Goal: Information Seeking & Learning: Learn about a topic

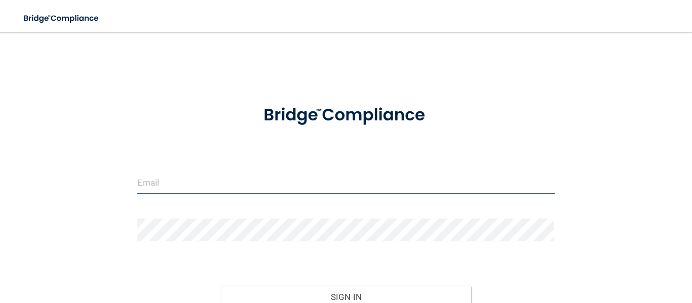
click at [193, 191] on input "email" at bounding box center [345, 183] width 417 height 23
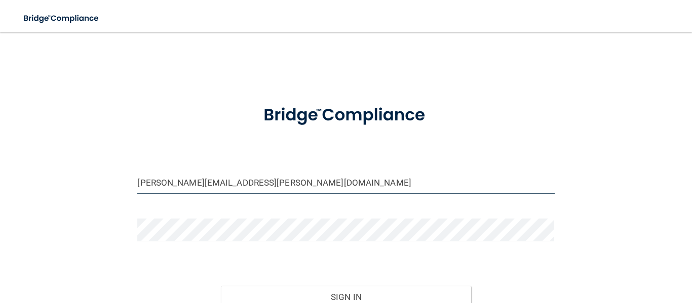
type input "[PERSON_NAME][EMAIL_ADDRESS][PERSON_NAME][DOMAIN_NAME]"
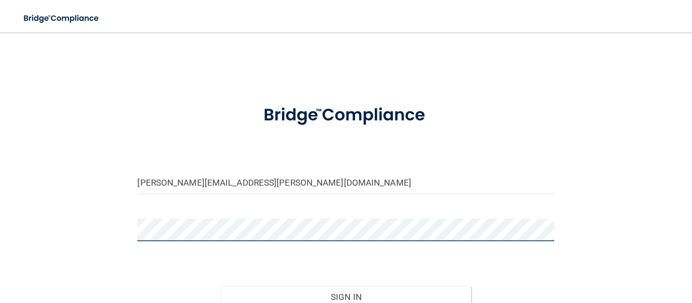
click at [221, 286] on button "Sign In" at bounding box center [346, 297] width 250 height 22
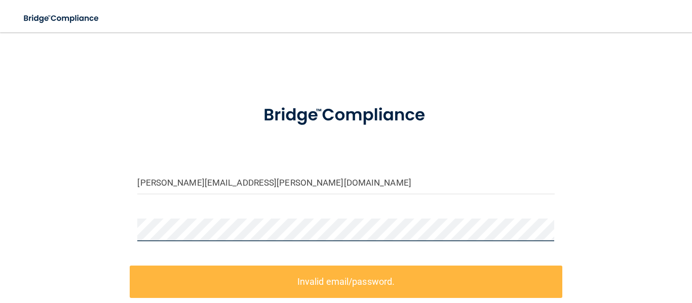
scroll to position [140, 0]
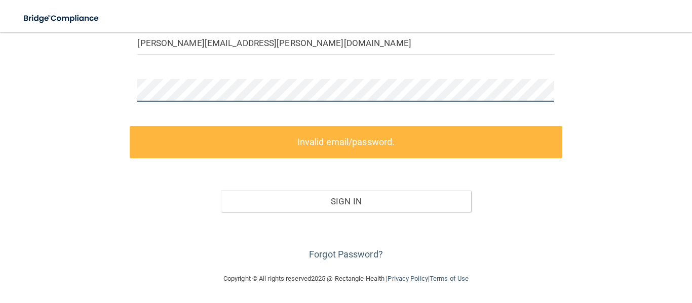
click at [119, 84] on div "shawna.jones@expeditiondental.com Invalid email/password. You don't have permis…" at bounding box center [345, 83] width 651 height 360
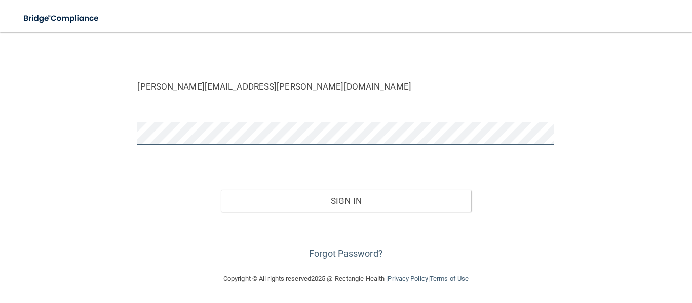
click at [221, 190] on button "Sign In" at bounding box center [346, 201] width 250 height 22
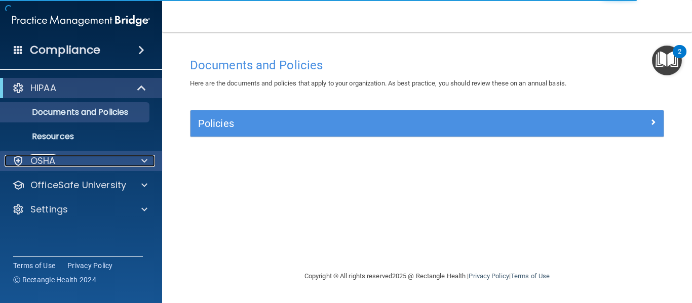
click at [41, 158] on p "OSHA" at bounding box center [42, 161] width 25 height 12
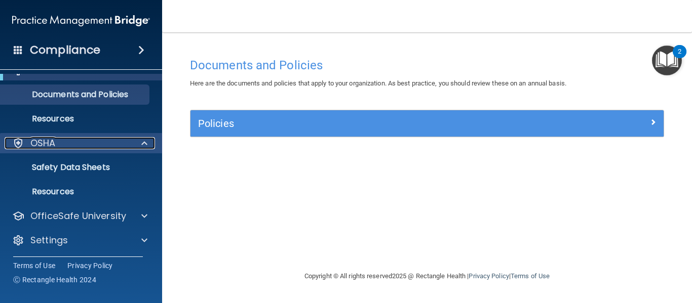
scroll to position [20, 0]
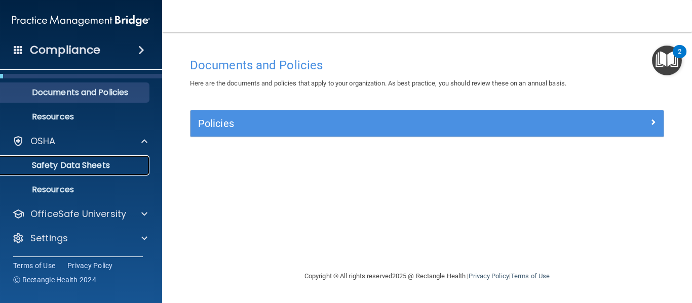
click at [103, 167] on p "Safety Data Sheets" at bounding box center [76, 166] width 138 height 10
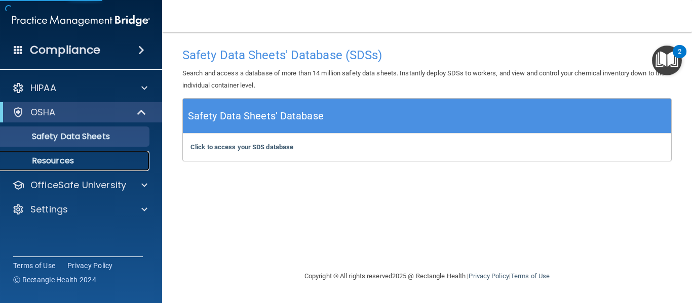
click at [105, 158] on p "Resources" at bounding box center [76, 161] width 138 height 10
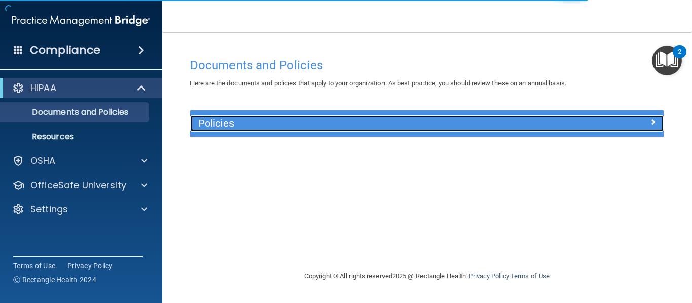
click at [216, 127] on h5 "Policies" at bounding box center [368, 123] width 340 height 11
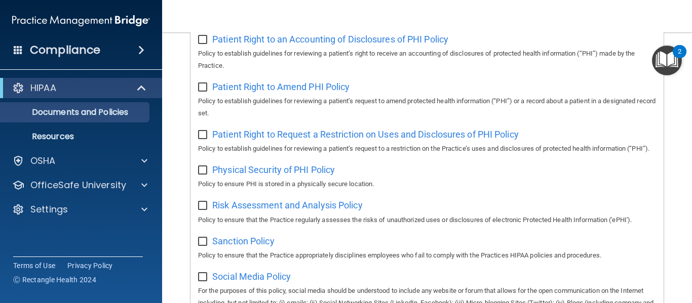
scroll to position [787, 0]
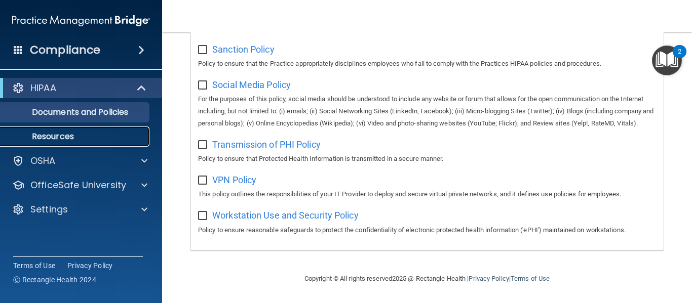
click at [90, 138] on p "Resources" at bounding box center [76, 137] width 138 height 10
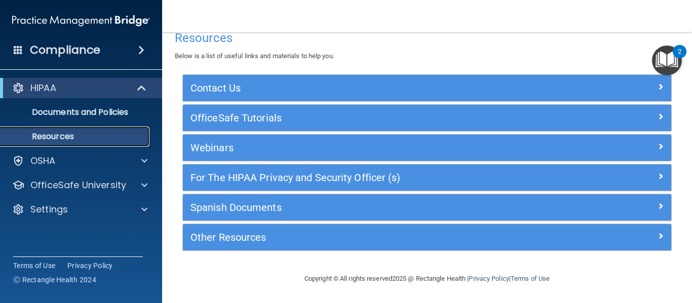
scroll to position [17, 0]
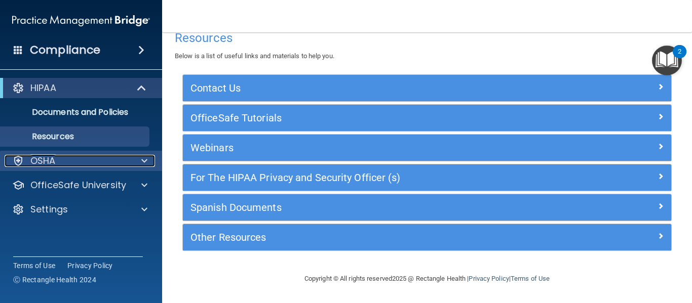
click at [112, 159] on div "OSHA" at bounding box center [68, 161] width 126 height 12
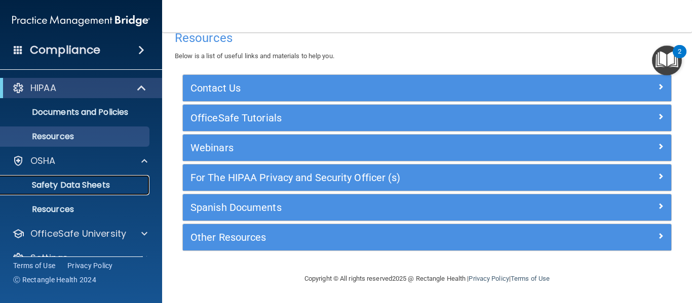
click at [87, 182] on p "Safety Data Sheets" at bounding box center [76, 185] width 138 height 10
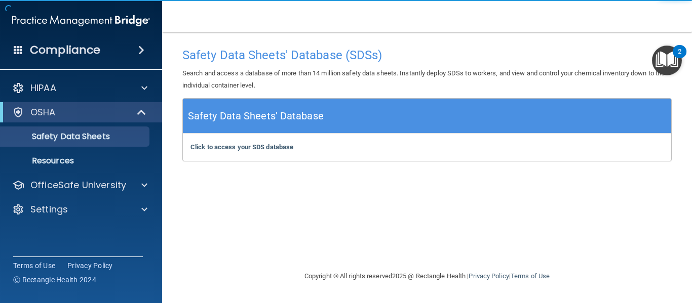
click at [391, 139] on div "Click to access your SDS database Click to access your SDS database" at bounding box center [427, 147] width 488 height 27
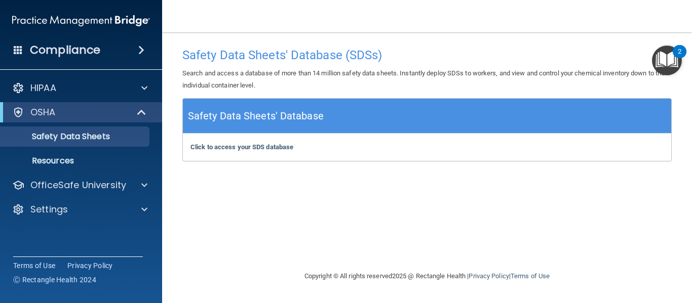
click at [239, 109] on h5 "Safety Data Sheets' Database" at bounding box center [256, 116] width 136 height 18
click at [654, 58] on img "Open Resource Center, 2 new notifications" at bounding box center [667, 61] width 30 height 30
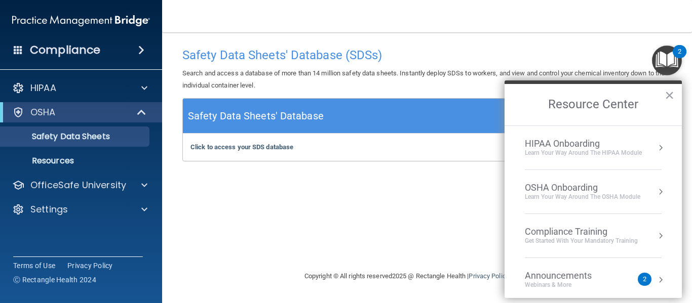
click at [606, 149] on div "Learn Your Way around the HIPAA module" at bounding box center [583, 153] width 117 height 9
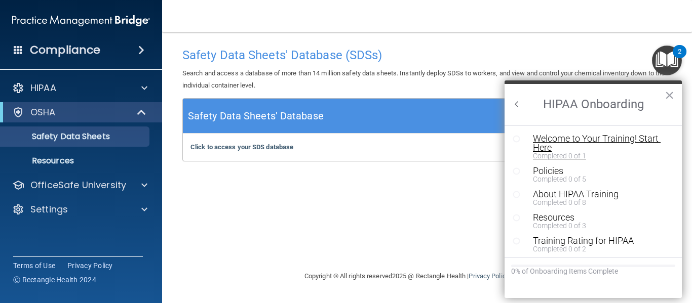
click at [577, 140] on div "Welcome to Your Training! Start Here" at bounding box center [601, 143] width 136 height 18
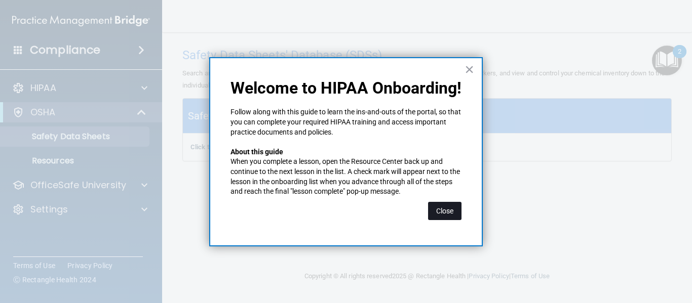
click at [442, 213] on button "Close" at bounding box center [444, 211] width 33 height 18
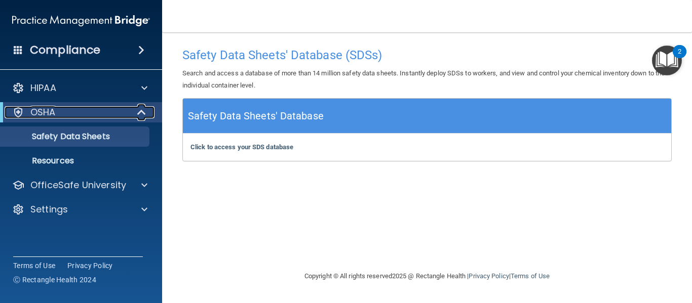
click at [135, 114] on div at bounding box center [142, 112] width 25 height 12
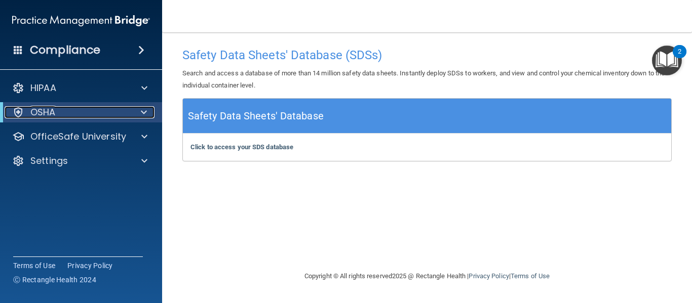
click at [134, 113] on div at bounding box center [142, 112] width 25 height 12
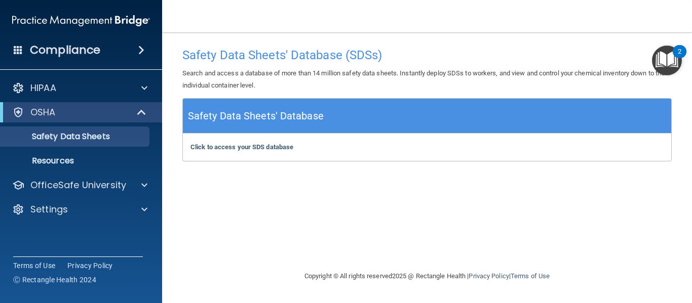
click at [67, 125] on ul "Documents Safety Data Sheets Self-Assessment Injury and Illness Report Resources" at bounding box center [81, 147] width 183 height 49
click at [69, 132] on p "Safety Data Sheets" at bounding box center [76, 137] width 138 height 10
click at [672, 54] on img "Open Resource Center, 2 new notifications" at bounding box center [667, 61] width 30 height 30
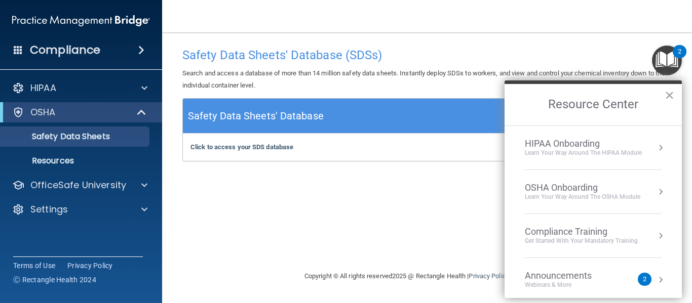
click at [608, 197] on div "Learn your way around the OSHA module" at bounding box center [582, 197] width 115 height 9
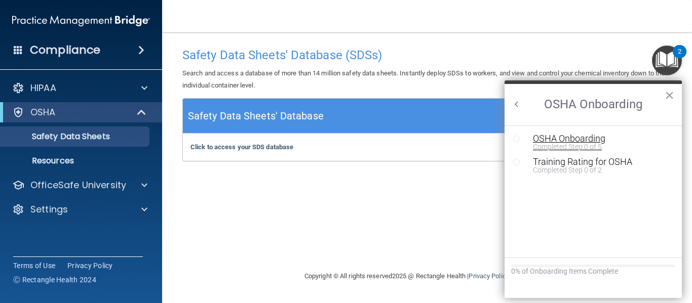
click at [583, 143] on div "Completed Step 0 of 5" at bounding box center [601, 146] width 136 height 7
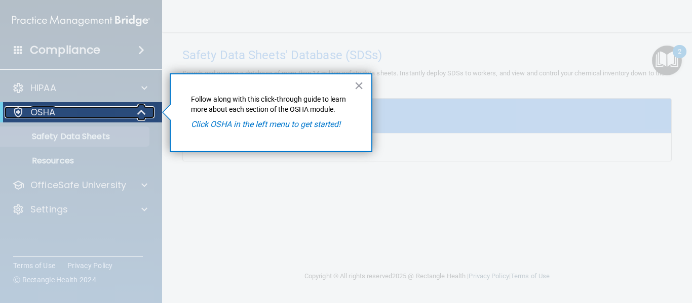
click at [55, 113] on p "OSHA" at bounding box center [42, 112] width 25 height 12
click at [50, 111] on p "OSHA" at bounding box center [42, 112] width 25 height 12
click at [225, 122] on em "Click OSHA in the left menu to get started!" at bounding box center [265, 125] width 149 height 10
click at [266, 122] on em "Click OSHA in the left menu to get started!" at bounding box center [265, 125] width 149 height 10
click at [263, 129] on em "Click OSHA in the left menu to get started!" at bounding box center [265, 125] width 149 height 10
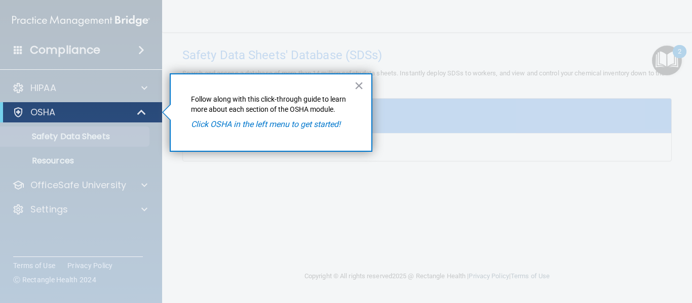
click at [189, 100] on div "× Follow along with this click-through guide to learn more about each section o…" at bounding box center [271, 112] width 203 height 79
click at [70, 138] on div at bounding box center [81, 213] width 162 height 181
click at [75, 102] on div "OSHA" at bounding box center [81, 112] width 162 height 20
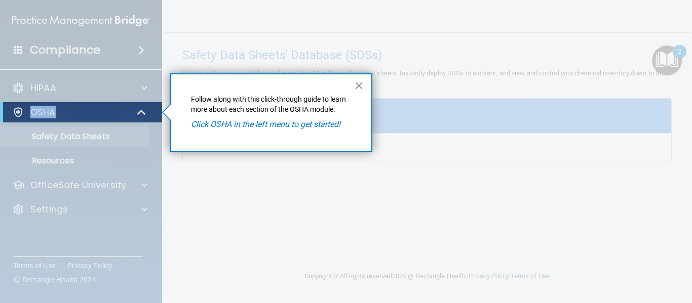
click at [75, 102] on div "OSHA" at bounding box center [81, 112] width 162 height 20
click at [114, 114] on div "OSHA" at bounding box center [67, 112] width 125 height 12
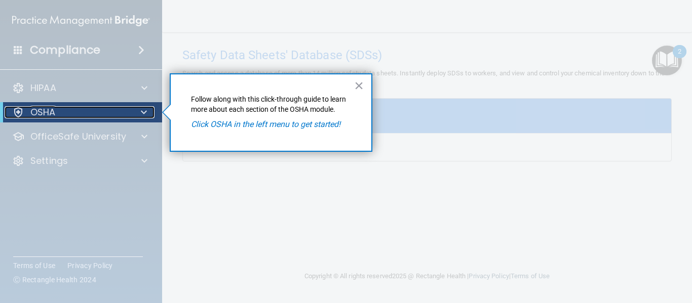
click at [115, 113] on div "OSHA" at bounding box center [67, 112] width 125 height 12
click at [361, 81] on button "×" at bounding box center [359, 85] width 10 height 16
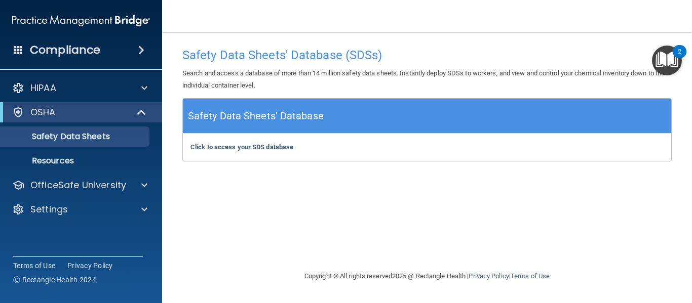
click at [138, 51] on span at bounding box center [141, 50] width 6 height 12
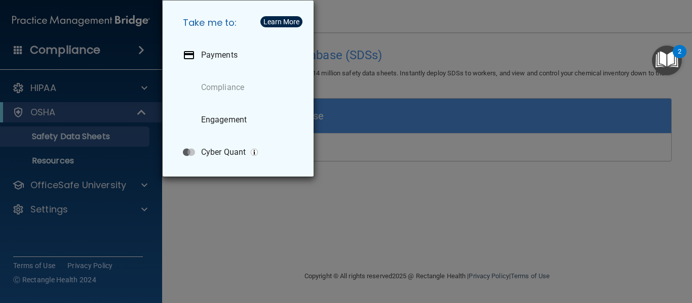
click at [284, 220] on div "Take me to: Payments Compliance Engagement Cyber Quant" at bounding box center [346, 151] width 692 height 303
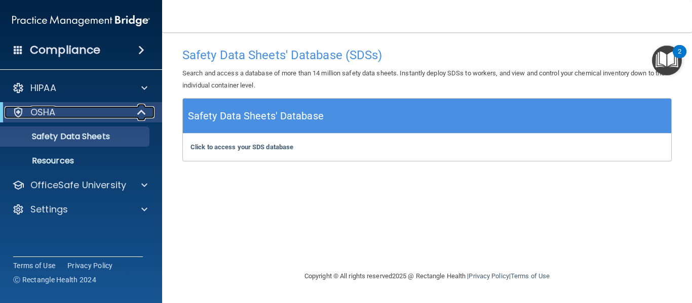
click at [120, 111] on div "OSHA" at bounding box center [67, 112] width 125 height 12
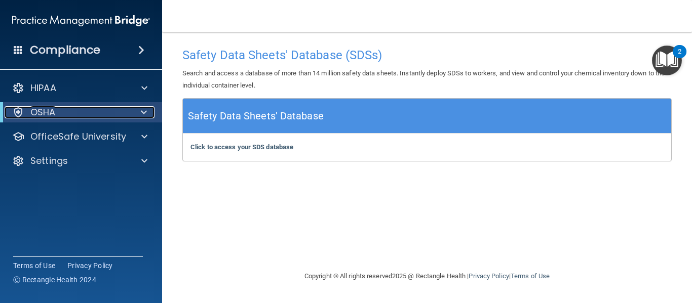
click at [120, 111] on div "OSHA" at bounding box center [67, 112] width 125 height 12
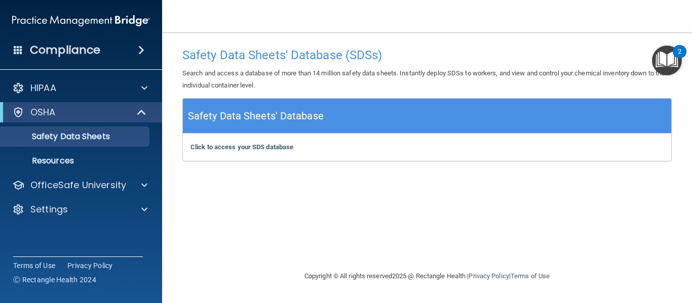
click at [275, 108] on h5 "Safety Data Sheets' Database" at bounding box center [256, 116] width 136 height 18
click at [276, 55] on h4 "Safety Data Sheets' Database (SDSs)" at bounding box center [426, 55] width 489 height 13
click at [254, 152] on div "Click to access your SDS database Click to access your SDS database" at bounding box center [427, 147] width 488 height 27
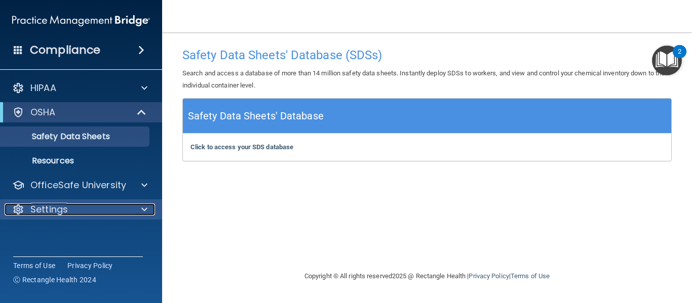
click at [115, 206] on div "Settings" at bounding box center [68, 210] width 126 height 12
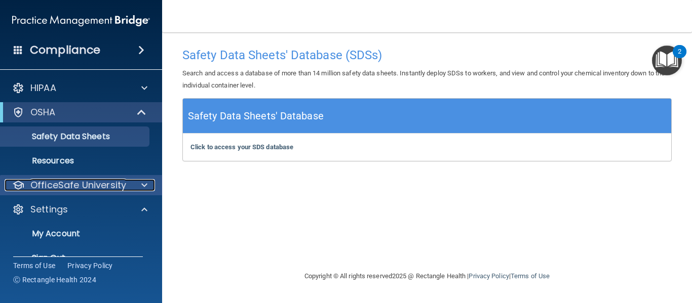
click at [105, 184] on p "OfficeSafe University" at bounding box center [78, 185] width 96 height 12
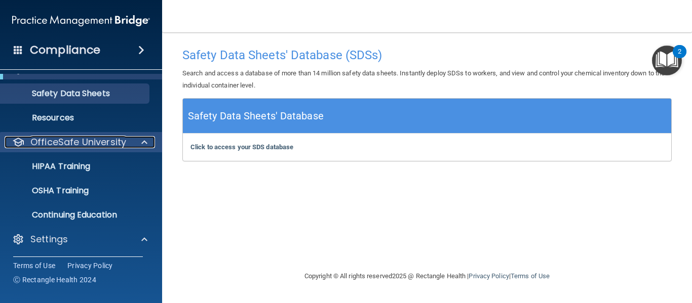
scroll to position [44, 0]
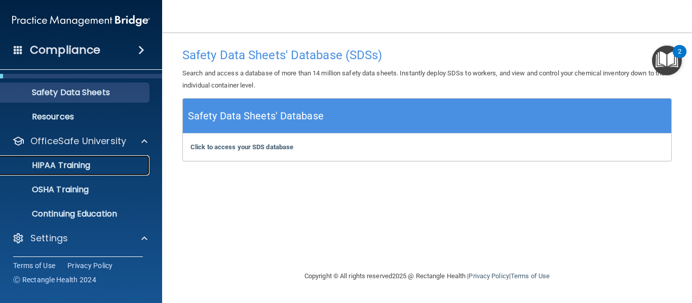
click at [82, 164] on p "HIPAA Training" at bounding box center [49, 166] width 84 height 10
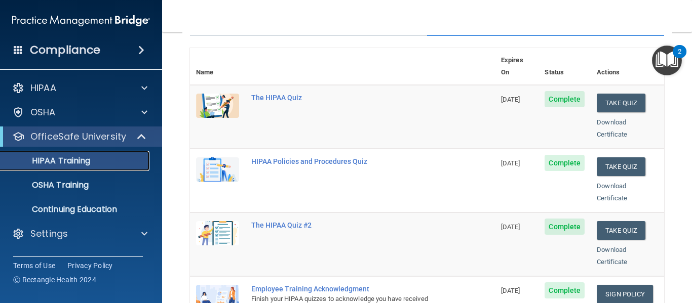
scroll to position [103, 0]
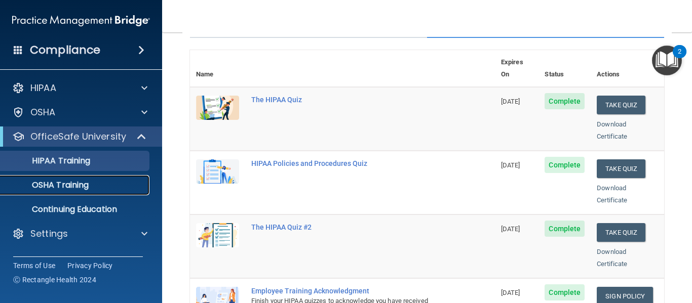
click at [110, 183] on div "OSHA Training" at bounding box center [76, 185] width 138 height 10
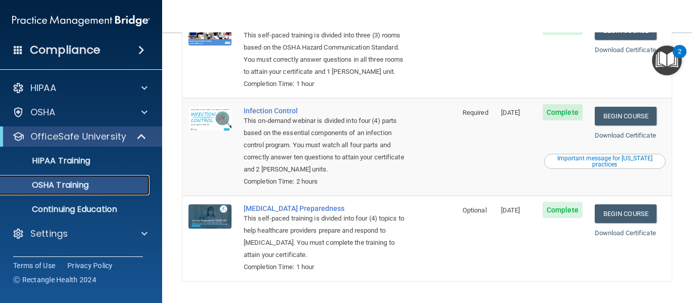
scroll to position [229, 0]
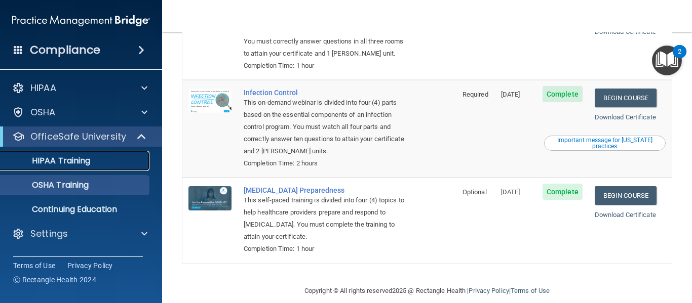
click at [78, 158] on p "HIPAA Training" at bounding box center [49, 161] width 84 height 10
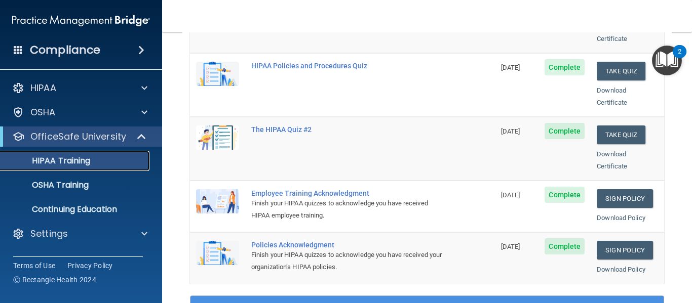
scroll to position [202, 0]
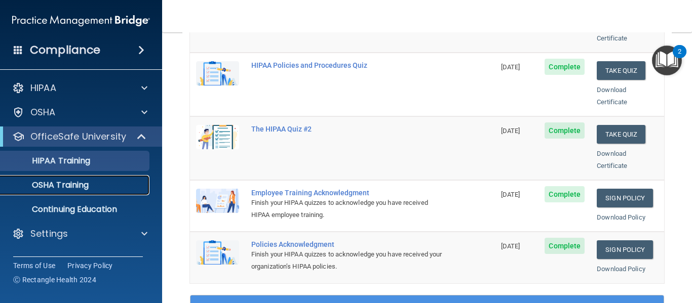
click at [63, 182] on p "OSHA Training" at bounding box center [48, 185] width 82 height 10
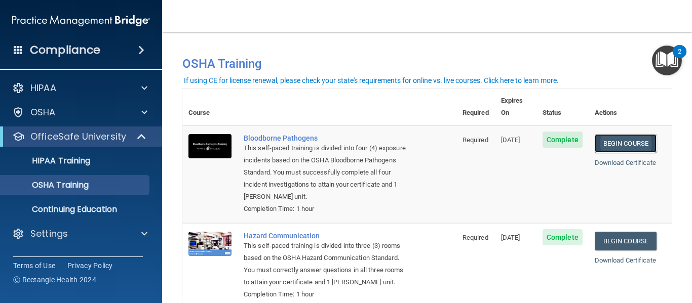
click at [630, 134] on link "Begin Course" at bounding box center [626, 143] width 62 height 19
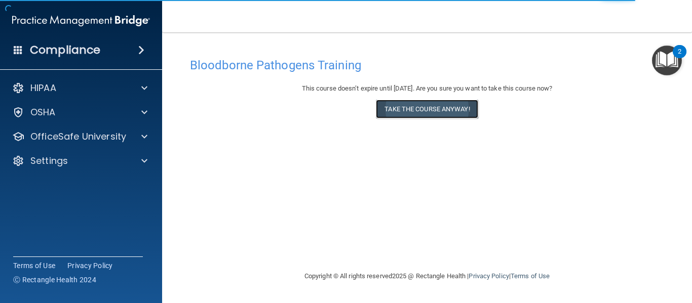
click at [429, 107] on button "Take the course anyway!" at bounding box center [427, 109] width 102 height 19
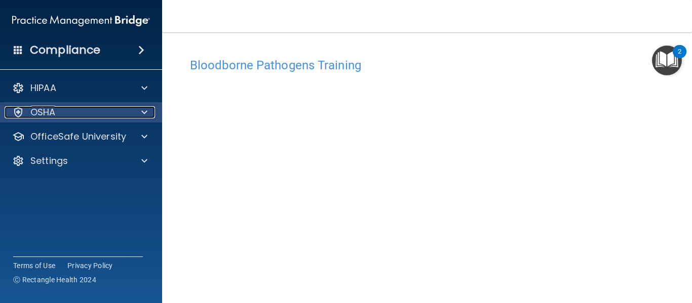
click at [106, 115] on div "OSHA" at bounding box center [68, 112] width 126 height 12
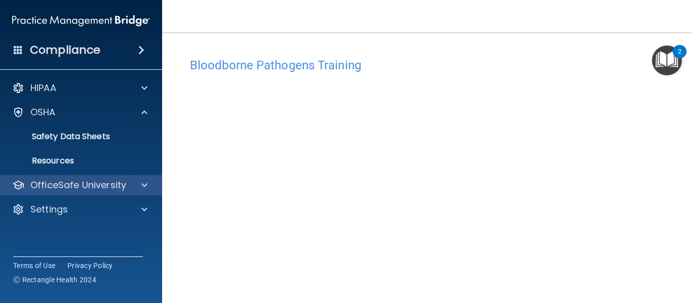
click at [102, 193] on div "OfficeSafe University" at bounding box center [81, 185] width 163 height 20
click at [129, 184] on div "OfficeSafe University" at bounding box center [68, 185] width 126 height 12
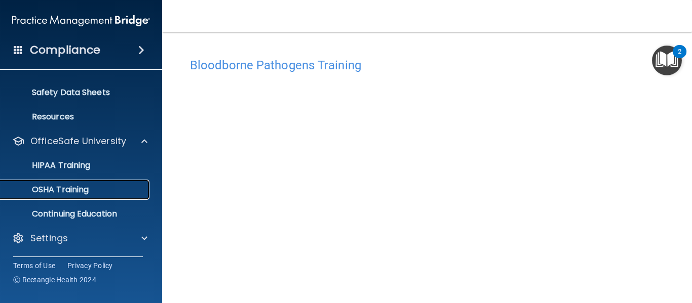
click at [115, 185] on div "OSHA Training" at bounding box center [76, 190] width 138 height 10
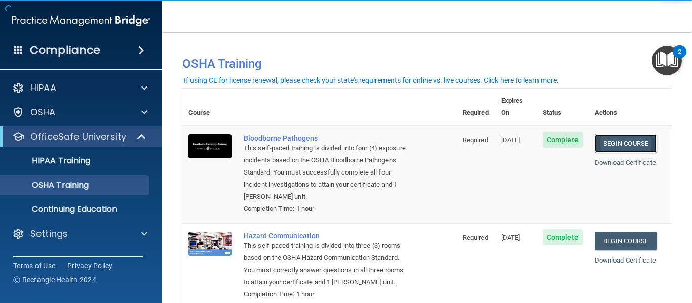
click at [637, 134] on link "Begin Course" at bounding box center [626, 143] width 62 height 19
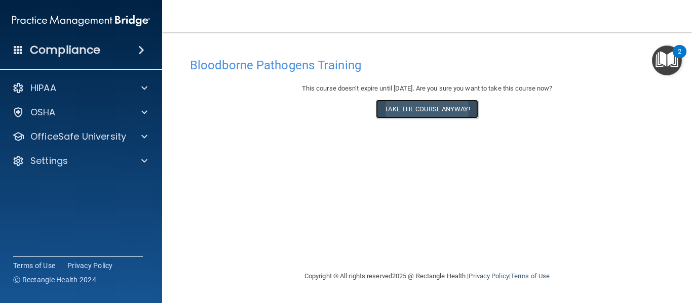
click at [467, 106] on button "Take the course anyway!" at bounding box center [427, 109] width 102 height 19
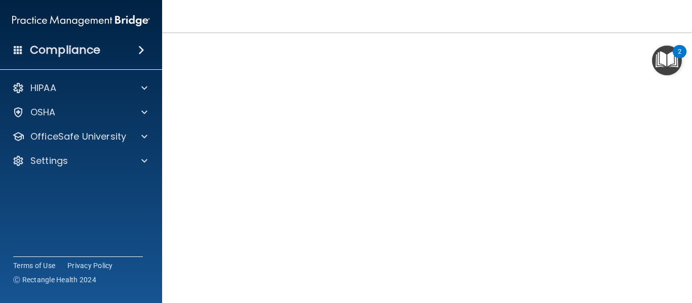
scroll to position [56, 0]
click at [652, 46] on img "Open Resource Center, 2 new notifications" at bounding box center [667, 61] width 30 height 30
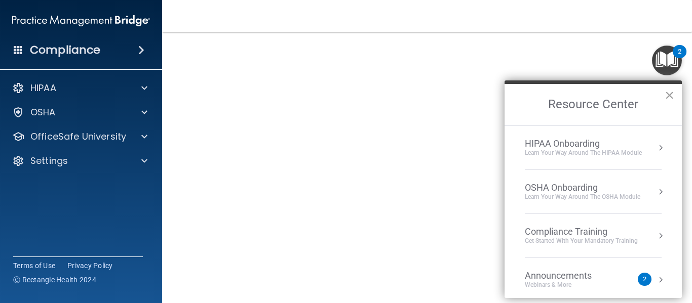
click at [672, 97] on button "×" at bounding box center [670, 95] width 10 height 16
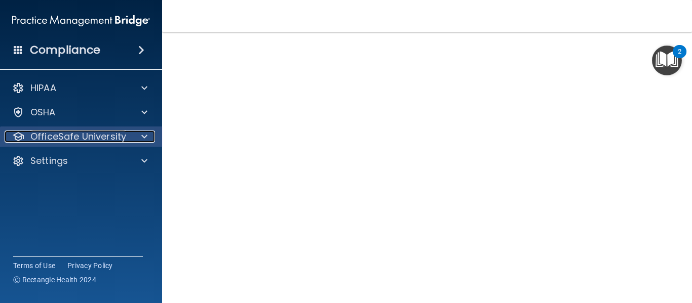
click at [89, 132] on p "OfficeSafe University" at bounding box center [78, 137] width 96 height 12
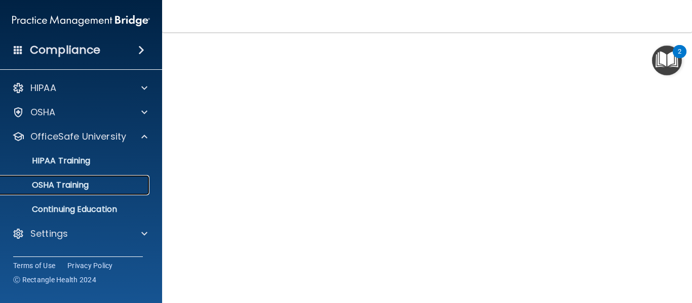
click at [104, 177] on link "OSHA Training" at bounding box center [70, 185] width 160 height 20
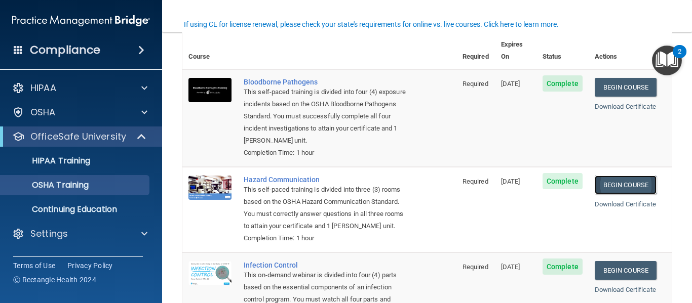
click at [609, 176] on link "Begin Course" at bounding box center [626, 185] width 62 height 19
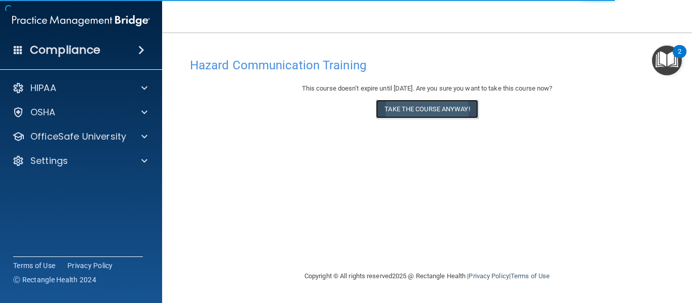
click at [404, 105] on button "Take the course anyway!" at bounding box center [427, 109] width 102 height 19
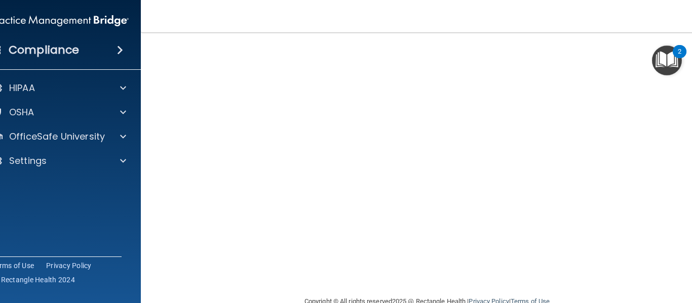
scroll to position [135, 0]
click at [519, 23] on nav "Toggle navigation [PERSON_NAME] [PERSON_NAME][EMAIL_ADDRESS][PERSON_NAME][DOMAI…" at bounding box center [427, 16] width 572 height 32
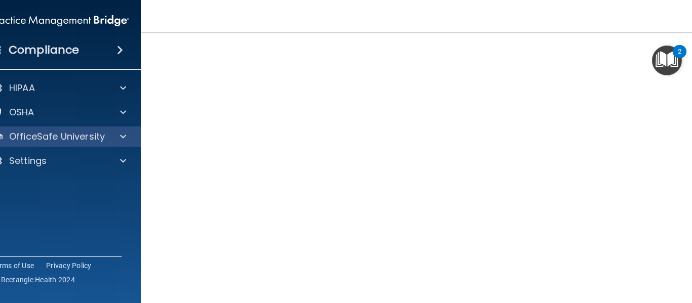
click at [71, 145] on div "OfficeSafe University" at bounding box center [60, 137] width 163 height 20
click at [126, 138] on span at bounding box center [123, 137] width 6 height 12
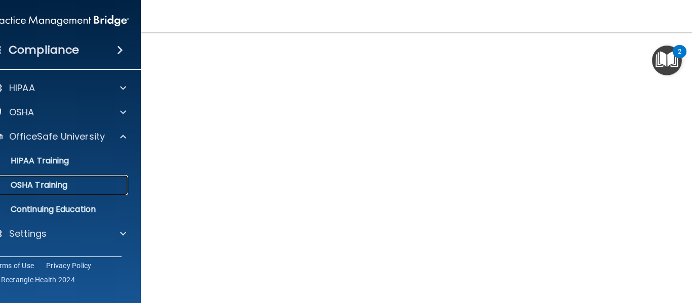
click at [61, 183] on p "OSHA Training" at bounding box center [26, 185] width 82 height 10
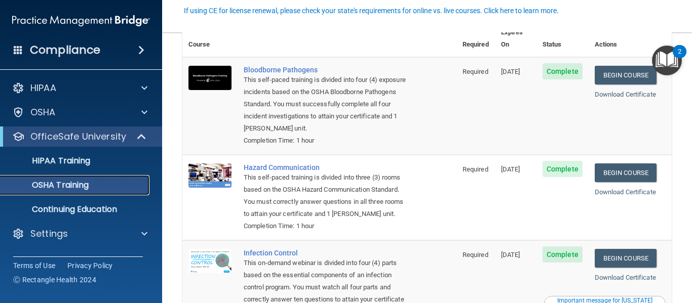
scroll to position [70, 0]
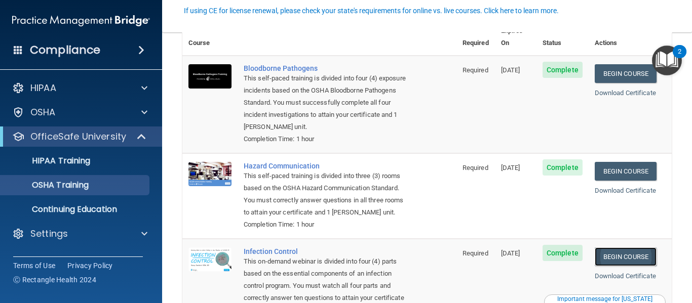
click at [647, 250] on link "Begin Course" at bounding box center [626, 257] width 62 height 19
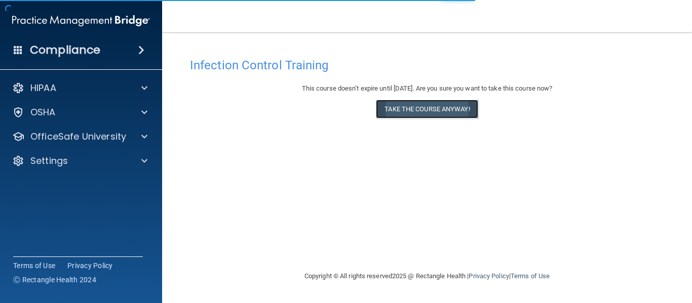
click at [417, 109] on button "Take the course anyway!" at bounding box center [427, 109] width 102 height 19
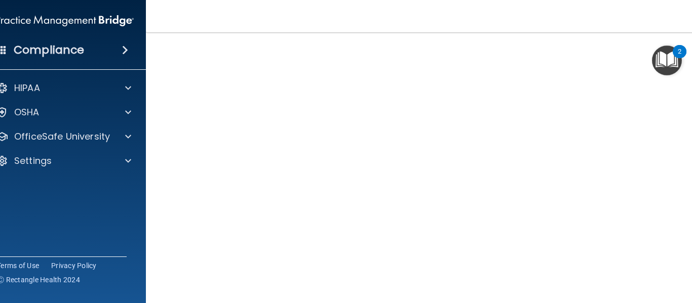
scroll to position [56, 0]
click at [121, 118] on div at bounding box center [126, 112] width 25 height 12
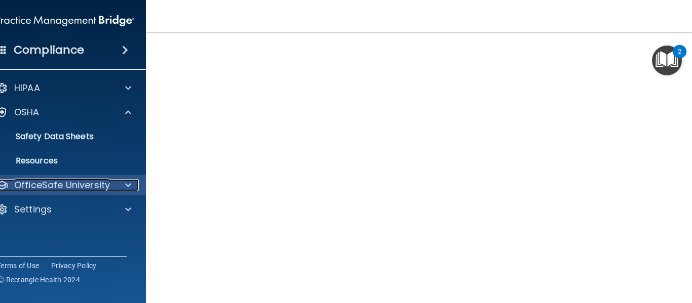
click at [98, 190] on p "OfficeSafe University" at bounding box center [62, 185] width 96 height 12
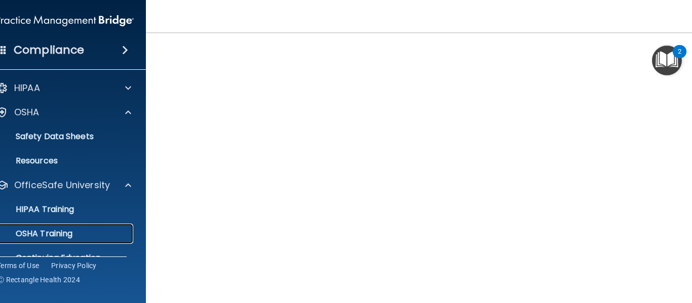
click at [81, 232] on div "OSHA Training" at bounding box center [59, 234] width 138 height 10
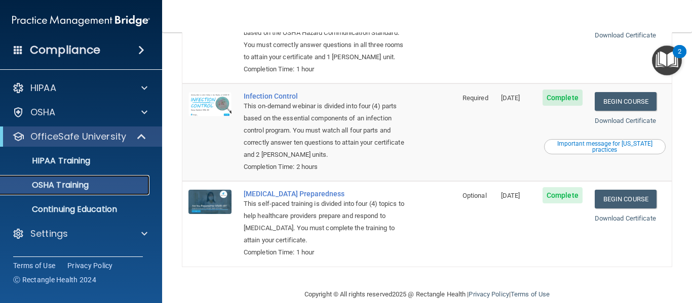
scroll to position [229, 0]
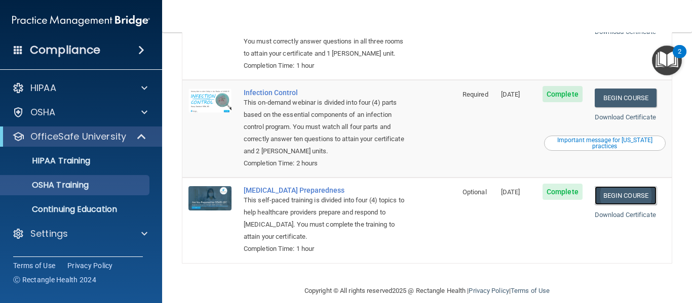
click at [611, 186] on link "Begin Course" at bounding box center [626, 195] width 62 height 19
click at [71, 165] on p "HIPAA Training" at bounding box center [49, 161] width 84 height 10
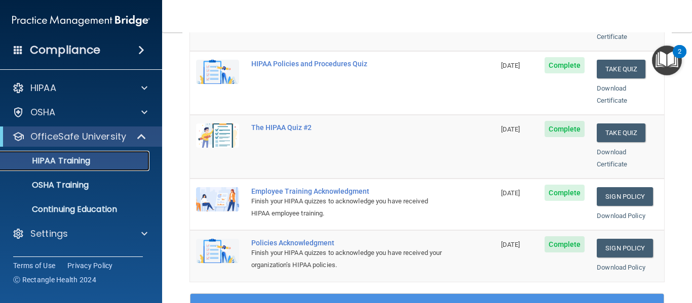
scroll to position [207, 0]
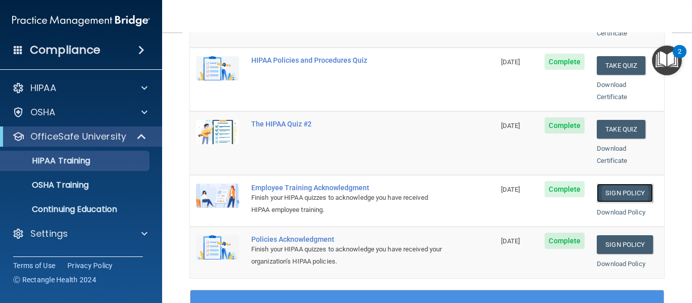
click at [617, 184] on link "Sign Policy" at bounding box center [625, 193] width 56 height 19
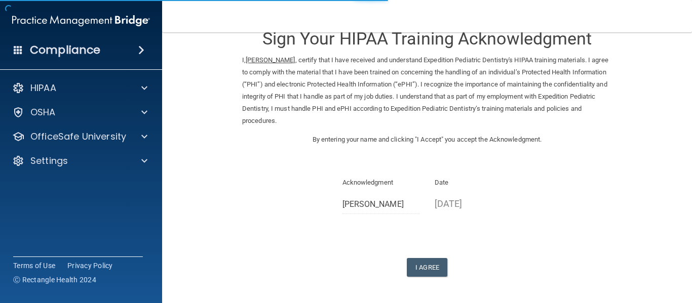
scroll to position [35, 0]
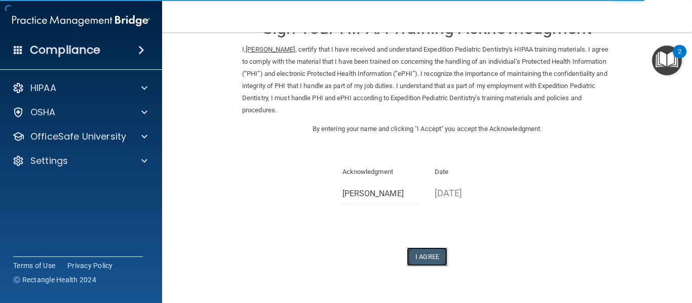
click at [421, 254] on button "I Agree" at bounding box center [427, 257] width 41 height 19
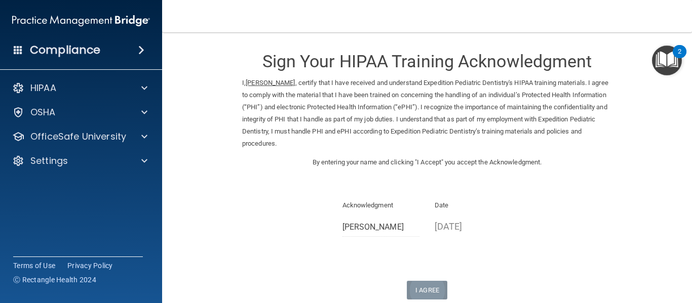
scroll to position [0, 0]
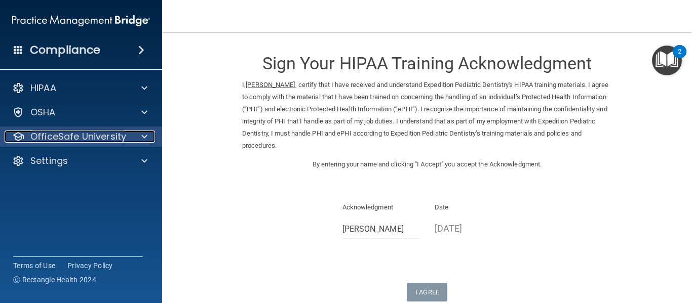
click at [115, 132] on p "OfficeSafe University" at bounding box center [78, 137] width 96 height 12
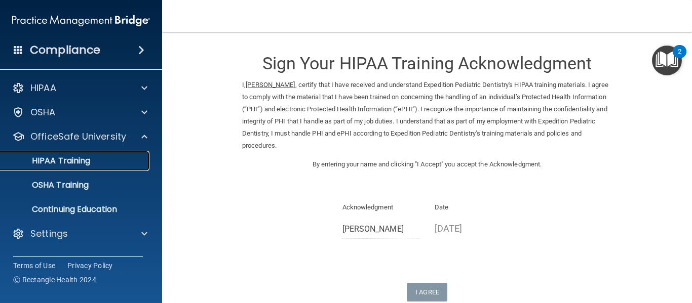
click at [110, 162] on div "HIPAA Training" at bounding box center [76, 161] width 138 height 10
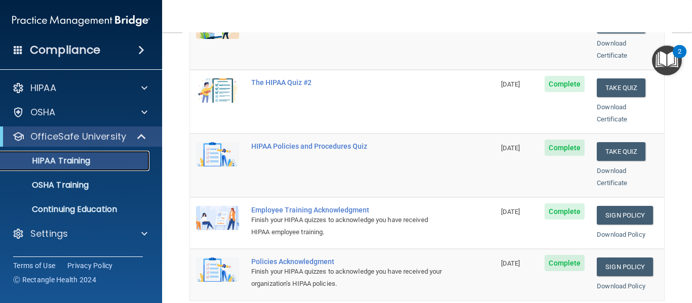
scroll to position [185, 0]
click at [622, 257] on link "Sign Policy" at bounding box center [625, 266] width 56 height 19
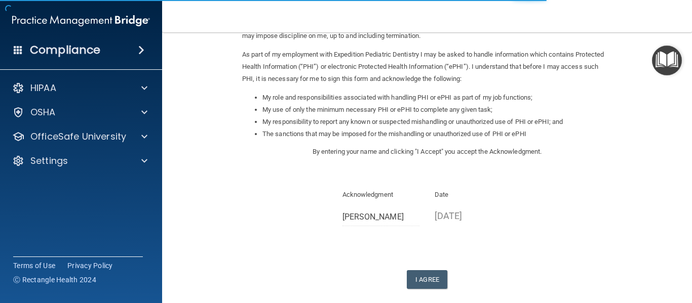
scroll to position [161, 0]
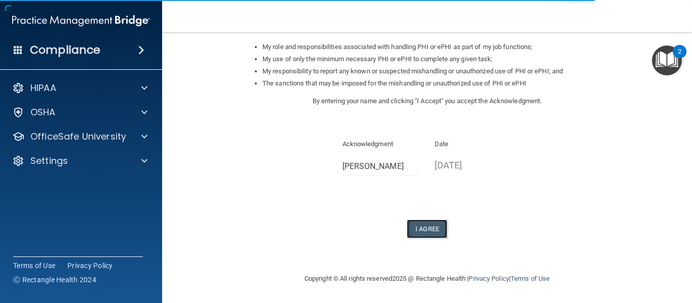
click at [428, 232] on button "I Agree" at bounding box center [427, 229] width 41 height 19
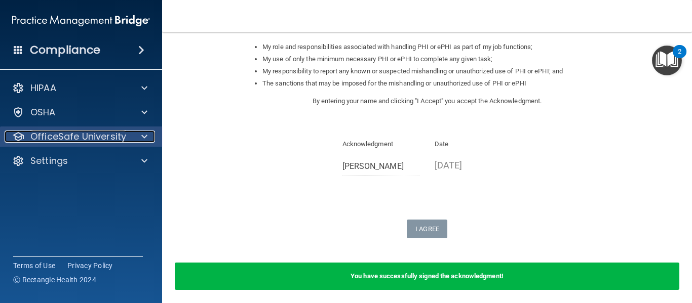
click at [70, 135] on p "OfficeSafe University" at bounding box center [78, 137] width 96 height 12
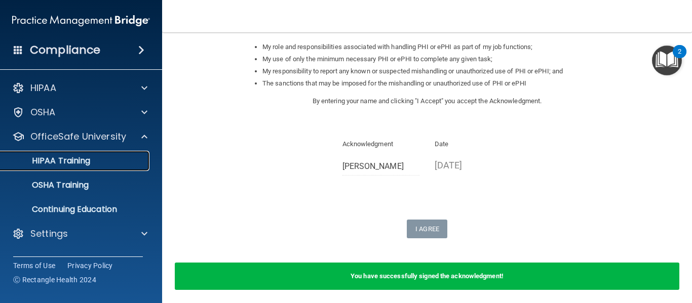
click at [81, 157] on p "HIPAA Training" at bounding box center [49, 161] width 84 height 10
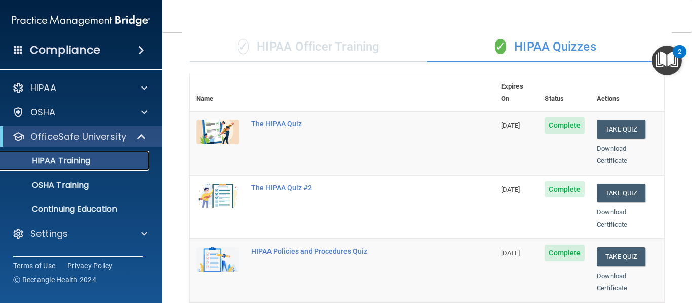
scroll to position [77, 0]
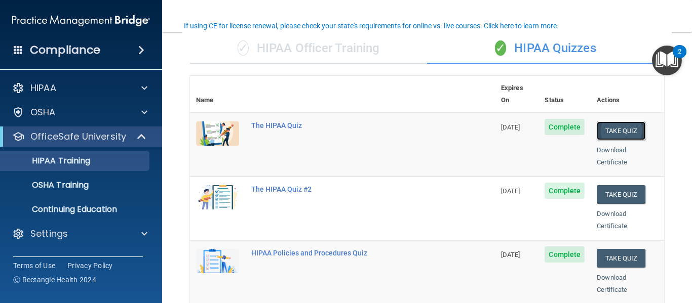
click at [629, 122] on button "Take Quiz" at bounding box center [621, 131] width 49 height 19
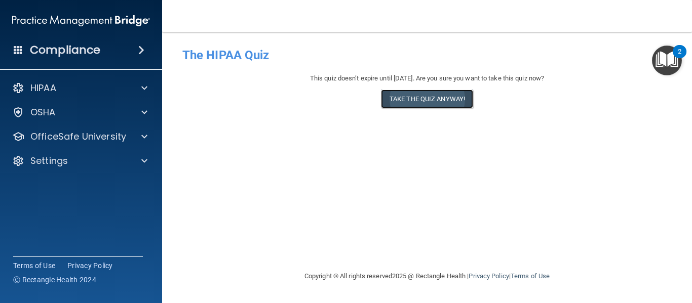
click at [444, 103] on button "Take the quiz anyway!" at bounding box center [427, 99] width 92 height 19
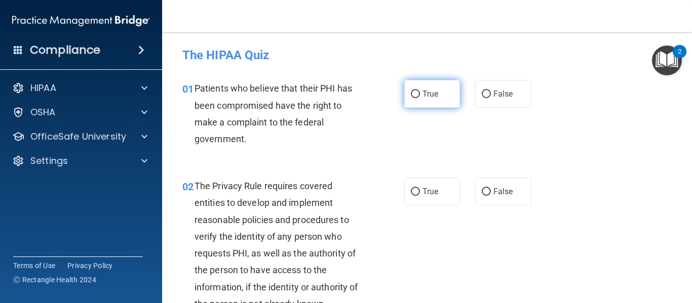
click at [434, 95] on span "True" at bounding box center [430, 94] width 16 height 10
click at [420, 95] on input "True" at bounding box center [415, 95] width 9 height 8
radio input "true"
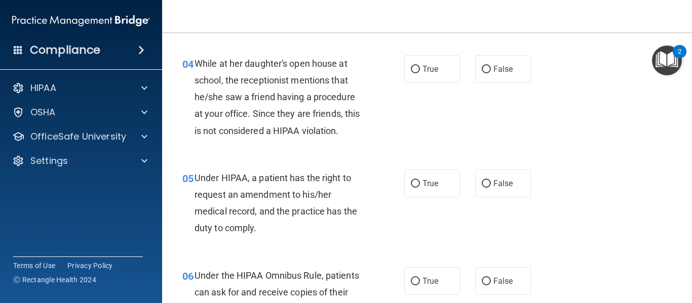
scroll to position [370, 0]
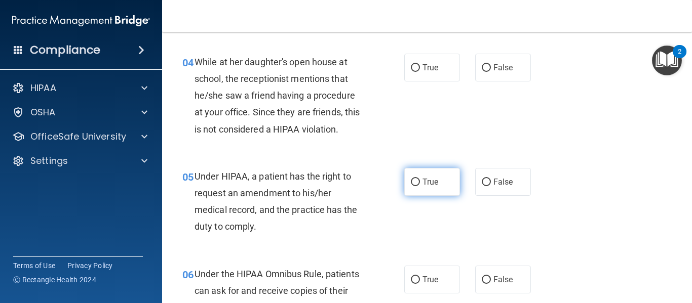
click at [408, 186] on label "True" at bounding box center [432, 182] width 56 height 28
click at [411, 186] on input "True" at bounding box center [415, 183] width 9 height 8
radio input "true"
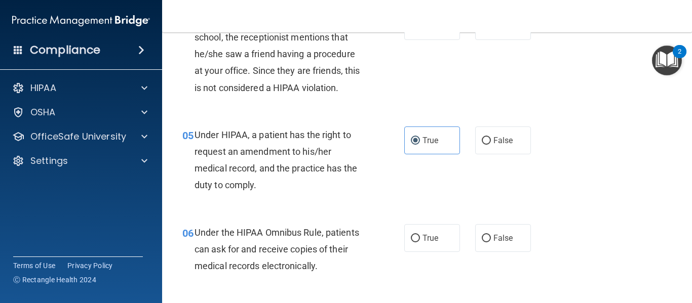
scroll to position [412, 0]
click at [417, 245] on label "True" at bounding box center [432, 238] width 56 height 28
click at [417, 242] on input "True" at bounding box center [415, 239] width 9 height 8
radio input "true"
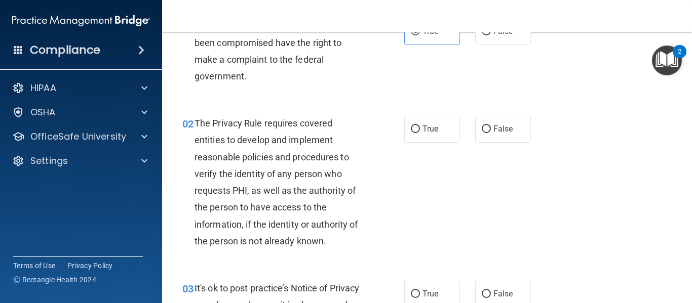
scroll to position [62, 0]
click at [428, 118] on label "True" at bounding box center [432, 129] width 56 height 28
click at [420, 126] on input "True" at bounding box center [415, 130] width 9 height 8
radio input "true"
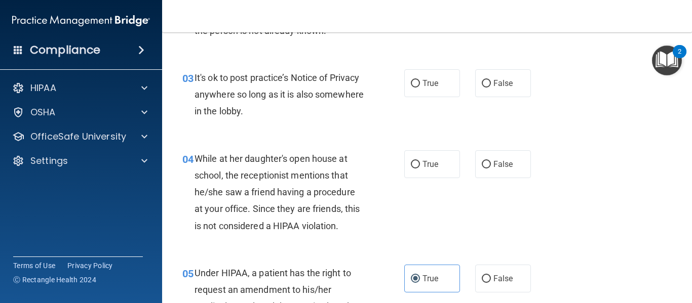
scroll to position [276, 0]
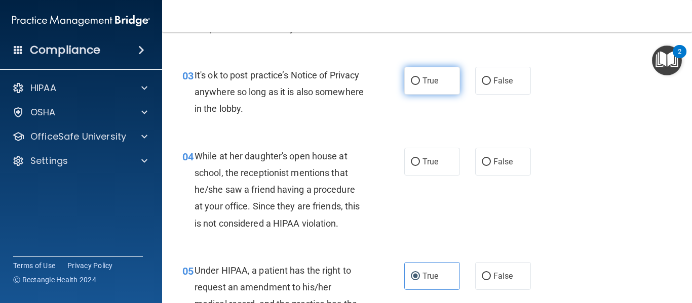
click at [448, 87] on label "True" at bounding box center [432, 81] width 56 height 28
click at [420, 85] on input "True" at bounding box center [415, 81] width 9 height 8
radio input "true"
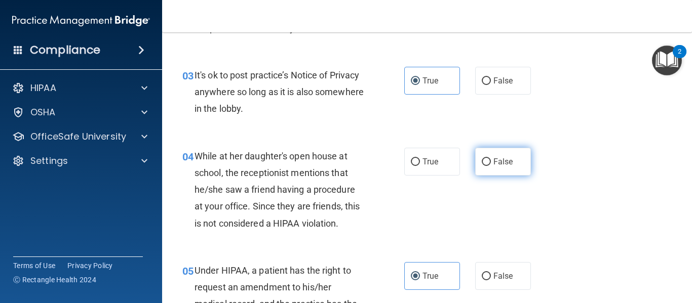
click at [478, 152] on label "False" at bounding box center [503, 162] width 56 height 28
click at [482, 159] on input "False" at bounding box center [486, 163] width 9 height 8
radio input "true"
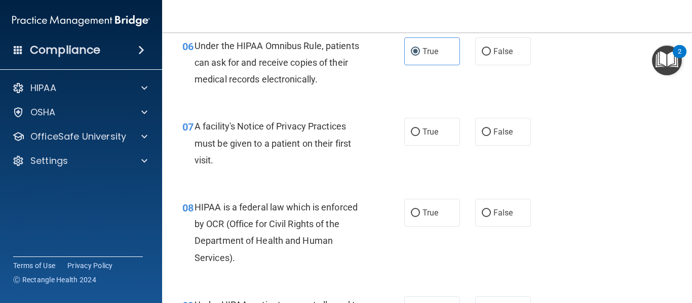
scroll to position [603, 0]
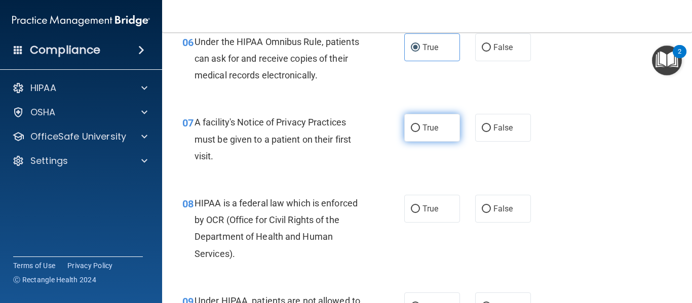
click at [431, 118] on label "True" at bounding box center [432, 128] width 56 height 28
click at [420, 125] on input "True" at bounding box center [415, 129] width 9 height 8
radio input "true"
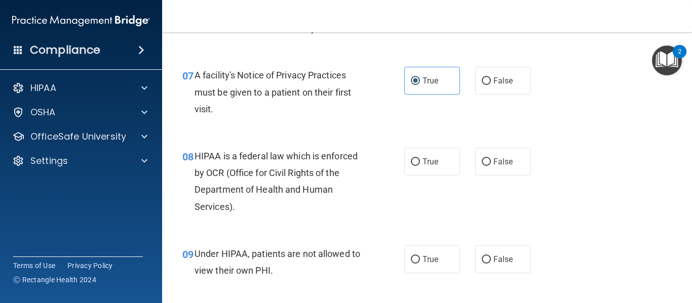
scroll to position [650, 0]
click at [421, 168] on label "True" at bounding box center [432, 161] width 56 height 28
click at [420, 166] on input "True" at bounding box center [415, 162] width 9 height 8
radio input "true"
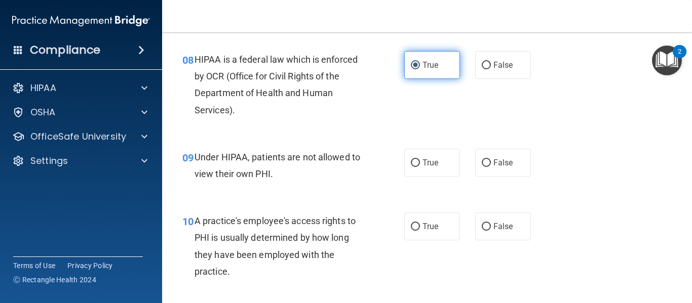
scroll to position [753, 0]
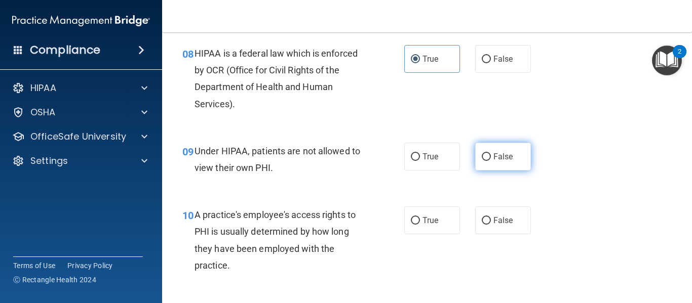
click at [497, 153] on span "False" at bounding box center [503, 157] width 20 height 10
click at [491, 153] on input "False" at bounding box center [486, 157] width 9 height 8
radio input "true"
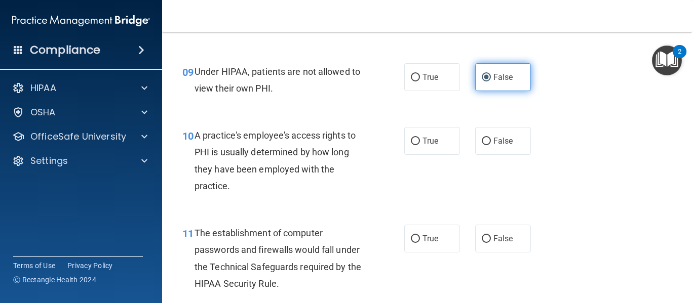
scroll to position [848, 0]
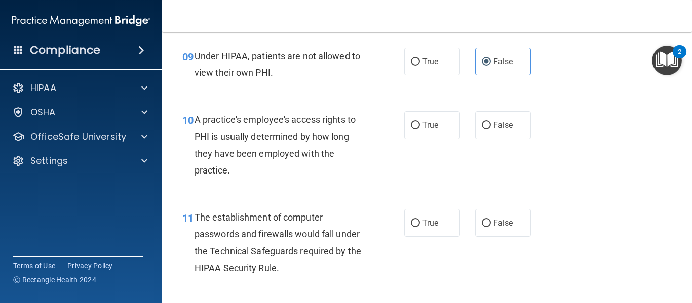
click at [497, 98] on div "09 Under HIPAA, patients are not allowed to view their own PHI. True False" at bounding box center [427, 67] width 505 height 64
click at [499, 117] on label "False" at bounding box center [503, 125] width 56 height 28
click at [491, 122] on input "False" at bounding box center [486, 126] width 9 height 8
radio input "true"
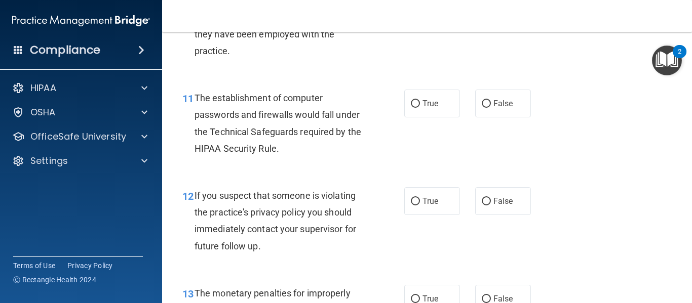
scroll to position [971, 0]
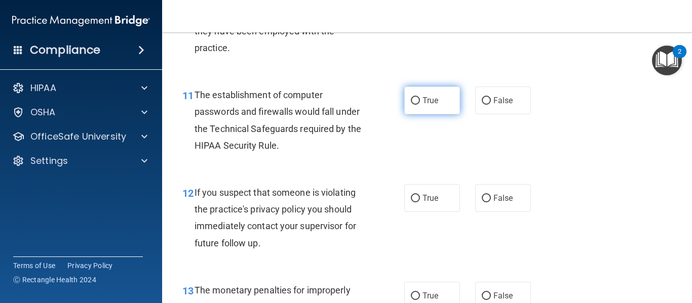
click at [452, 107] on label "True" at bounding box center [432, 101] width 56 height 28
click at [420, 105] on input "True" at bounding box center [415, 101] width 9 height 8
radio input "true"
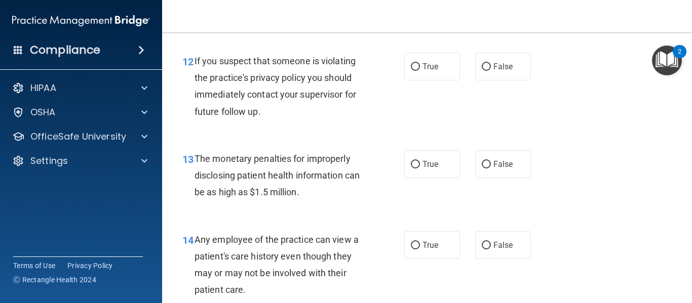
scroll to position [1103, 0]
click at [430, 72] on label "True" at bounding box center [432, 66] width 56 height 28
click at [420, 70] on input "True" at bounding box center [415, 67] width 9 height 8
radio input "true"
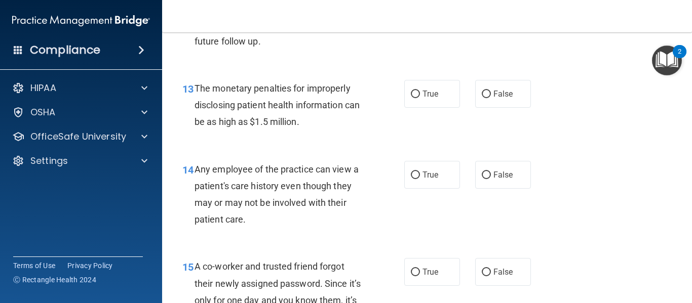
scroll to position [1175, 0]
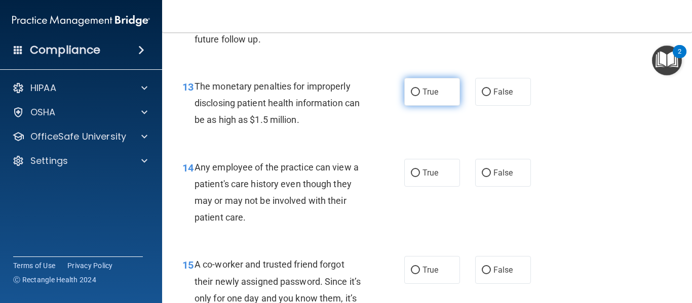
click at [441, 85] on label "True" at bounding box center [432, 92] width 56 height 28
click at [420, 89] on input "True" at bounding box center [415, 93] width 9 height 8
radio input "true"
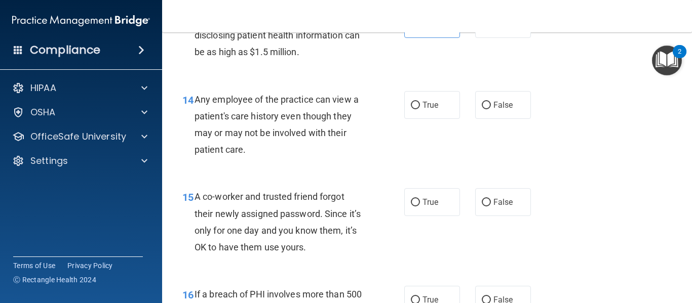
scroll to position [1244, 0]
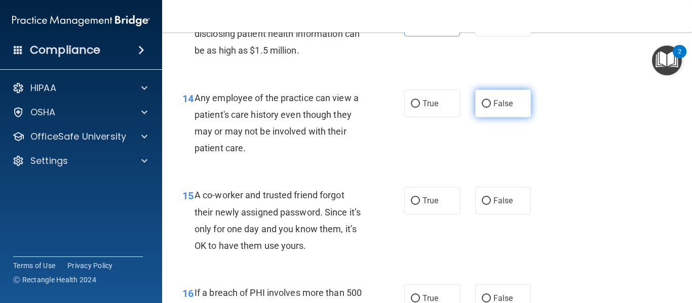
click at [498, 105] on span "False" at bounding box center [503, 104] width 20 height 10
click at [491, 105] on input "False" at bounding box center [486, 104] width 9 height 8
radio input "true"
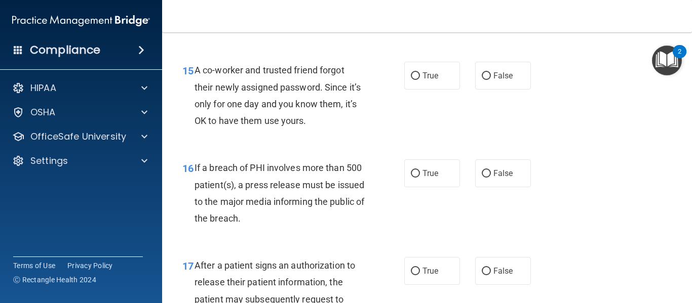
scroll to position [1373, 0]
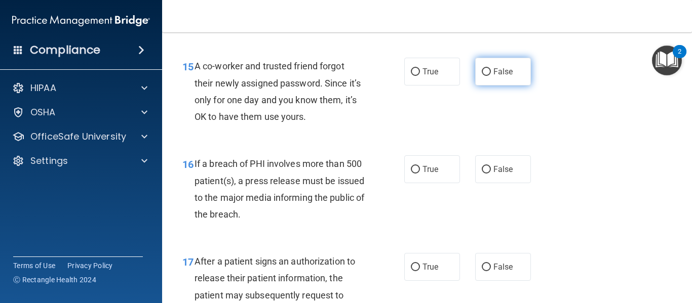
click at [495, 76] on span "False" at bounding box center [503, 72] width 20 height 10
click at [491, 76] on input "False" at bounding box center [486, 72] width 9 height 8
radio input "true"
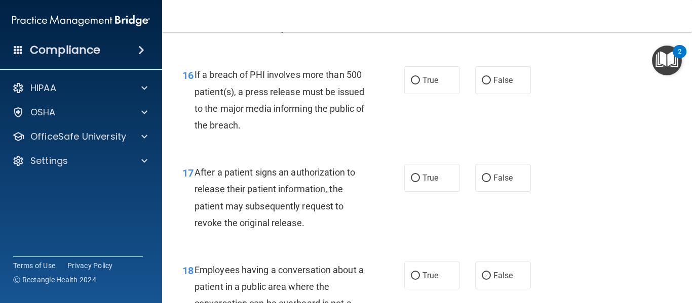
scroll to position [1466, 0]
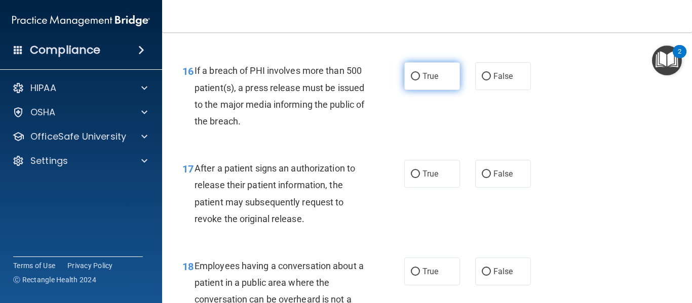
click at [439, 69] on label "True" at bounding box center [432, 76] width 56 height 28
click at [420, 73] on input "True" at bounding box center [415, 77] width 9 height 8
radio input "true"
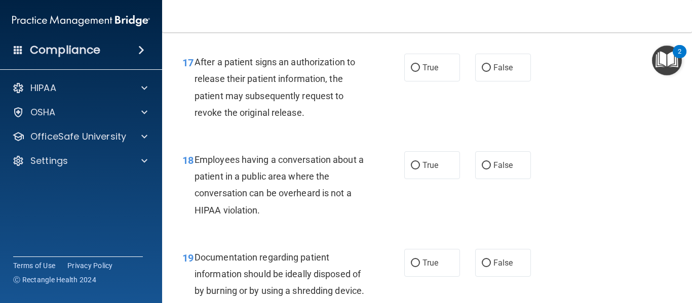
scroll to position [1577, 0]
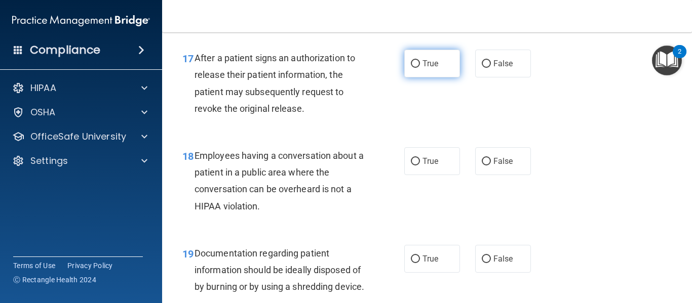
click at [424, 54] on label "True" at bounding box center [432, 64] width 56 height 28
click at [420, 60] on input "True" at bounding box center [415, 64] width 9 height 8
radio input "true"
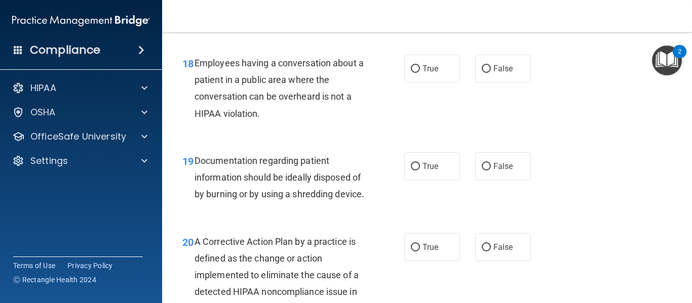
scroll to position [1670, 0]
click at [483, 66] on input "False" at bounding box center [486, 69] width 9 height 8
radio input "true"
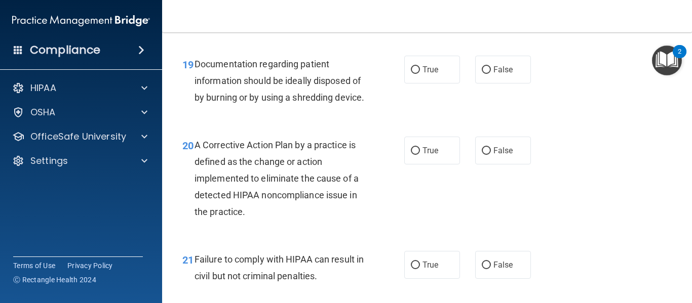
scroll to position [1767, 0]
click at [496, 66] on span "False" at bounding box center [503, 69] width 20 height 10
click at [491, 66] on input "False" at bounding box center [486, 70] width 9 height 8
radio input "true"
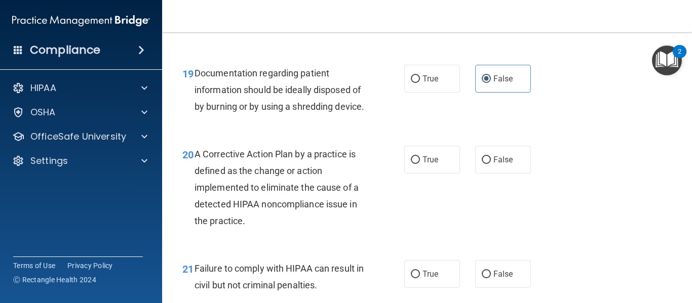
scroll to position [1756, 0]
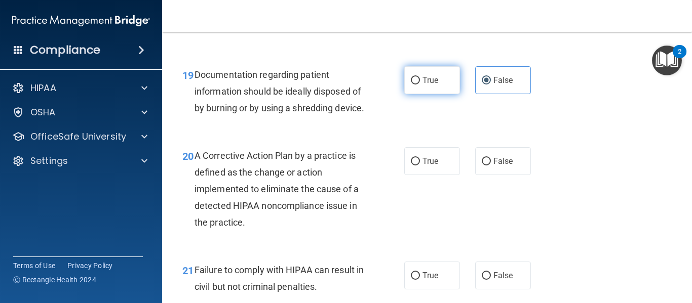
click at [454, 77] on label "True" at bounding box center [432, 80] width 56 height 28
click at [420, 77] on input "True" at bounding box center [415, 81] width 9 height 8
radio input "true"
radio input "false"
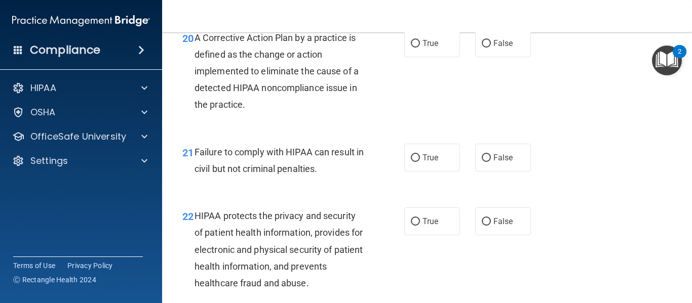
scroll to position [1874, 0]
click at [433, 48] on span "True" at bounding box center [430, 43] width 16 height 10
click at [420, 47] on input "True" at bounding box center [415, 44] width 9 height 8
radio input "true"
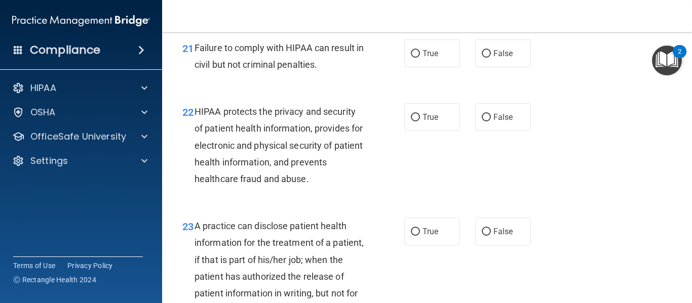
scroll to position [1979, 0]
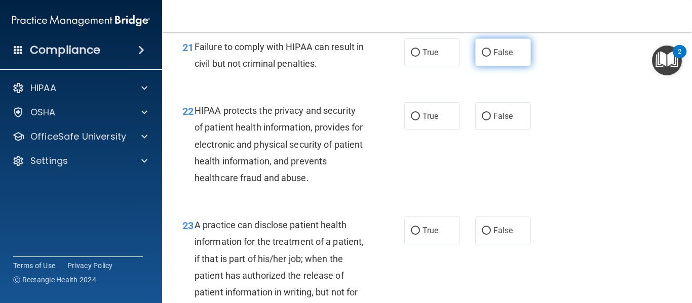
click at [500, 66] on label "False" at bounding box center [503, 52] width 56 height 28
click at [491, 57] on input "False" at bounding box center [486, 53] width 9 height 8
radio input "true"
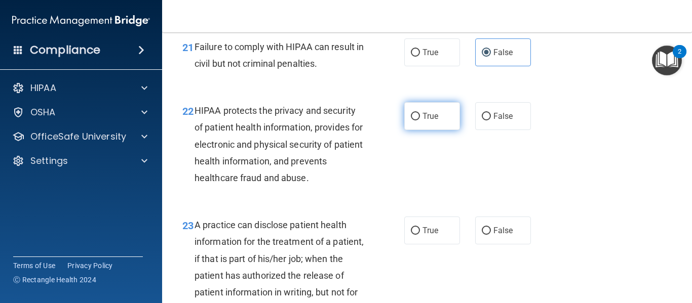
click at [427, 121] on span "True" at bounding box center [430, 116] width 16 height 10
click at [420, 121] on input "True" at bounding box center [415, 117] width 9 height 8
radio input "true"
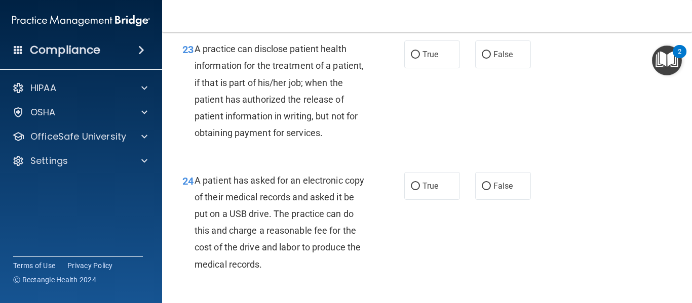
scroll to position [2158, 0]
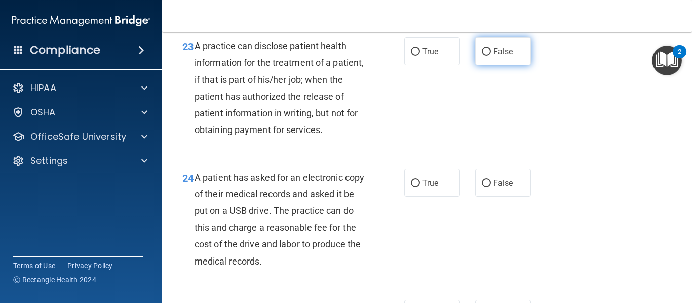
click at [507, 56] on span "False" at bounding box center [503, 52] width 20 height 10
click at [491, 56] on input "False" at bounding box center [486, 52] width 9 height 8
radio input "true"
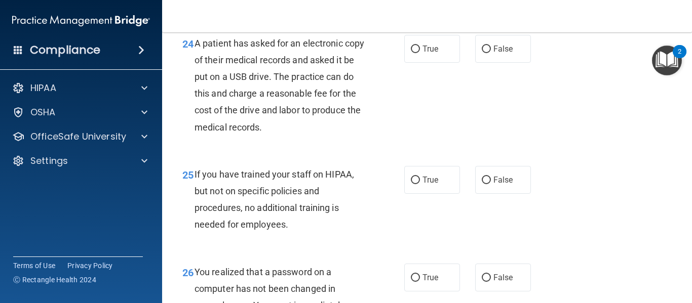
scroll to position [2297, 0]
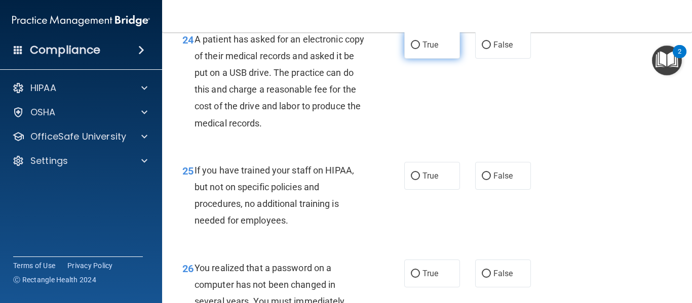
click at [417, 55] on label "True" at bounding box center [432, 45] width 56 height 28
click at [417, 49] on input "True" at bounding box center [415, 46] width 9 height 8
radio input "true"
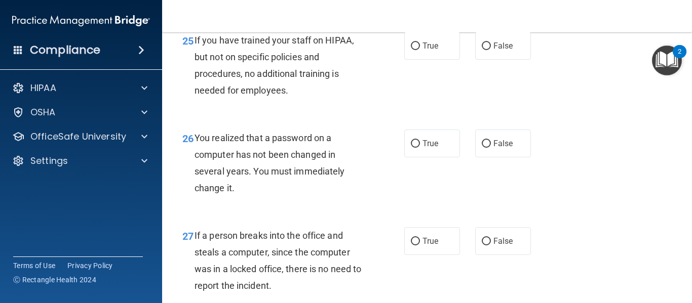
scroll to position [2429, 0]
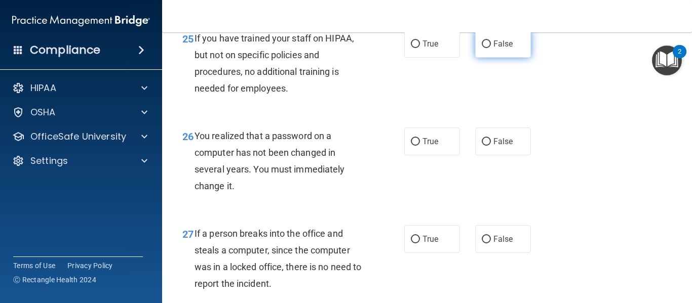
click at [501, 49] on span "False" at bounding box center [503, 44] width 20 height 10
click at [491, 48] on input "False" at bounding box center [486, 45] width 9 height 8
radio input "true"
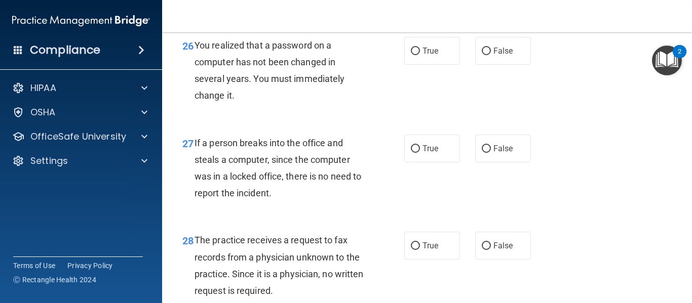
scroll to position [2522, 0]
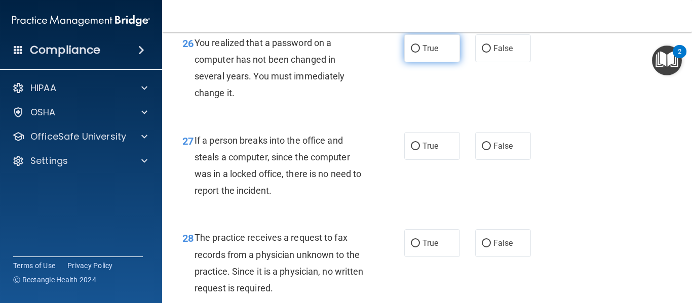
click at [452, 62] on label "True" at bounding box center [432, 48] width 56 height 28
click at [420, 53] on input "True" at bounding box center [415, 49] width 9 height 8
radio input "true"
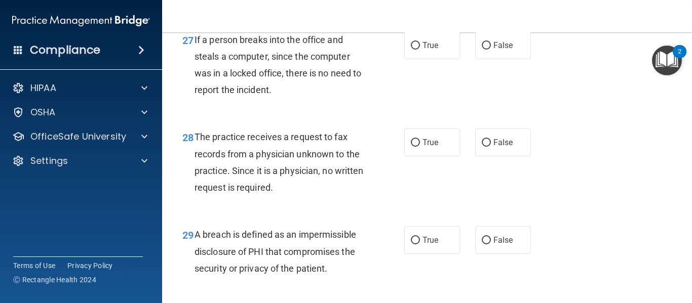
scroll to position [2625, 0]
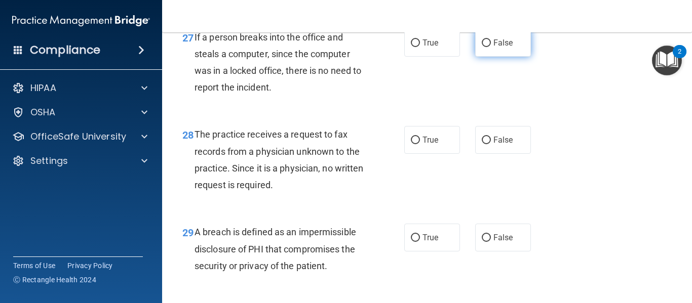
click at [487, 47] on input "False" at bounding box center [486, 44] width 9 height 8
radio input "true"
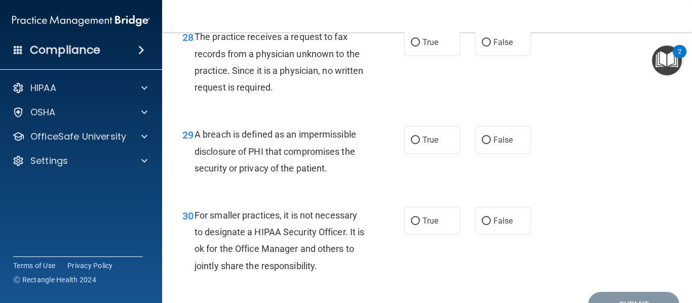
scroll to position [2725, 0]
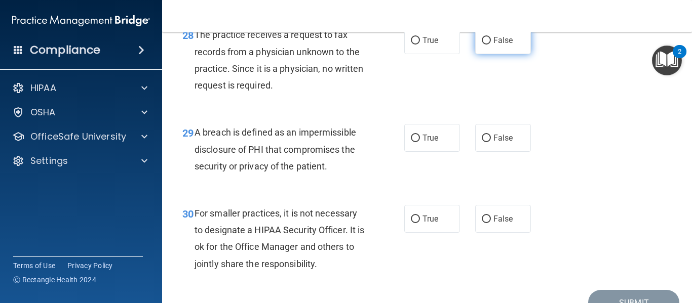
click at [496, 54] on label "False" at bounding box center [503, 40] width 56 height 28
click at [491, 45] on input "False" at bounding box center [486, 41] width 9 height 8
radio input "true"
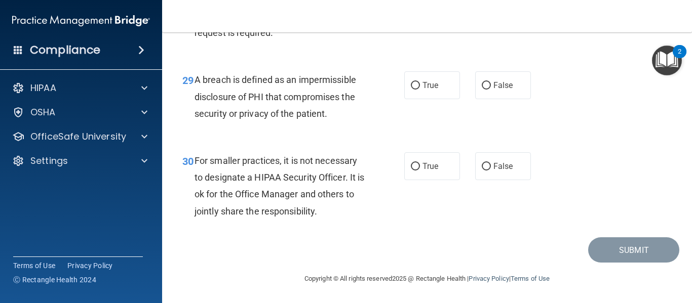
scroll to position [2795, 0]
click at [504, 87] on span "False" at bounding box center [503, 86] width 20 height 10
click at [491, 87] on input "False" at bounding box center [486, 86] width 9 height 8
radio input "true"
click at [515, 159] on label "False" at bounding box center [503, 166] width 56 height 28
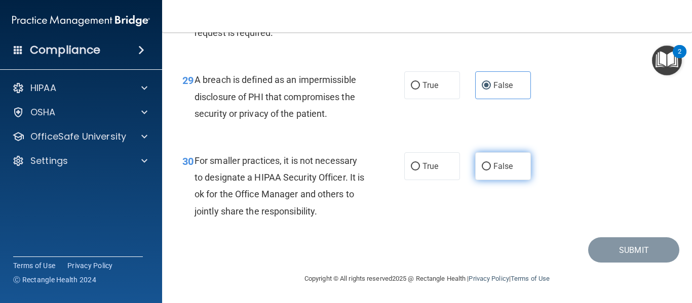
click at [491, 163] on input "False" at bounding box center [486, 167] width 9 height 8
radio input "true"
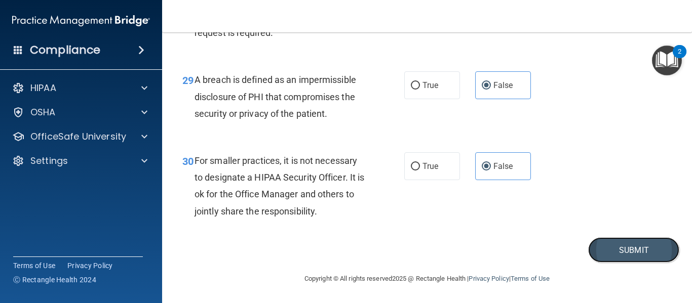
click at [606, 254] on button "Submit" at bounding box center [633, 251] width 91 height 26
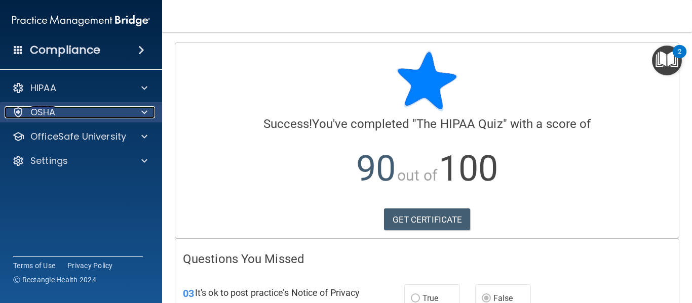
click at [119, 110] on div "OSHA" at bounding box center [68, 112] width 126 height 12
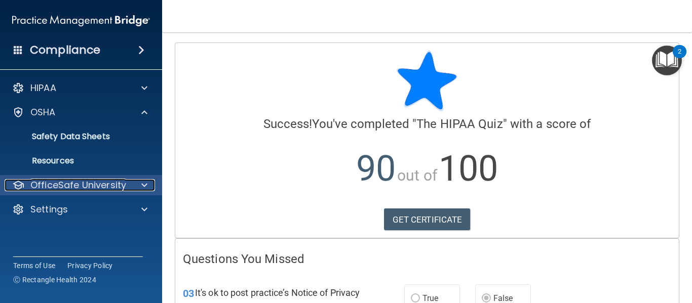
click at [102, 186] on p "OfficeSafe University" at bounding box center [78, 185] width 96 height 12
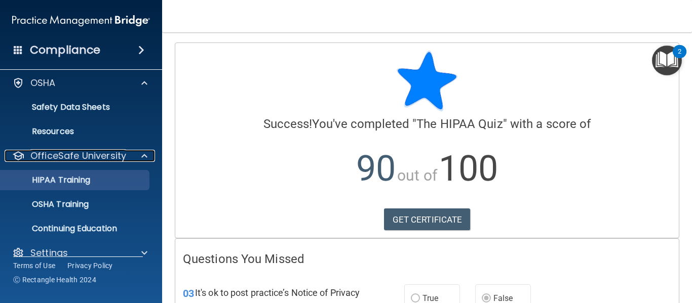
scroll to position [37, 0]
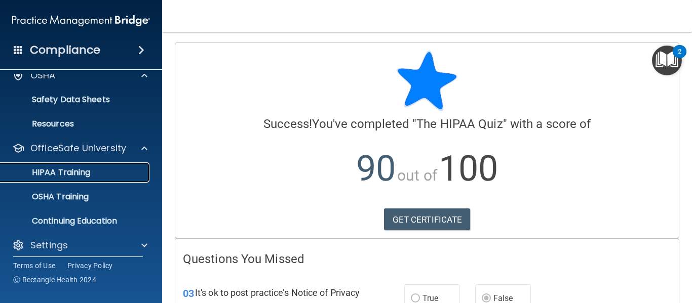
click at [87, 176] on p "HIPAA Training" at bounding box center [49, 173] width 84 height 10
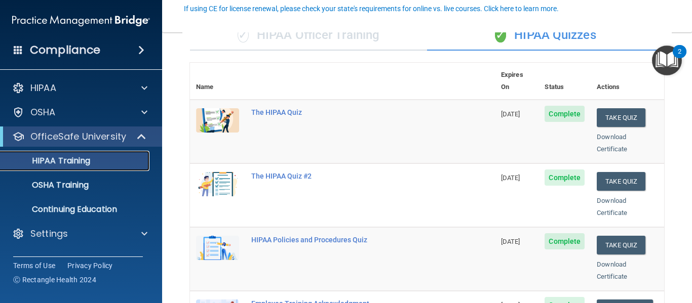
scroll to position [99, 0]
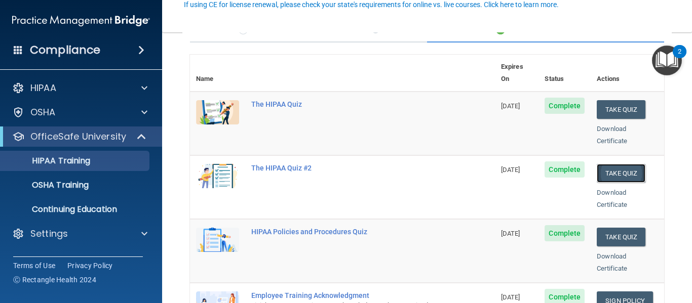
click at [630, 164] on button "Take Quiz" at bounding box center [621, 173] width 49 height 19
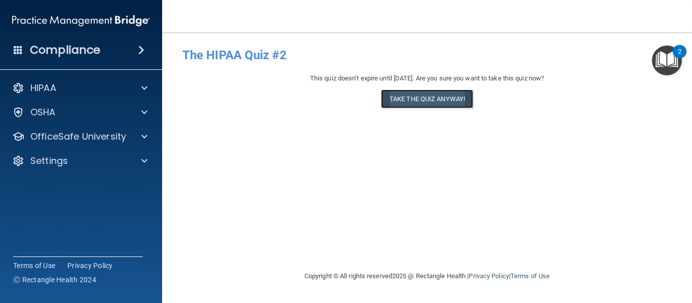
click at [411, 100] on button "Take the quiz anyway!" at bounding box center [427, 99] width 92 height 19
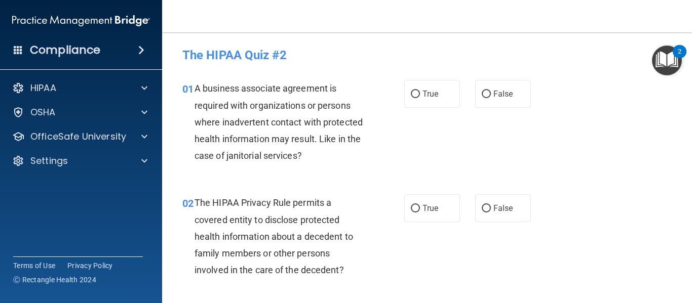
click at [411, 100] on label "True" at bounding box center [432, 94] width 56 height 28
click at [411, 98] on input "True" at bounding box center [415, 95] width 9 height 8
radio input "true"
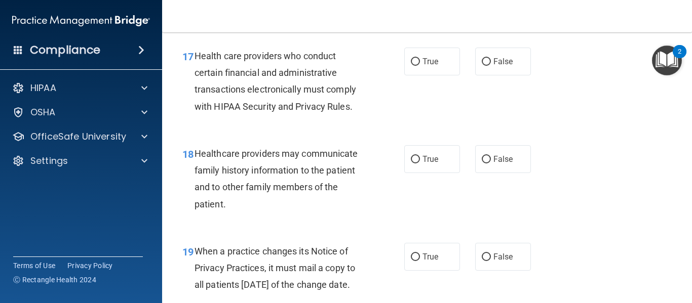
scroll to position [2761, 0]
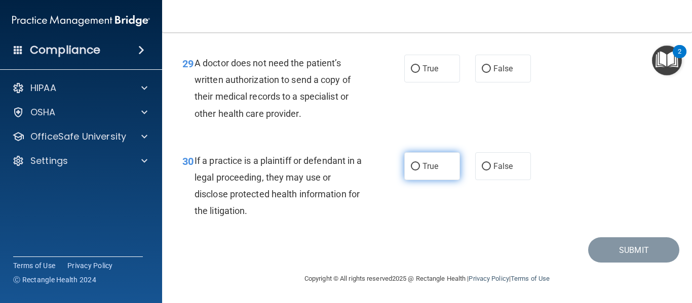
click at [418, 177] on label "True" at bounding box center [432, 166] width 56 height 28
click at [418, 171] on input "True" at bounding box center [415, 167] width 9 height 8
radio input "true"
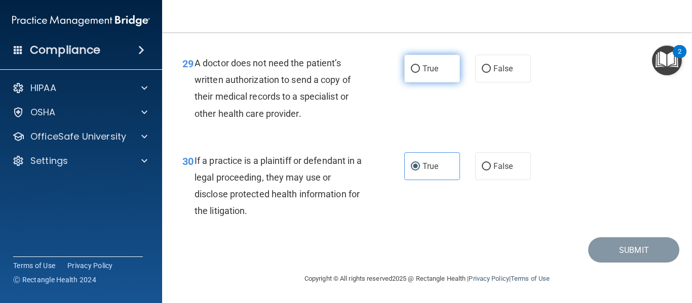
click at [427, 73] on label "True" at bounding box center [432, 69] width 56 height 28
click at [420, 73] on input "True" at bounding box center [415, 69] width 9 height 8
radio input "true"
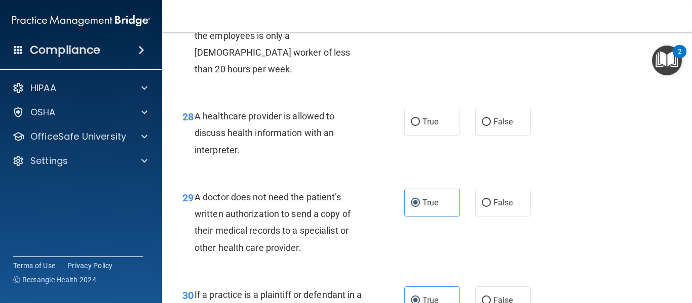
scroll to position [2612, 0]
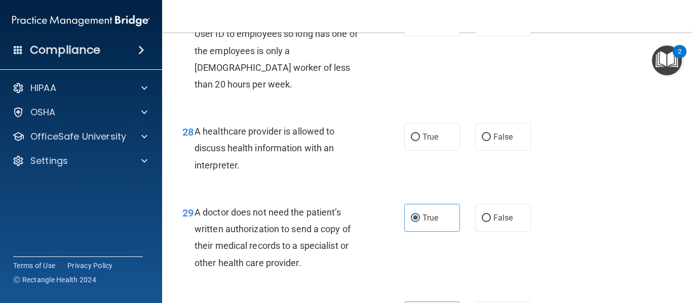
click at [433, 144] on label "True" at bounding box center [432, 137] width 56 height 28
click at [420, 141] on input "True" at bounding box center [415, 138] width 9 height 8
radio input "true"
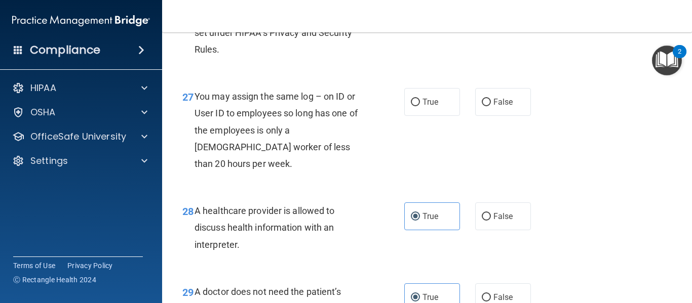
scroll to position [2526, 0]
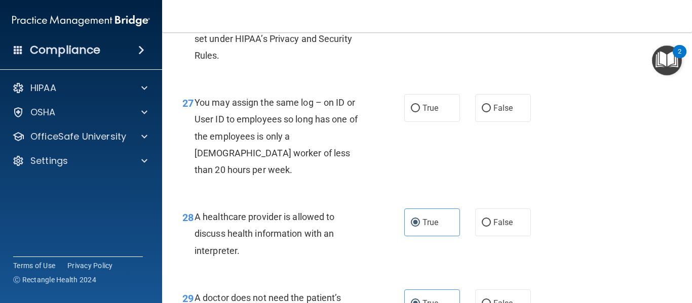
click at [531, 122] on div "True False" at bounding box center [471, 108] width 134 height 28
click at [516, 122] on label "False" at bounding box center [503, 108] width 56 height 28
click at [491, 112] on input "False" at bounding box center [486, 109] width 9 height 8
radio input "true"
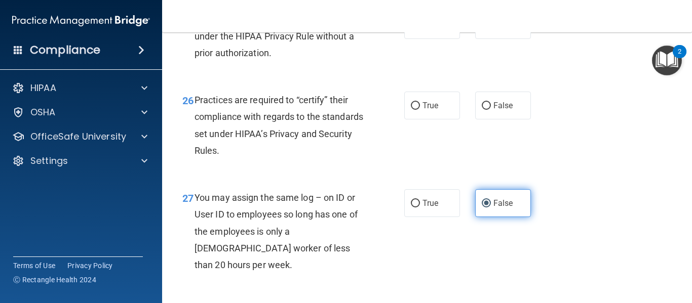
scroll to position [2429, 0]
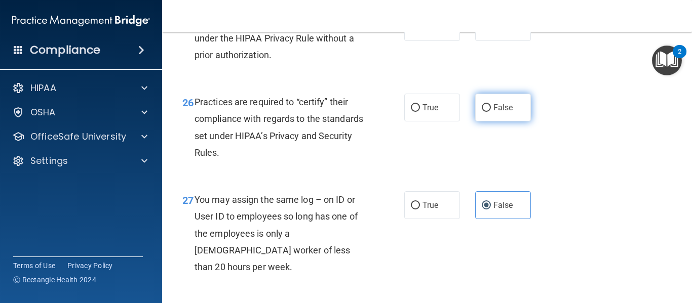
click at [522, 122] on label "False" at bounding box center [503, 108] width 56 height 28
click at [491, 112] on input "False" at bounding box center [486, 108] width 9 height 8
radio input "true"
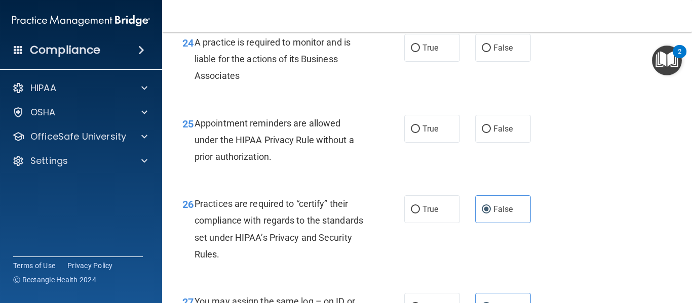
scroll to position [2324, 0]
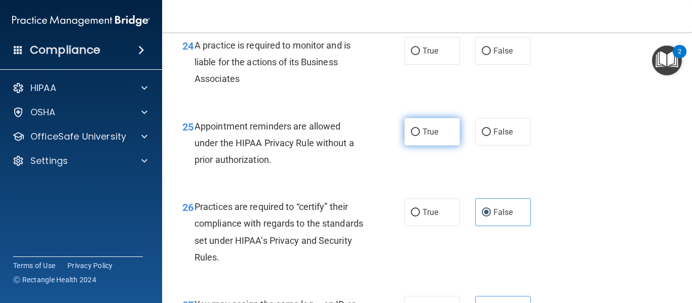
click at [425, 137] on span "True" at bounding box center [430, 132] width 16 height 10
click at [420, 136] on input "True" at bounding box center [415, 133] width 9 height 8
radio input "true"
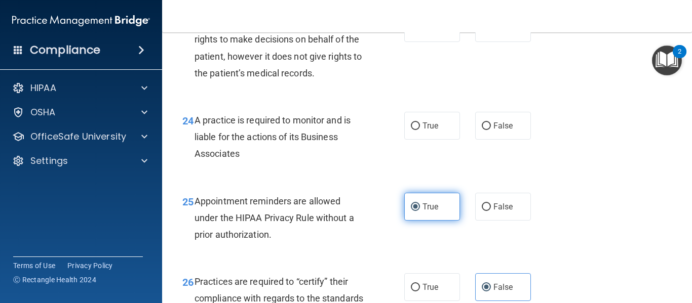
scroll to position [2247, 0]
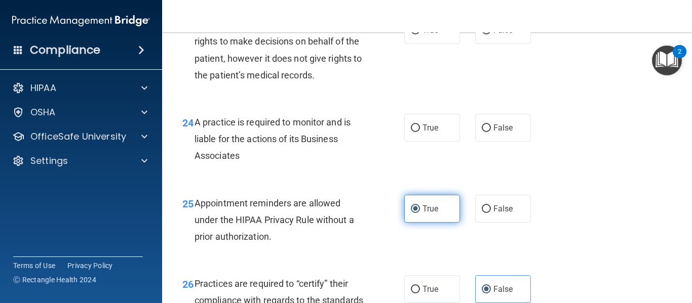
click at [425, 133] on span "True" at bounding box center [430, 128] width 16 height 10
click at [420, 132] on input "True" at bounding box center [415, 129] width 9 height 8
radio input "true"
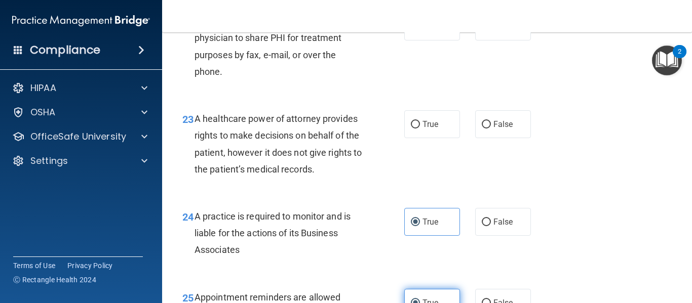
scroll to position [2150, 0]
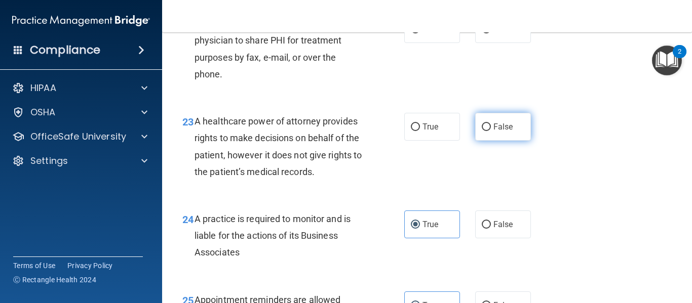
click at [500, 132] on span "False" at bounding box center [503, 127] width 20 height 10
click at [491, 131] on input "False" at bounding box center [486, 128] width 9 height 8
radio input "true"
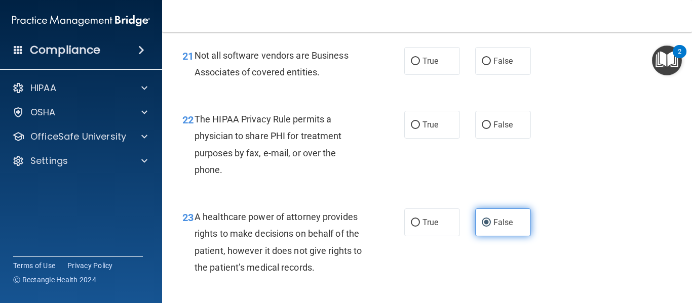
scroll to position [2054, 0]
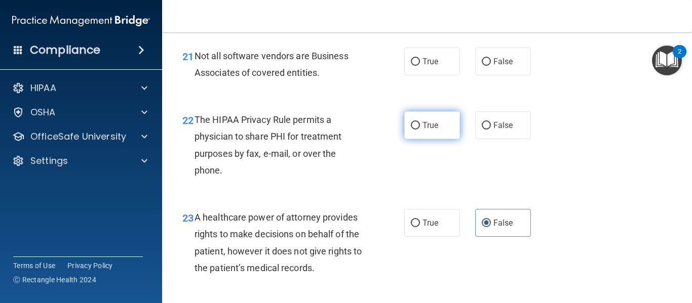
click at [439, 139] on label "True" at bounding box center [432, 125] width 56 height 28
click at [420, 130] on input "True" at bounding box center [415, 126] width 9 height 8
radio input "true"
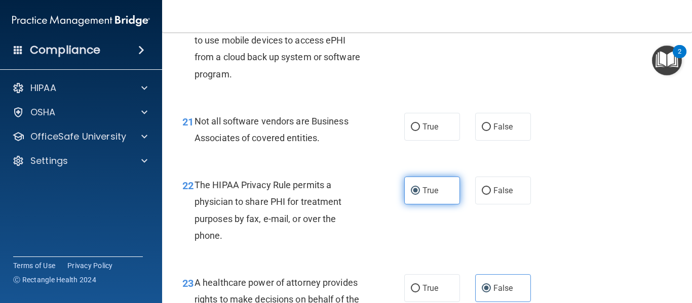
scroll to position [1966, 0]
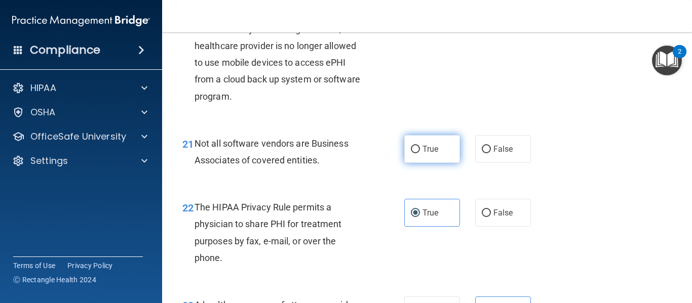
click at [442, 158] on label "True" at bounding box center [432, 149] width 56 height 28
click at [420, 153] on input "True" at bounding box center [415, 150] width 9 height 8
radio input "true"
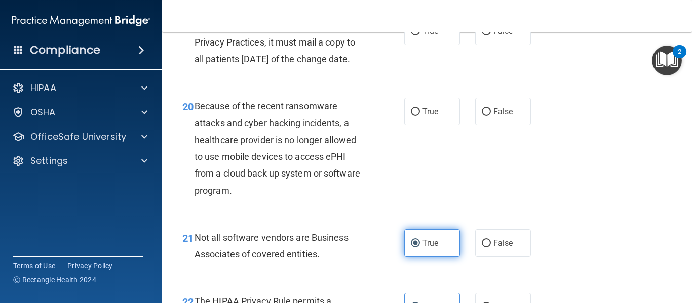
scroll to position [1872, 0]
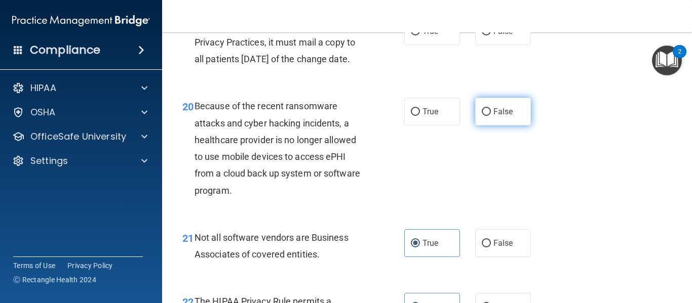
click at [503, 117] on span "False" at bounding box center [503, 112] width 20 height 10
click at [491, 116] on input "False" at bounding box center [486, 112] width 9 height 8
radio input "true"
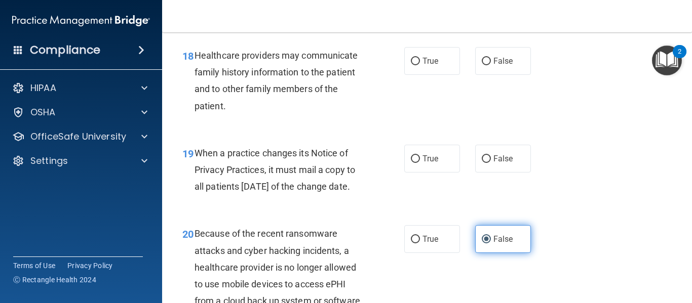
scroll to position [1739, 0]
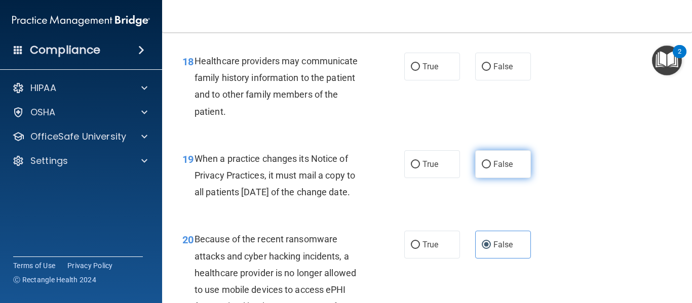
click at [499, 171] on label "False" at bounding box center [503, 164] width 56 height 28
click at [491, 169] on input "False" at bounding box center [486, 165] width 9 height 8
radio input "true"
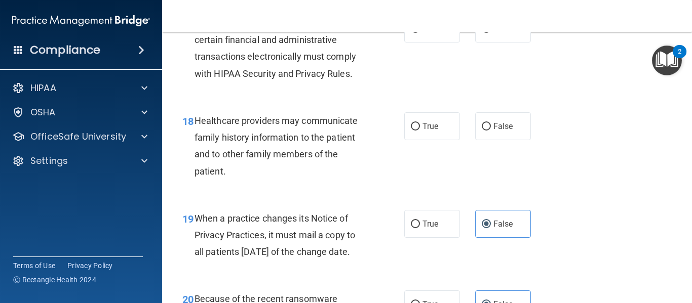
scroll to position [1678, 0]
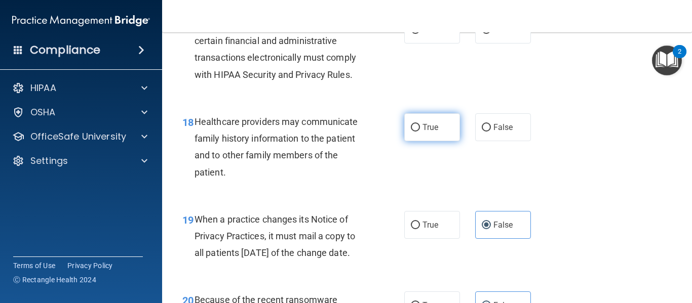
click at [436, 126] on span "True" at bounding box center [430, 128] width 16 height 10
click at [420, 126] on input "True" at bounding box center [415, 128] width 9 height 8
radio input "true"
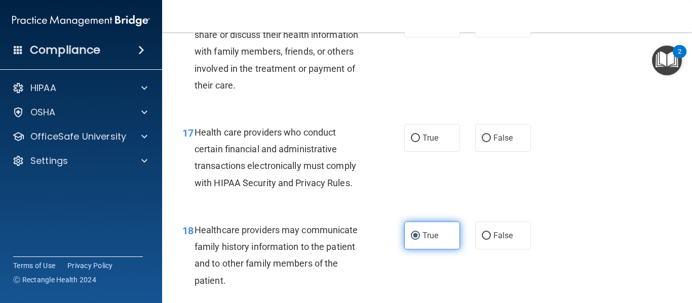
scroll to position [1564, 0]
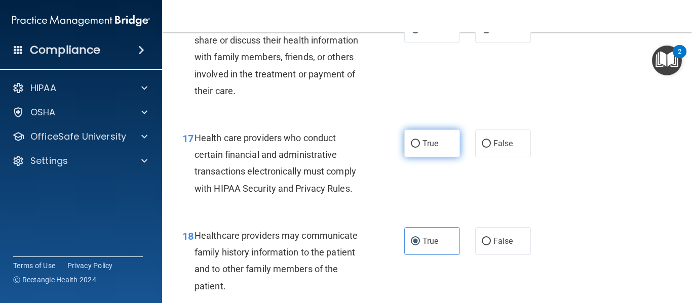
click at [438, 139] on span "True" at bounding box center [430, 144] width 16 height 10
click at [420, 140] on input "True" at bounding box center [415, 144] width 9 height 8
radio input "true"
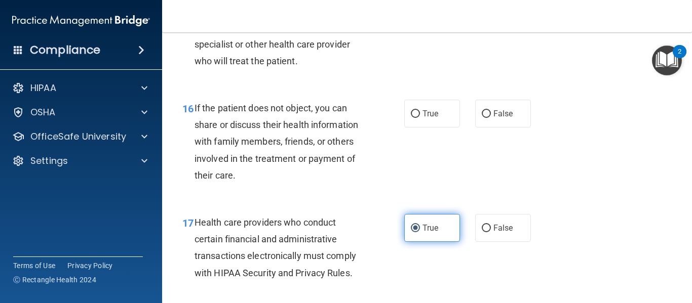
scroll to position [1472, 0]
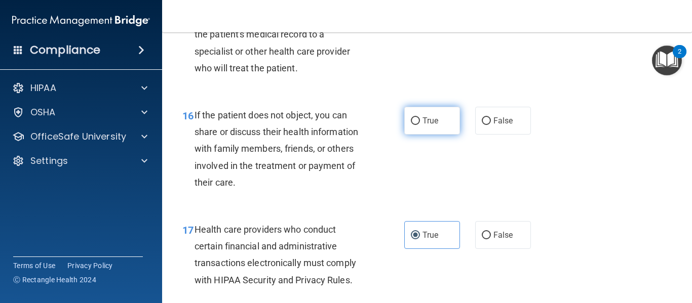
click at [429, 129] on label "True" at bounding box center [432, 121] width 56 height 28
click at [420, 125] on input "True" at bounding box center [415, 122] width 9 height 8
radio input "true"
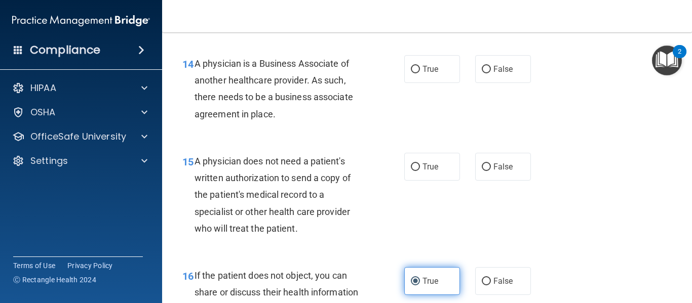
scroll to position [1311, 0]
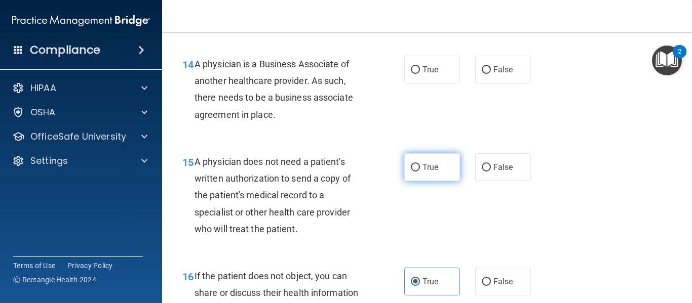
click at [426, 158] on label "True" at bounding box center [432, 167] width 56 height 28
click at [420, 164] on input "True" at bounding box center [415, 168] width 9 height 8
radio input "true"
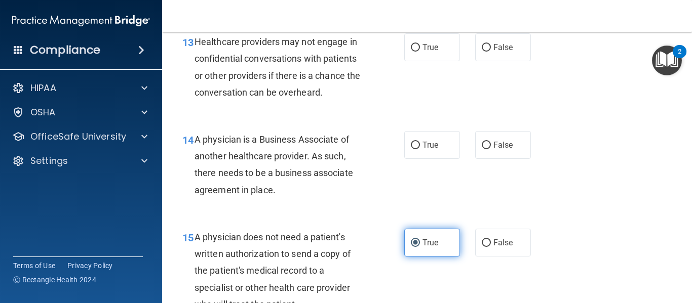
scroll to position [1235, 0]
click at [426, 158] on label "True" at bounding box center [432, 146] width 56 height 28
click at [420, 150] on input "True" at bounding box center [415, 146] width 9 height 8
radio input "true"
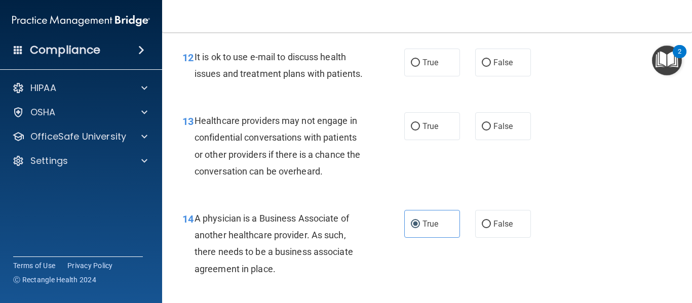
scroll to position [1154, 0]
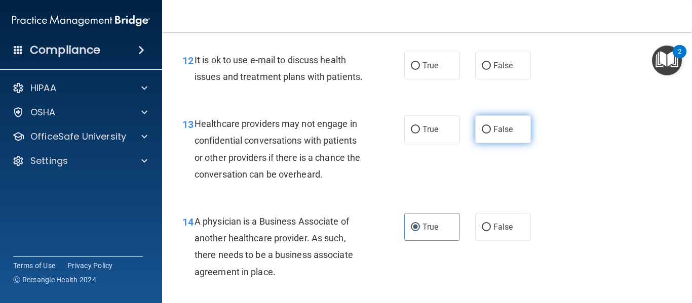
click at [499, 127] on span "False" at bounding box center [503, 130] width 20 height 10
click at [491, 127] on input "False" at bounding box center [486, 130] width 9 height 8
radio input "true"
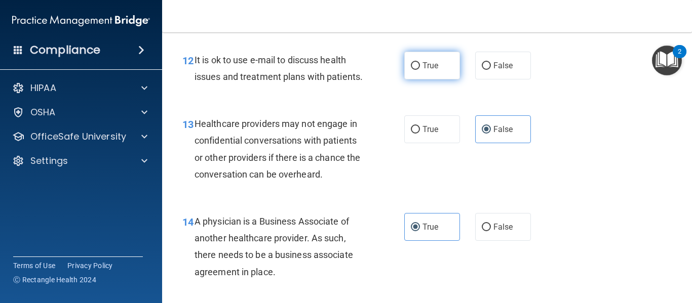
click at [447, 70] on label "True" at bounding box center [432, 66] width 56 height 28
click at [420, 70] on input "True" at bounding box center [415, 66] width 9 height 8
radio input "true"
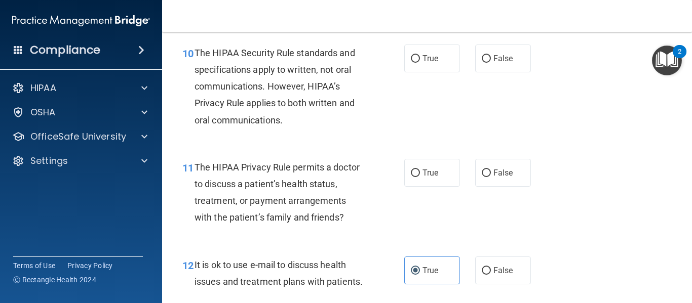
scroll to position [946, 0]
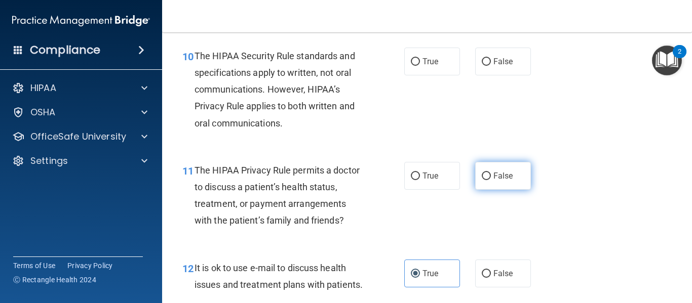
click at [500, 175] on span "False" at bounding box center [503, 176] width 20 height 10
click at [491, 175] on input "False" at bounding box center [486, 177] width 9 height 8
radio input "true"
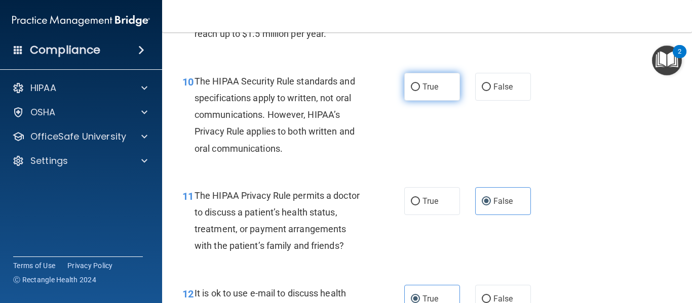
click at [427, 88] on span "True" at bounding box center [430, 87] width 16 height 10
click at [420, 88] on input "True" at bounding box center [415, 88] width 9 height 8
radio input "true"
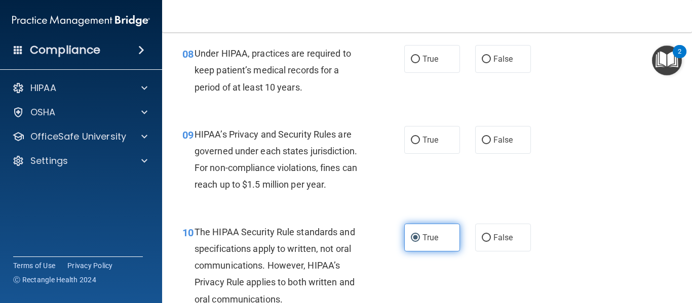
scroll to position [766, 0]
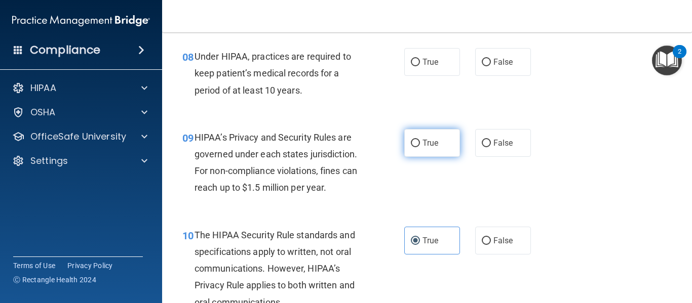
click at [420, 135] on label "True" at bounding box center [432, 143] width 56 height 28
click at [420, 140] on input "True" at bounding box center [415, 144] width 9 height 8
radio input "true"
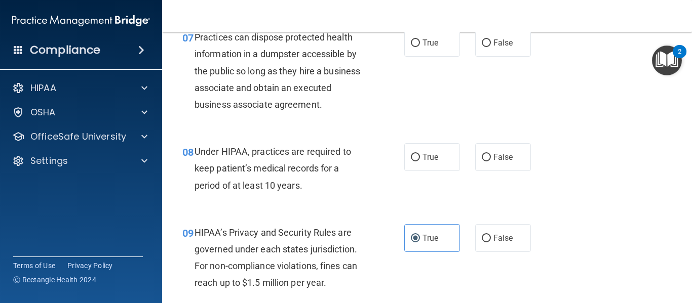
scroll to position [667, 0]
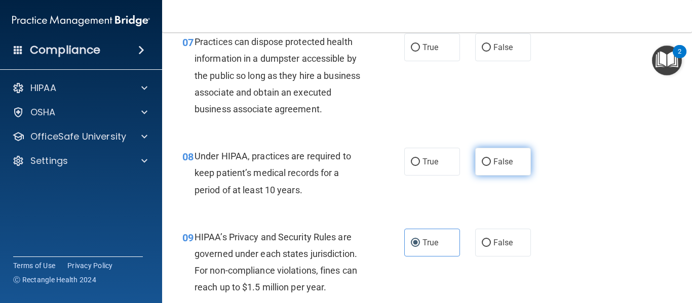
click at [487, 169] on label "False" at bounding box center [503, 162] width 56 height 28
click at [487, 166] on input "False" at bounding box center [486, 163] width 9 height 8
radio input "true"
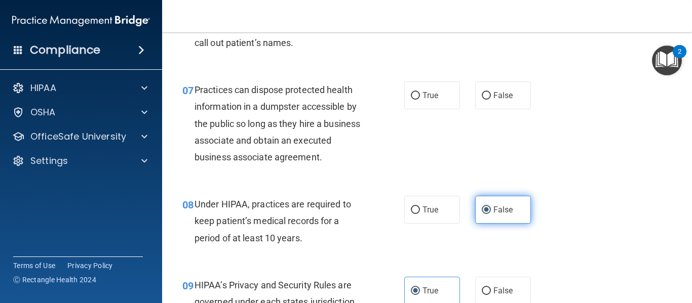
scroll to position [609, 0]
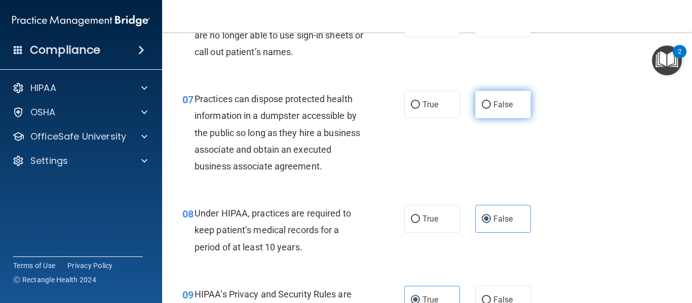
click at [486, 114] on label "False" at bounding box center [503, 105] width 56 height 28
click at [486, 109] on input "False" at bounding box center [486, 105] width 9 height 8
radio input "true"
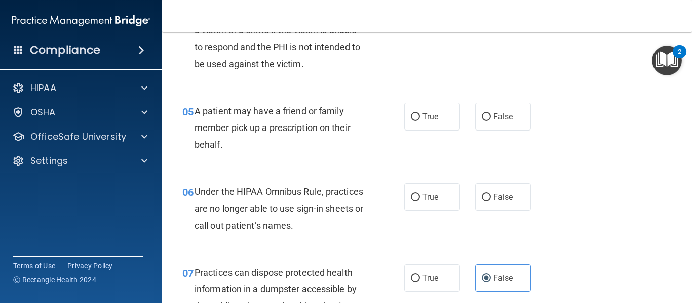
scroll to position [430, 0]
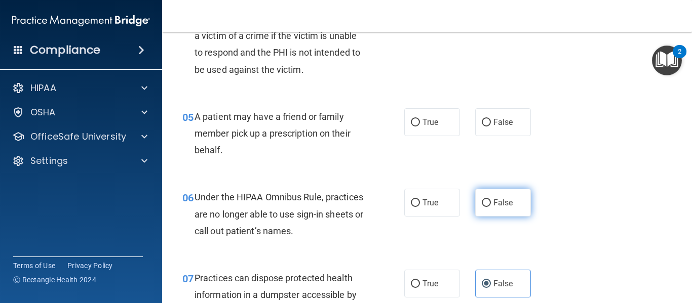
click at [512, 204] on span "False" at bounding box center [503, 203] width 20 height 10
click at [491, 204] on input "False" at bounding box center [486, 204] width 9 height 8
radio input "true"
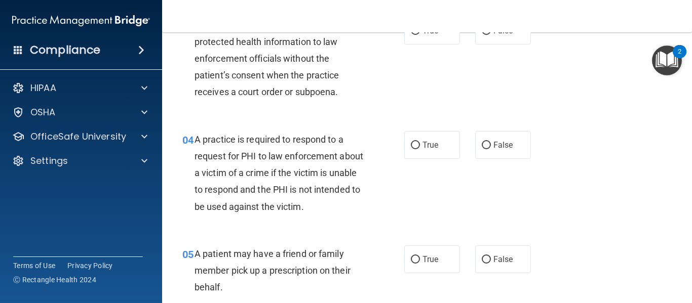
scroll to position [294, 0]
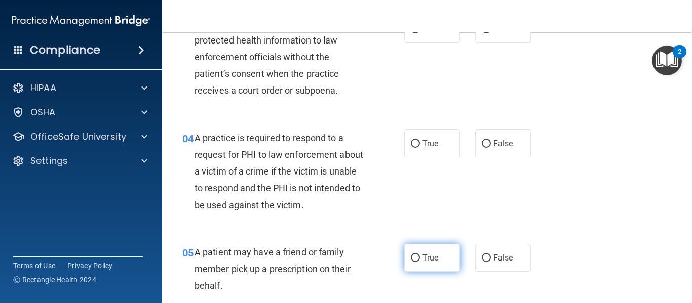
click at [451, 255] on label "True" at bounding box center [432, 258] width 56 height 28
click at [420, 255] on input "True" at bounding box center [415, 259] width 9 height 8
radio input "true"
click at [426, 127] on div "04 A practice is required to respond to a request for PHI to law enforcement ab…" at bounding box center [427, 174] width 505 height 114
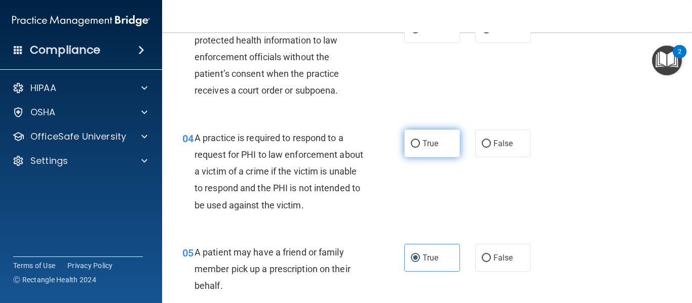
click at [426, 145] on span "True" at bounding box center [430, 144] width 16 height 10
click at [420, 145] on input "True" at bounding box center [415, 144] width 9 height 8
radio input "true"
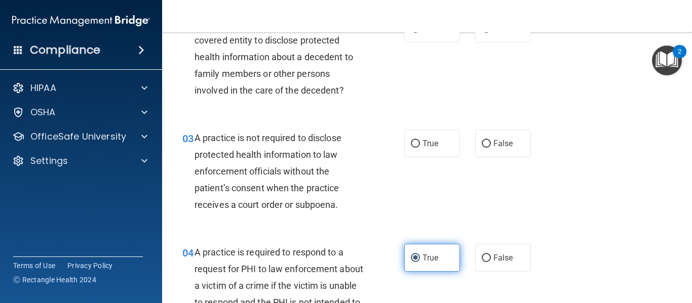
scroll to position [179, 0]
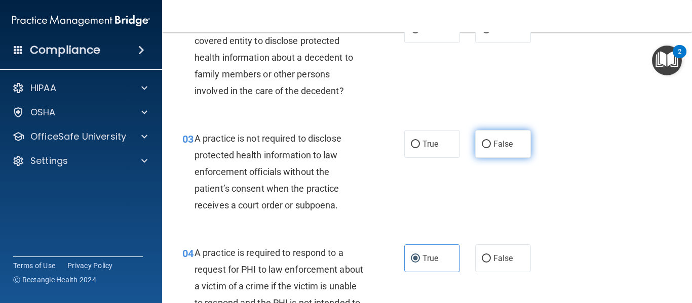
click at [488, 142] on input "False" at bounding box center [486, 145] width 9 height 8
radio input "true"
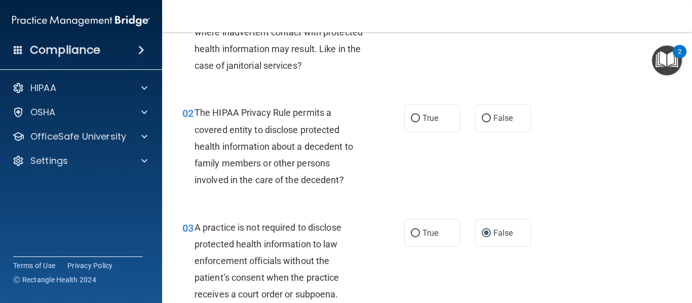
scroll to position [88, 0]
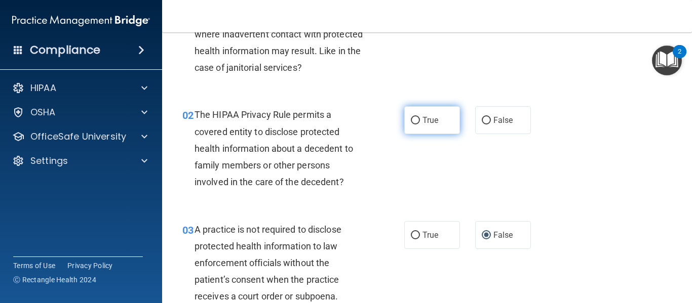
click at [420, 130] on label "True" at bounding box center [432, 120] width 56 height 28
click at [420, 125] on input "True" at bounding box center [415, 121] width 9 height 8
radio input "true"
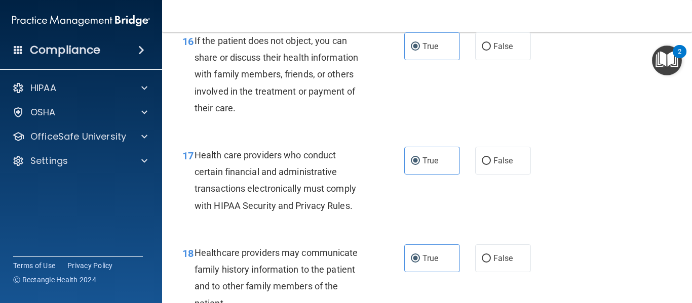
scroll to position [2761, 0]
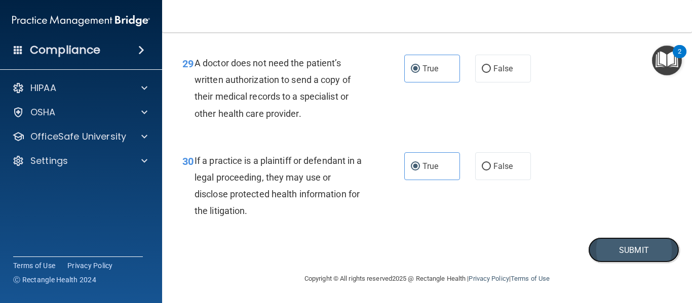
click at [628, 244] on button "Submit" at bounding box center [633, 251] width 91 height 26
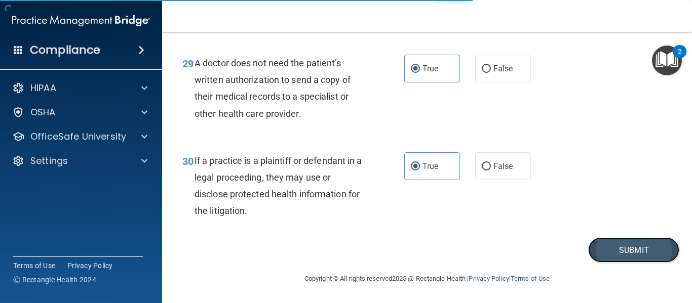
click at [628, 244] on button "Submit" at bounding box center [633, 251] width 91 height 26
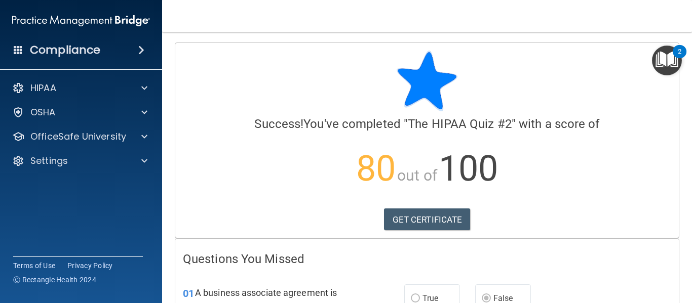
scroll to position [2, 0]
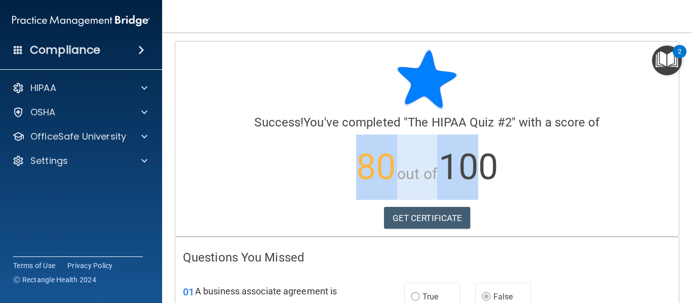
drag, startPoint x: 302, startPoint y: 175, endPoint x: 493, endPoint y: 150, distance: 192.6
click at [493, 150] on p "80 out of 100" at bounding box center [427, 167] width 488 height 65
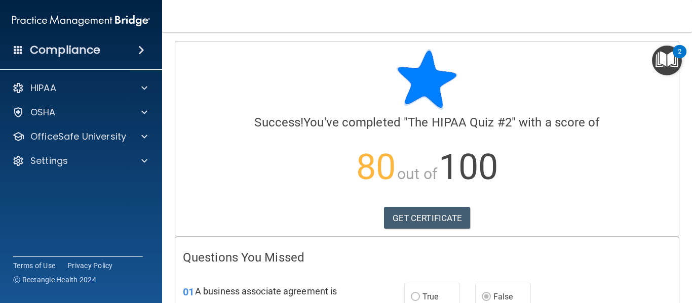
click at [498, 153] on span "100" at bounding box center [468, 167] width 59 height 42
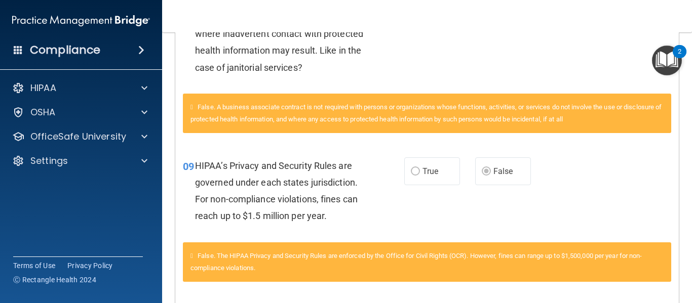
scroll to position [0, 0]
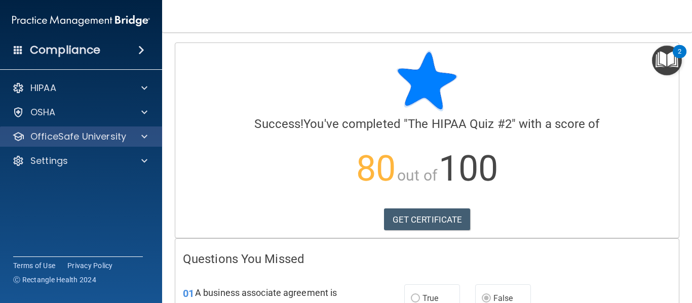
click at [47, 143] on div "OfficeSafe University" at bounding box center [81, 137] width 163 height 20
click at [84, 138] on p "OfficeSafe University" at bounding box center [78, 137] width 96 height 12
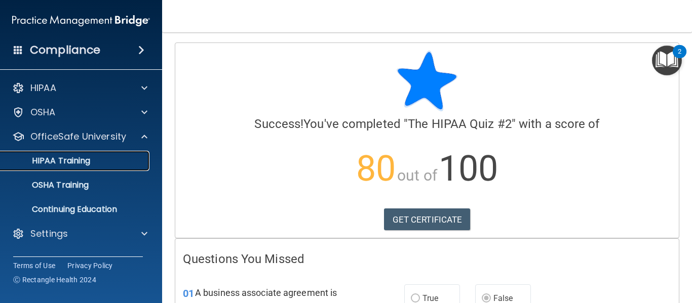
click at [90, 162] on p "HIPAA Training" at bounding box center [49, 161] width 84 height 10
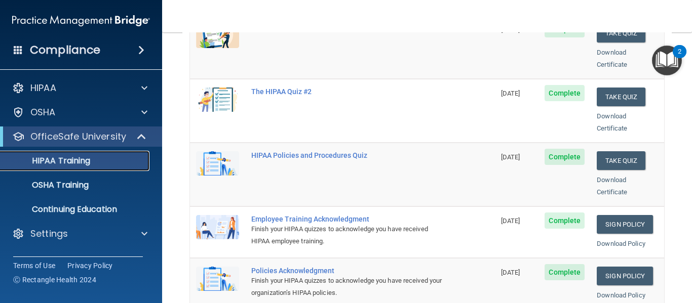
scroll to position [168, 0]
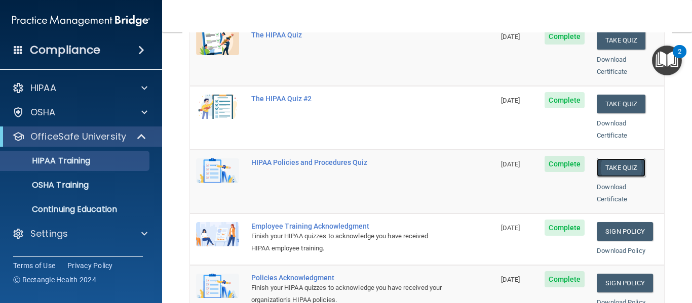
click at [608, 159] on button "Take Quiz" at bounding box center [621, 168] width 49 height 19
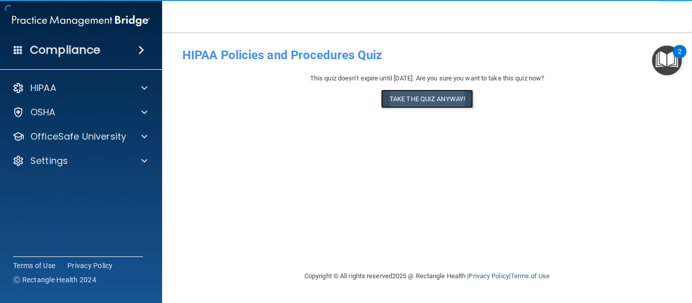
click at [429, 98] on button "Take the quiz anyway!" at bounding box center [427, 99] width 92 height 19
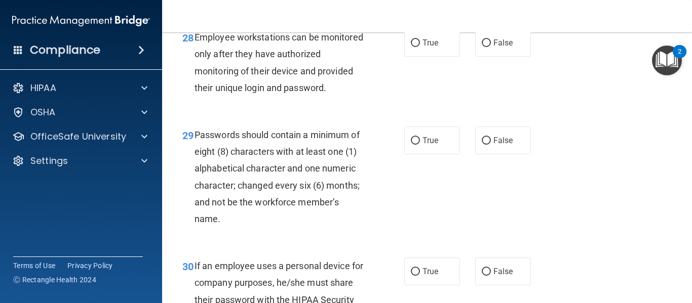
scroll to position [3064, 0]
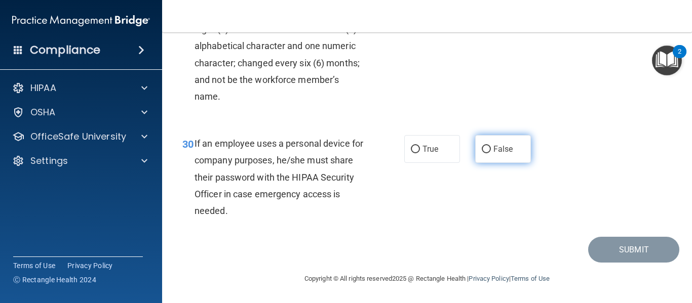
click at [484, 150] on input "False" at bounding box center [486, 150] width 9 height 8
radio input "true"
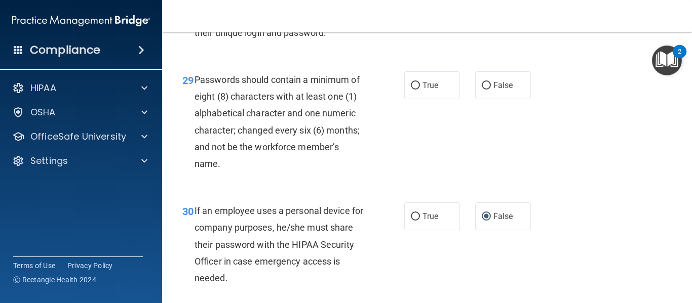
scroll to position [2977, 0]
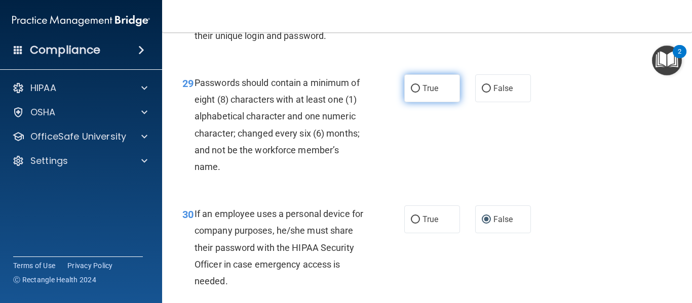
click at [428, 102] on label "True" at bounding box center [432, 88] width 56 height 28
click at [420, 93] on input "True" at bounding box center [415, 89] width 9 height 8
radio input "true"
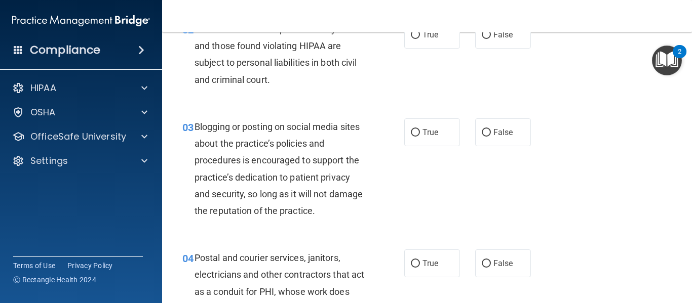
scroll to position [0, 0]
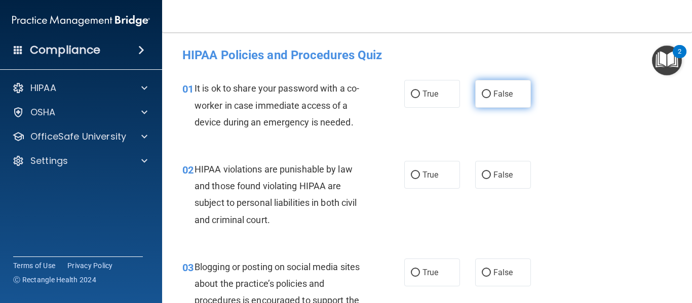
click at [495, 87] on label "False" at bounding box center [503, 94] width 56 height 28
click at [491, 91] on input "False" at bounding box center [486, 95] width 9 height 8
radio input "true"
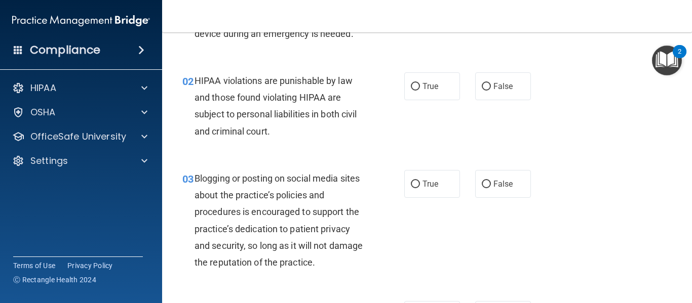
scroll to position [90, 0]
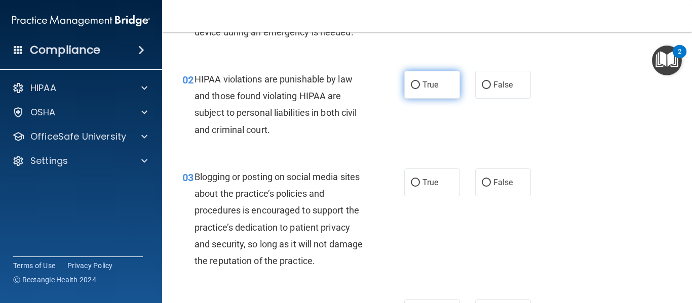
click at [415, 71] on label "True" at bounding box center [432, 85] width 56 height 28
click at [415, 82] on input "True" at bounding box center [415, 86] width 9 height 8
radio input "true"
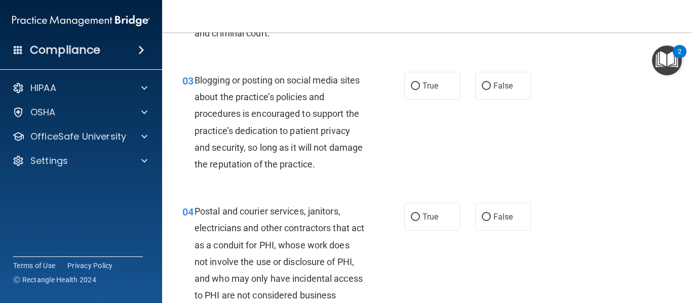
scroll to position [190, 0]
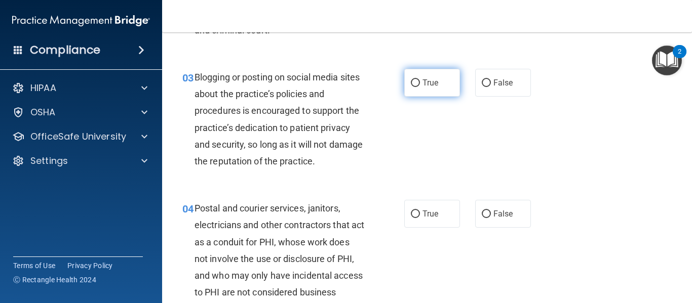
click at [434, 85] on span "True" at bounding box center [430, 83] width 16 height 10
click at [420, 85] on input "True" at bounding box center [415, 84] width 9 height 8
radio input "true"
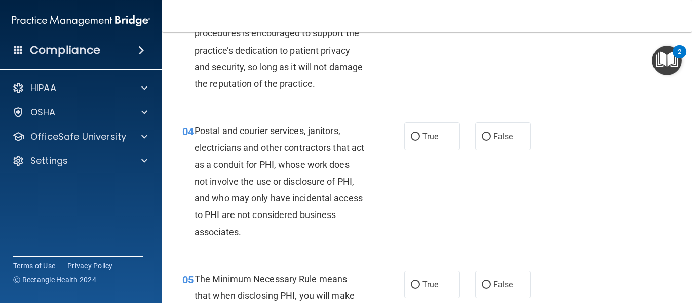
scroll to position [295, 0]
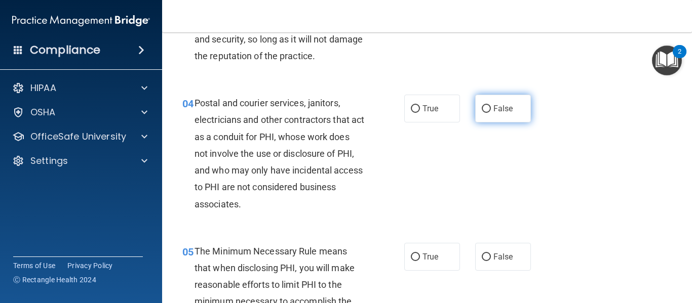
click at [508, 101] on label "False" at bounding box center [503, 109] width 56 height 28
click at [491, 105] on input "False" at bounding box center [486, 109] width 9 height 8
radio input "true"
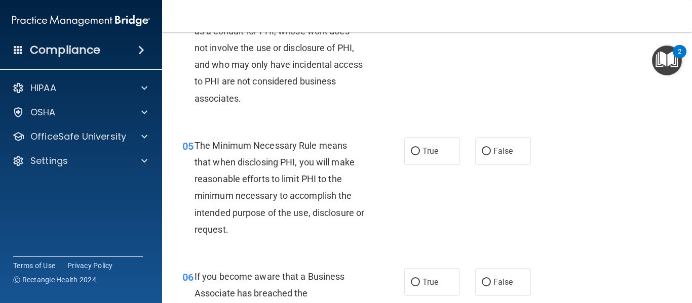
scroll to position [402, 0]
click at [443, 144] on label "True" at bounding box center [432, 150] width 56 height 28
click at [420, 147] on input "True" at bounding box center [415, 151] width 9 height 8
radio input "true"
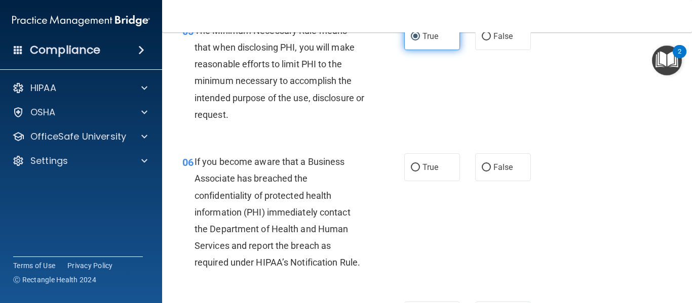
scroll to position [520, 0]
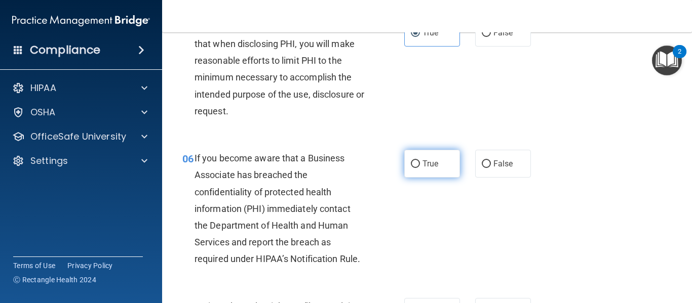
click at [430, 166] on span "True" at bounding box center [430, 164] width 16 height 10
click at [420, 166] on input "True" at bounding box center [415, 165] width 9 height 8
radio input "true"
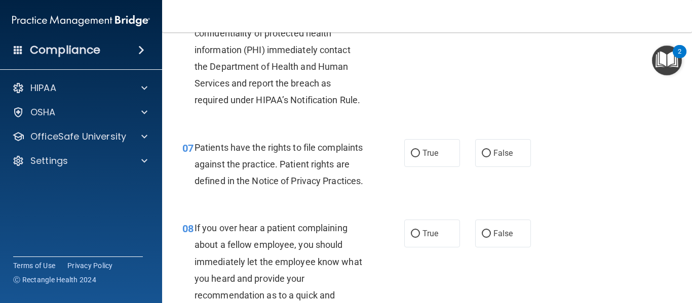
scroll to position [678, 0]
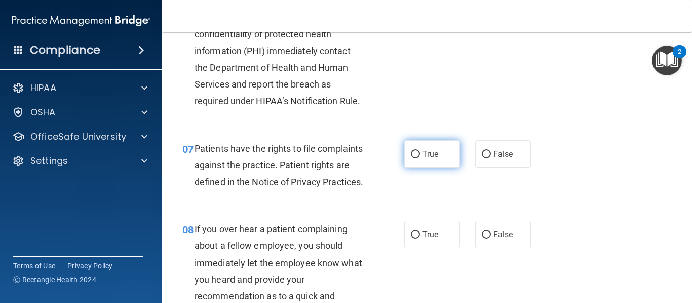
click at [441, 155] on label "True" at bounding box center [432, 154] width 56 height 28
click at [420, 155] on input "True" at bounding box center [415, 155] width 9 height 8
radio input "true"
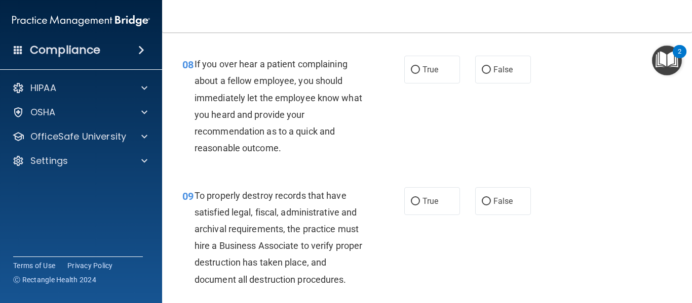
scroll to position [844, 0]
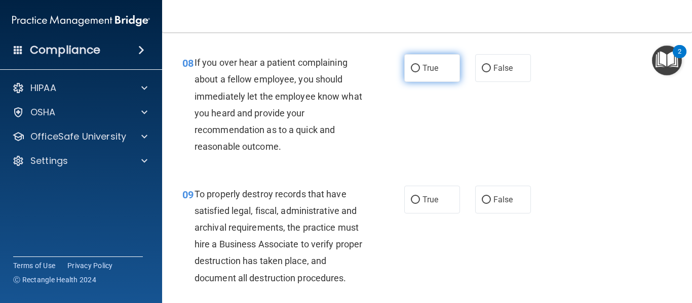
click at [444, 78] on label "True" at bounding box center [432, 68] width 56 height 28
click at [420, 72] on input "True" at bounding box center [415, 69] width 9 height 8
radio input "true"
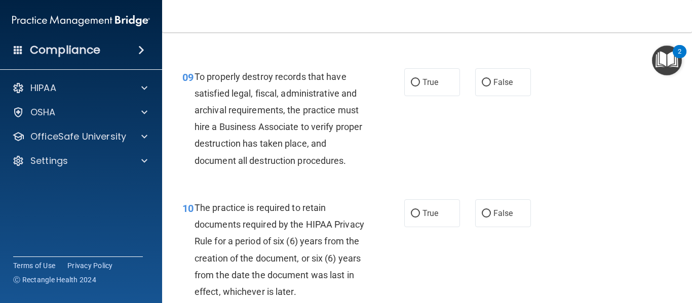
scroll to position [961, 0]
click at [479, 97] on label "False" at bounding box center [503, 83] width 56 height 28
click at [482, 88] on input "False" at bounding box center [486, 84] width 9 height 8
radio input "true"
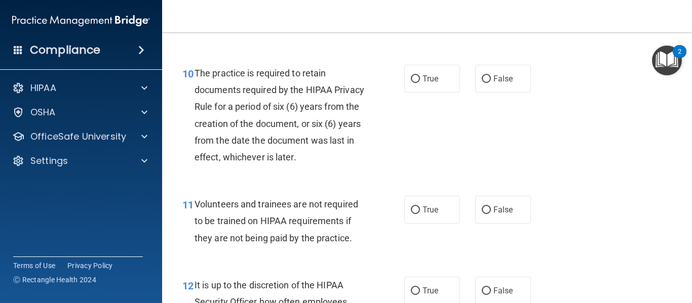
scroll to position [1096, 0]
click at [405, 93] on label "True" at bounding box center [432, 79] width 56 height 28
click at [411, 84] on input "True" at bounding box center [415, 80] width 9 height 8
radio input "true"
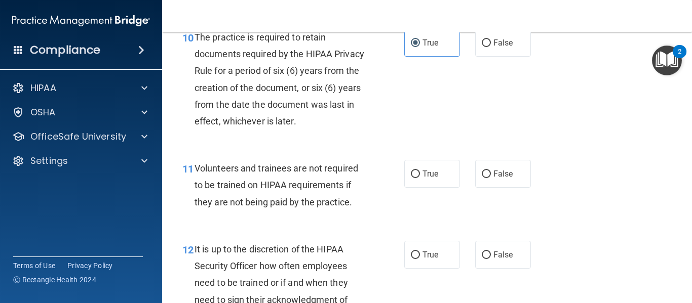
scroll to position [1138, 0]
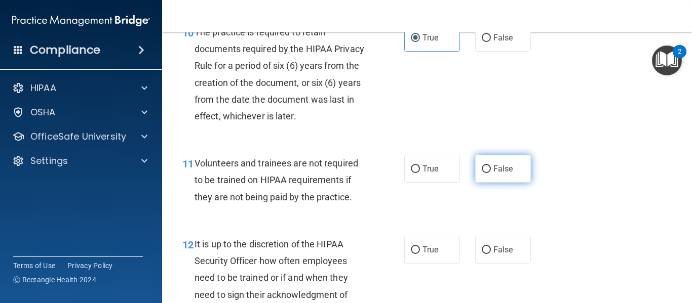
click at [495, 174] on span "False" at bounding box center [503, 169] width 20 height 10
click at [491, 173] on input "False" at bounding box center [486, 170] width 9 height 8
radio input "true"
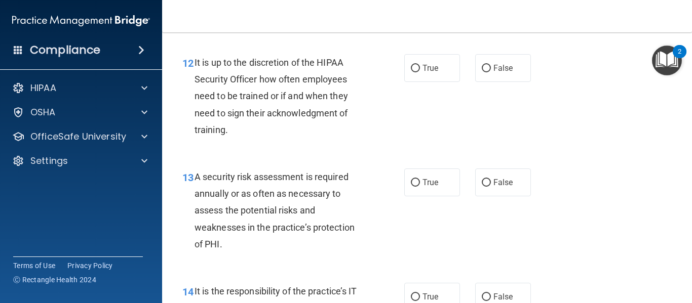
scroll to position [1315, 0]
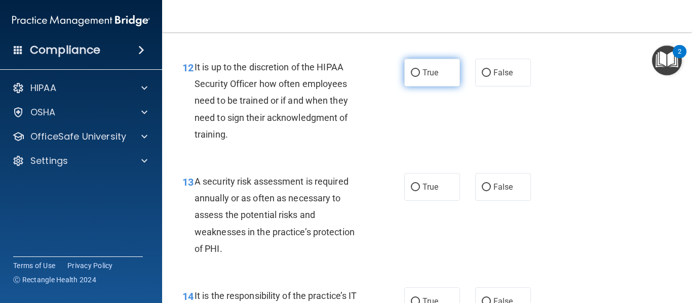
click at [411, 77] on input "True" at bounding box center [415, 73] width 9 height 8
radio input "true"
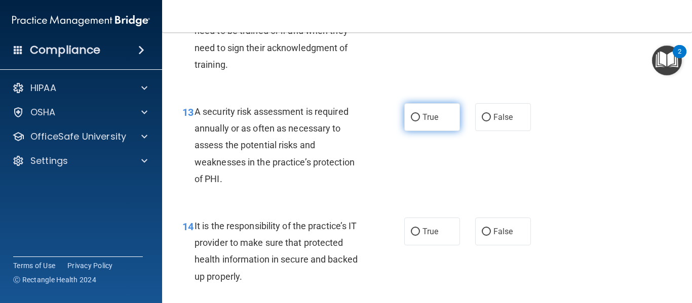
scroll to position [1387, 0]
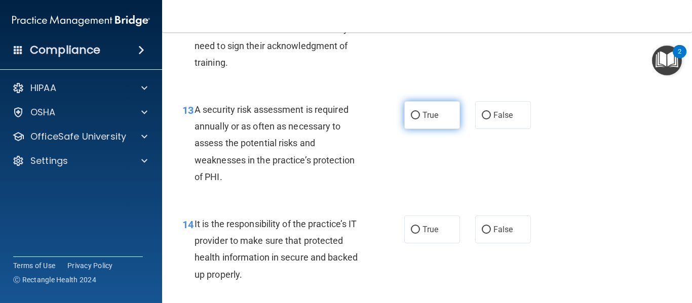
click at [431, 120] on span "True" at bounding box center [430, 115] width 16 height 10
click at [420, 120] on input "True" at bounding box center [415, 116] width 9 height 8
radio input "true"
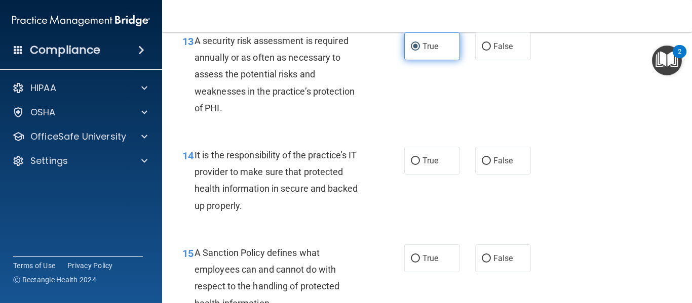
scroll to position [1457, 0]
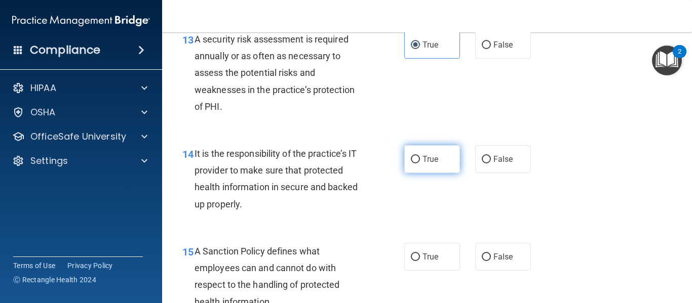
click at [429, 164] on span "True" at bounding box center [430, 159] width 16 height 10
click at [420, 164] on input "True" at bounding box center [415, 160] width 9 height 8
radio input "true"
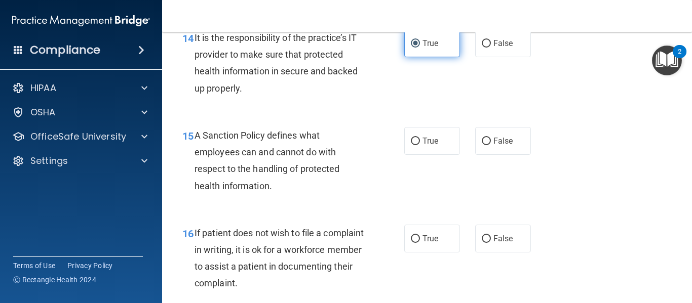
scroll to position [1577, 0]
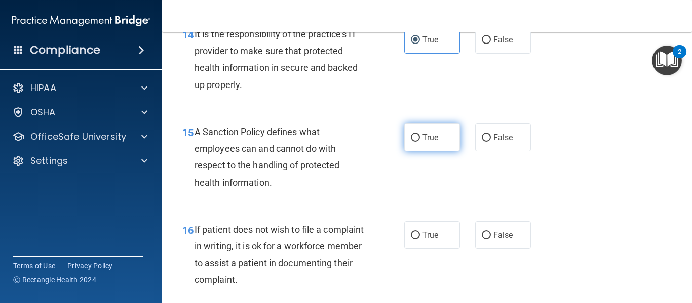
click at [443, 151] on label "True" at bounding box center [432, 138] width 56 height 28
click at [420, 142] on input "True" at bounding box center [415, 138] width 9 height 8
radio input "true"
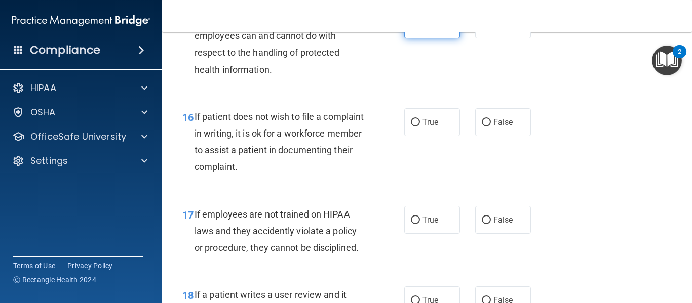
scroll to position [1690, 0]
click at [438, 127] on span "True" at bounding box center [430, 122] width 16 height 10
click at [420, 126] on input "True" at bounding box center [415, 123] width 9 height 8
radio input "true"
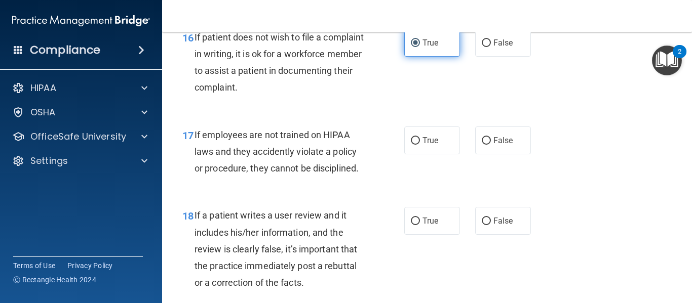
scroll to position [1767, 0]
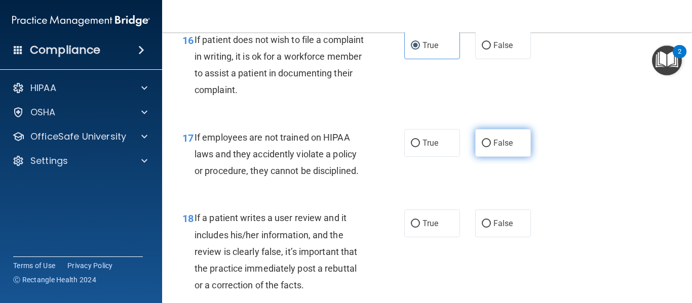
click at [481, 155] on label "False" at bounding box center [503, 143] width 56 height 28
click at [482, 147] on input "False" at bounding box center [486, 144] width 9 height 8
radio input "true"
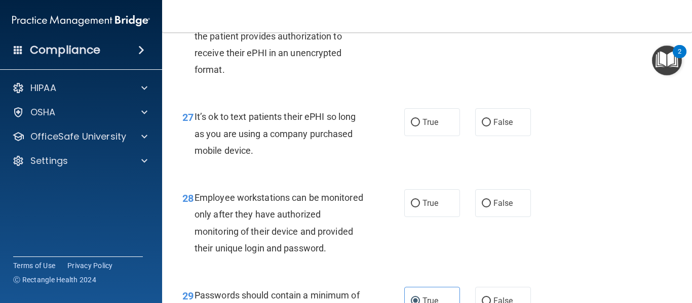
scroll to position [2764, 0]
click at [416, 208] on input "True" at bounding box center [415, 205] width 9 height 8
radio input "true"
click at [436, 137] on label "True" at bounding box center [432, 123] width 56 height 28
click at [420, 127] on input "True" at bounding box center [415, 124] width 9 height 8
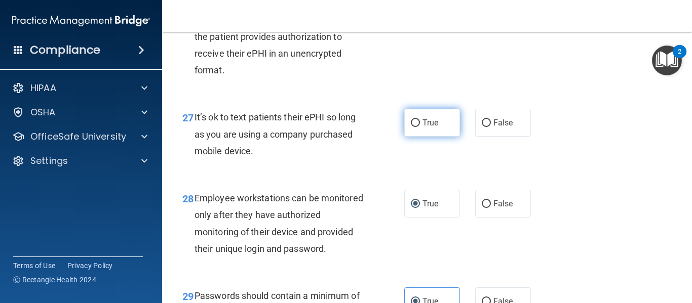
radio input "true"
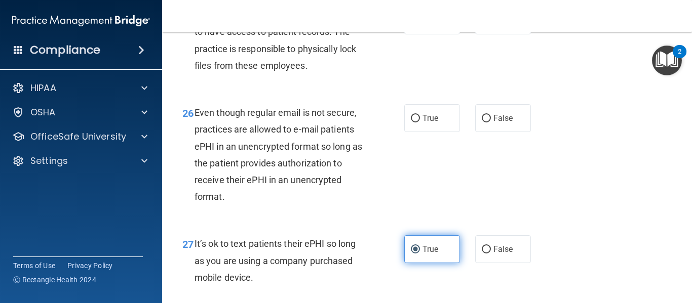
scroll to position [2636, 0]
click at [436, 133] on label "True" at bounding box center [432, 119] width 56 height 28
click at [420, 124] on input "True" at bounding box center [415, 120] width 9 height 8
radio input "true"
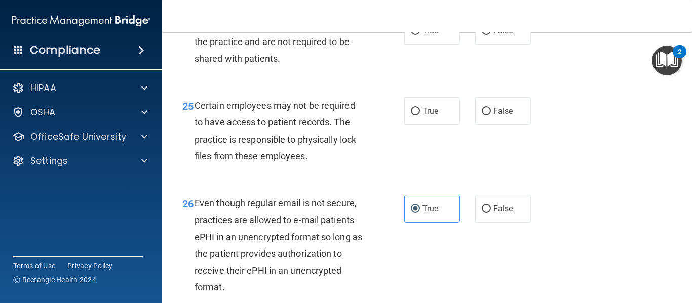
scroll to position [2546, 0]
click at [516, 126] on label "False" at bounding box center [503, 112] width 56 height 28
click at [491, 116] on input "False" at bounding box center [486, 112] width 9 height 8
radio input "true"
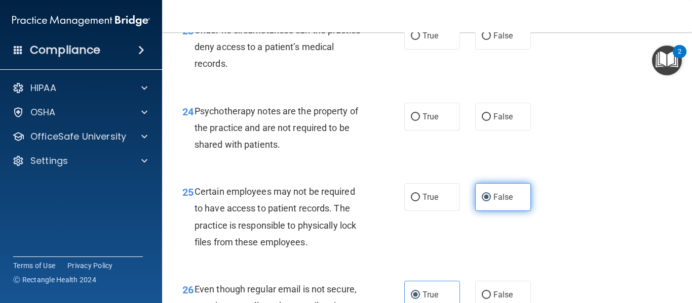
scroll to position [2460, 0]
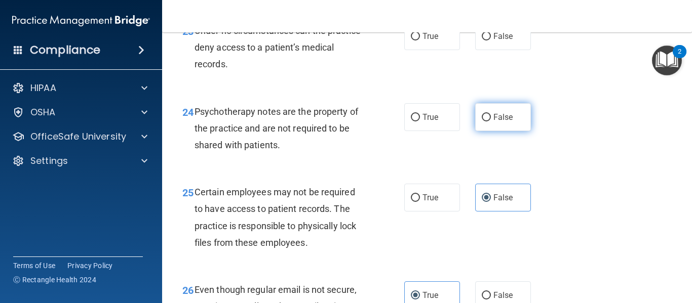
click at [483, 122] on input "False" at bounding box center [486, 118] width 9 height 8
radio input "true"
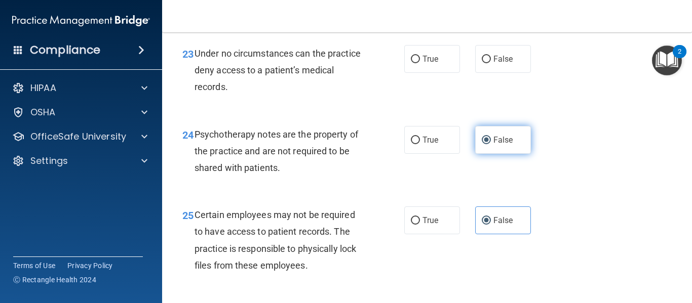
scroll to position [2436, 0]
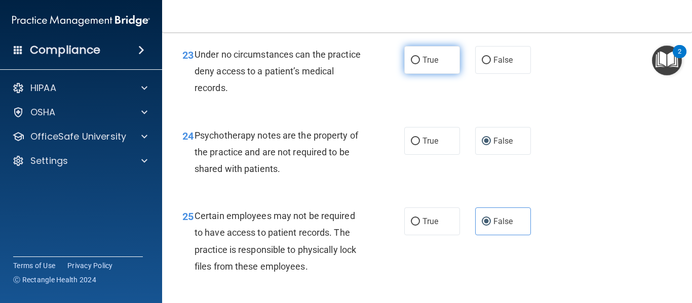
click at [453, 74] on label "True" at bounding box center [432, 60] width 56 height 28
click at [420, 64] on input "True" at bounding box center [415, 61] width 9 height 8
radio input "true"
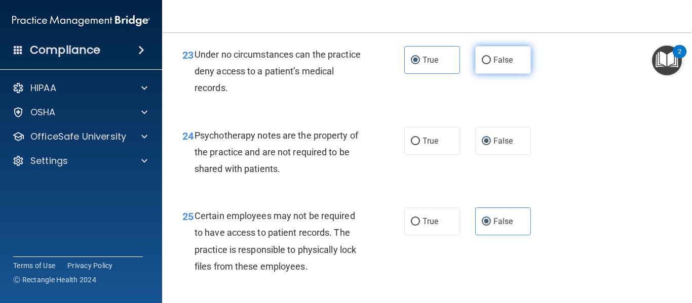
click at [491, 74] on label "False" at bounding box center [503, 60] width 56 height 28
click at [491, 64] on input "False" at bounding box center [486, 61] width 9 height 8
radio input "true"
radio input "false"
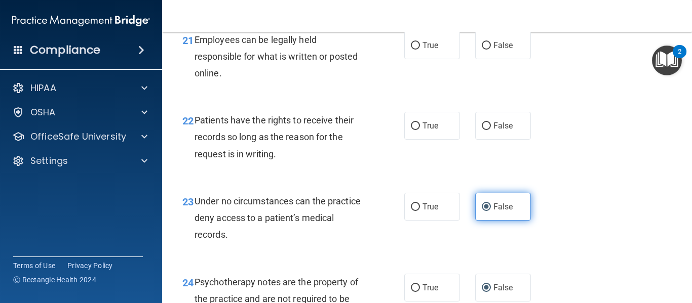
scroll to position [2288, 0]
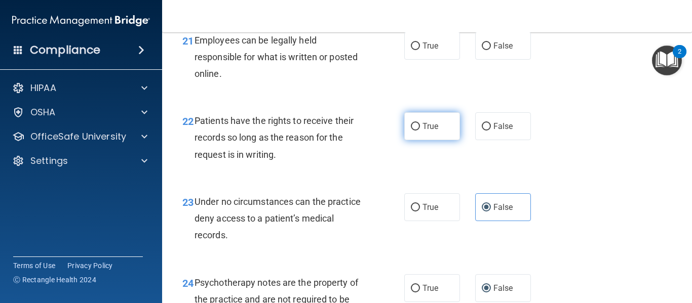
click at [435, 140] on label "True" at bounding box center [432, 126] width 56 height 28
click at [420, 131] on input "True" at bounding box center [415, 127] width 9 height 8
radio input "true"
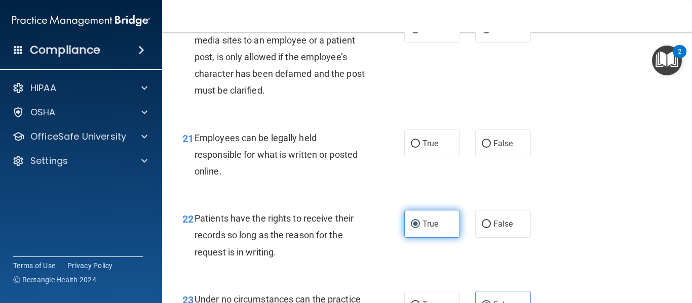
scroll to position [2191, 0]
click at [435, 152] on label "True" at bounding box center [432, 144] width 56 height 28
click at [420, 148] on input "True" at bounding box center [415, 144] width 9 height 8
radio input "true"
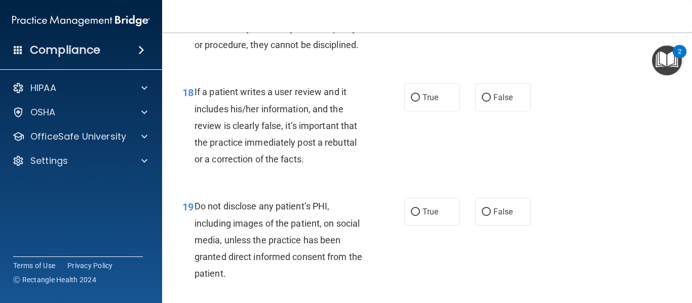
scroll to position [1895, 0]
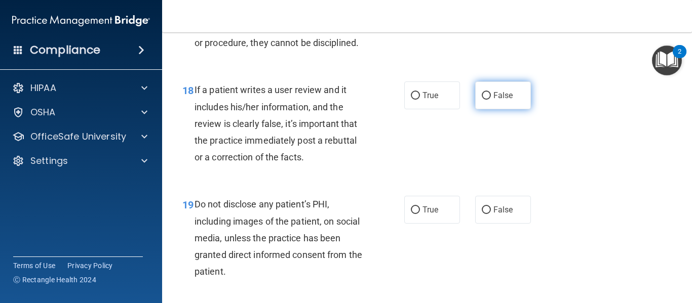
click at [506, 100] on span "False" at bounding box center [503, 96] width 20 height 10
click at [491, 100] on input "False" at bounding box center [486, 96] width 9 height 8
radio input "true"
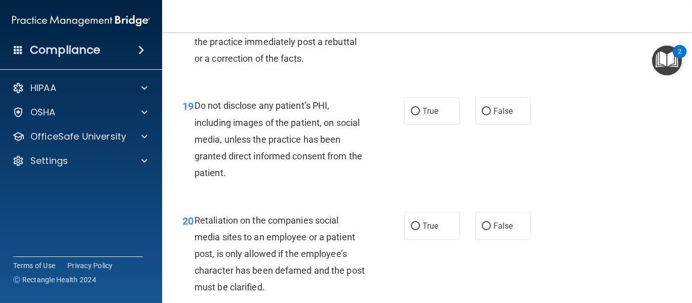
scroll to position [2003, 0]
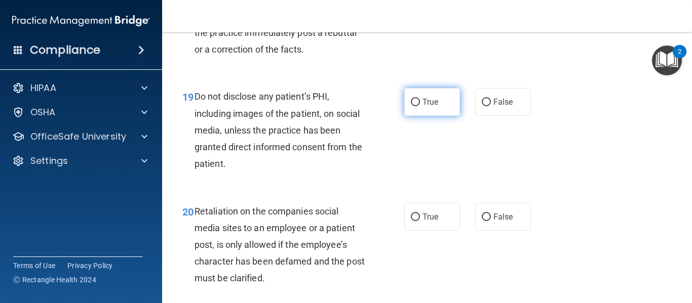
click at [447, 107] on label "True" at bounding box center [432, 102] width 56 height 28
click at [420, 106] on input "True" at bounding box center [415, 103] width 9 height 8
radio input "true"
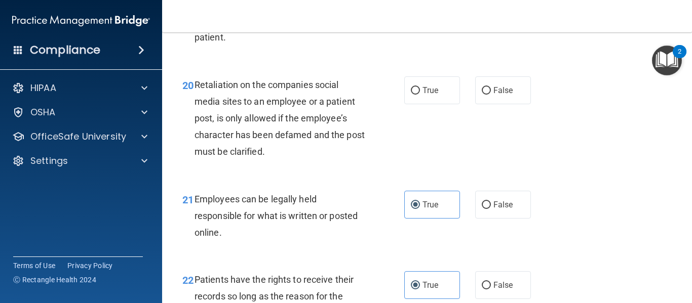
scroll to position [2130, 0]
click at [480, 103] on label "False" at bounding box center [503, 89] width 56 height 28
click at [482, 94] on input "False" at bounding box center [486, 90] width 9 height 8
radio input "true"
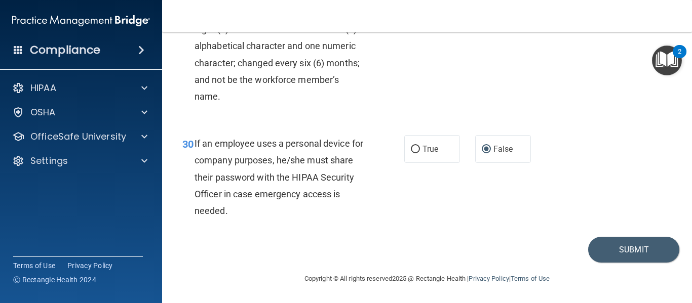
click at [633, 198] on div "30 If an employee uses a personal device for company purposes, he/she must shar…" at bounding box center [427, 180] width 505 height 114
click at [632, 245] on button "Submit" at bounding box center [633, 250] width 91 height 26
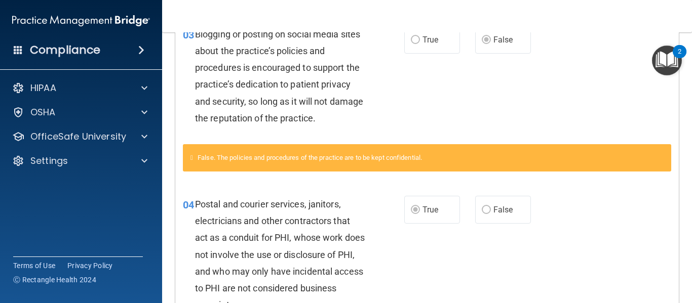
click at [513, 124] on div "03 Blogging or posting on social media sites about the practice’s policies and …" at bounding box center [426, 78] width 503 height 131
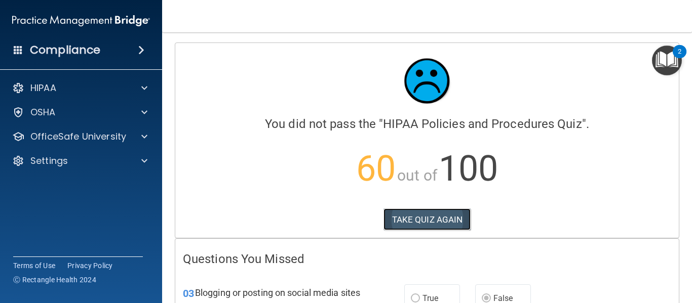
click at [451, 218] on button "TAKE QUIZ AGAIN" at bounding box center [427, 220] width 88 height 22
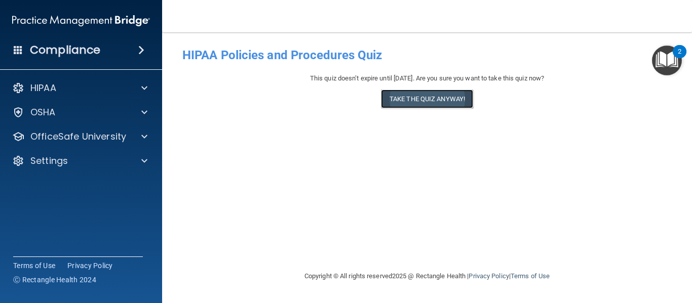
click at [411, 98] on button "Take the quiz anyway!" at bounding box center [427, 99] width 92 height 19
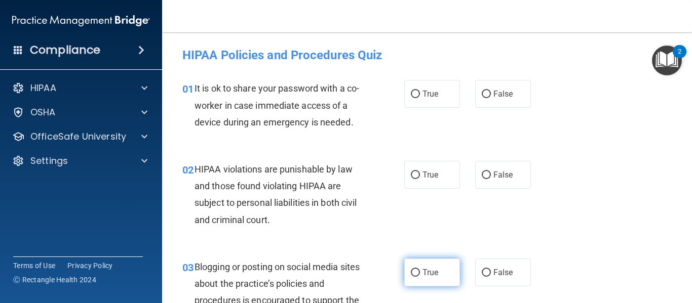
click at [429, 264] on label "True" at bounding box center [432, 273] width 56 height 28
click at [420, 269] on input "True" at bounding box center [415, 273] width 9 height 8
radio input "true"
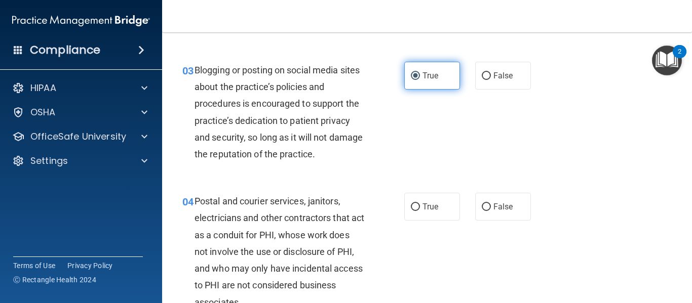
scroll to position [200, 0]
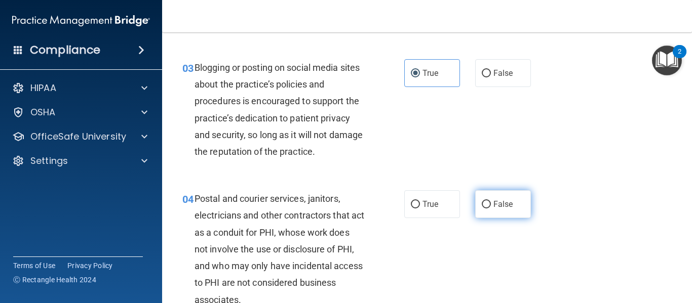
click at [486, 211] on label "False" at bounding box center [503, 204] width 56 height 28
click at [486, 209] on input "False" at bounding box center [486, 205] width 9 height 8
radio input "true"
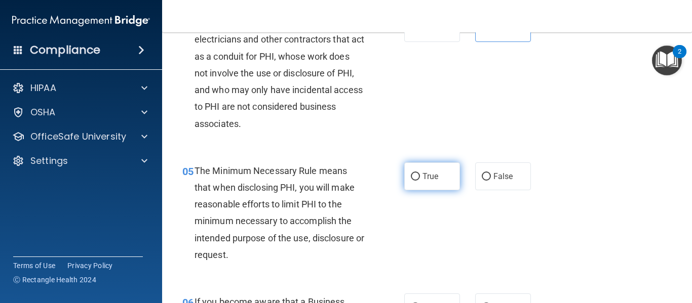
scroll to position [515, 0]
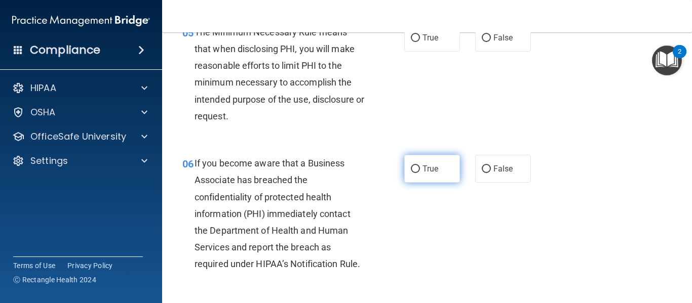
click at [436, 169] on span "True" at bounding box center [430, 169] width 16 height 10
click at [420, 169] on input "True" at bounding box center [415, 170] width 9 height 8
radio input "true"
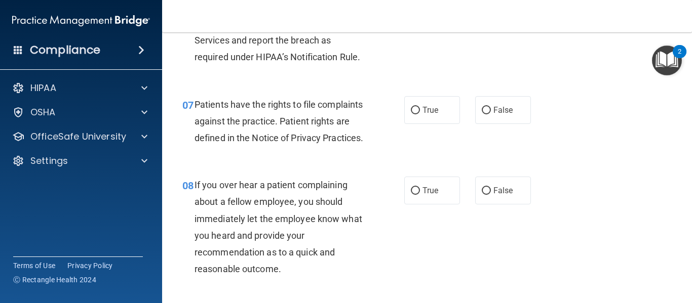
scroll to position [726, 0]
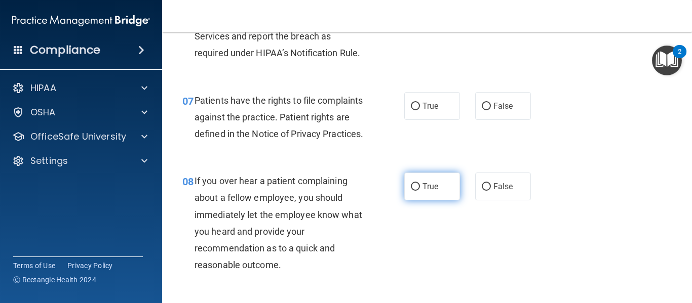
click at [426, 191] on span "True" at bounding box center [430, 187] width 16 height 10
click at [420, 191] on input "True" at bounding box center [415, 187] width 9 height 8
radio input "true"
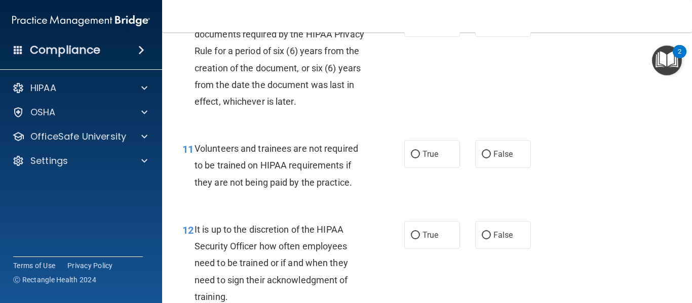
scroll to position [1210, 0]
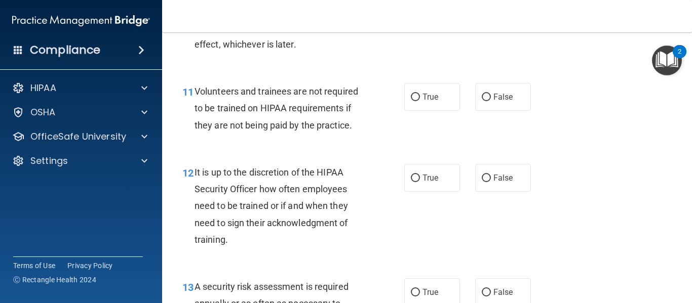
click at [420, 224] on div "12 It is up to the discretion of the HIPAA Security Officer how often employees…" at bounding box center [427, 208] width 505 height 114
click at [419, 192] on label "True" at bounding box center [432, 178] width 56 height 28
click at [419, 182] on input "True" at bounding box center [415, 179] width 9 height 8
radio input "true"
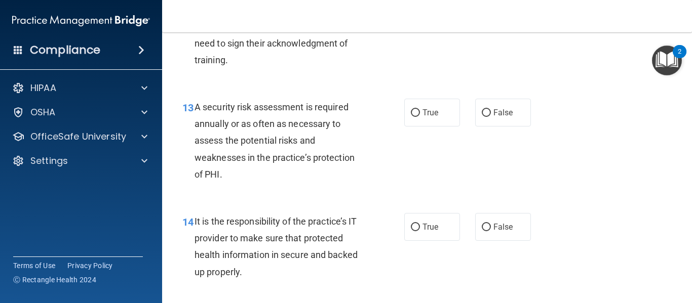
scroll to position [1409, 0]
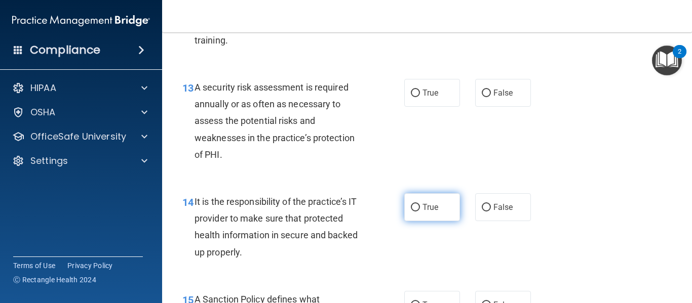
click at [421, 221] on label "True" at bounding box center [432, 207] width 56 height 28
click at [420, 212] on input "True" at bounding box center [415, 208] width 9 height 8
radio input "true"
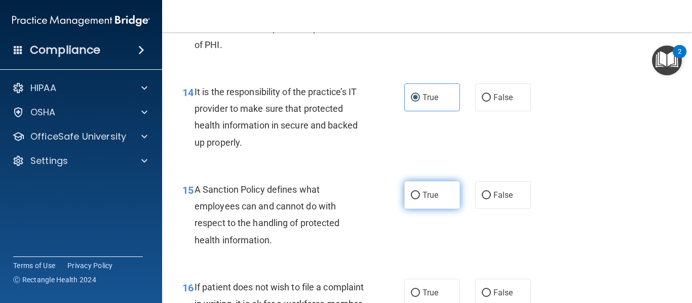
click at [422, 203] on label "True" at bounding box center [432, 195] width 56 height 28
click at [420, 200] on input "True" at bounding box center [415, 196] width 9 height 8
radio input "true"
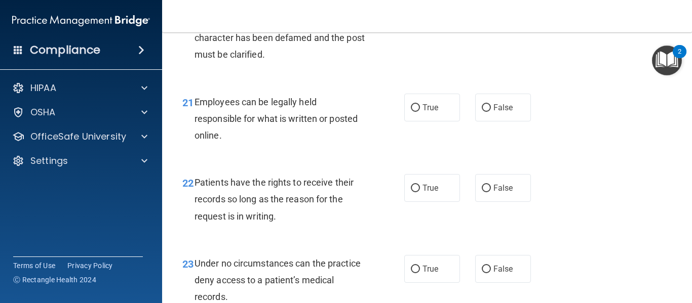
scroll to position [2230, 0]
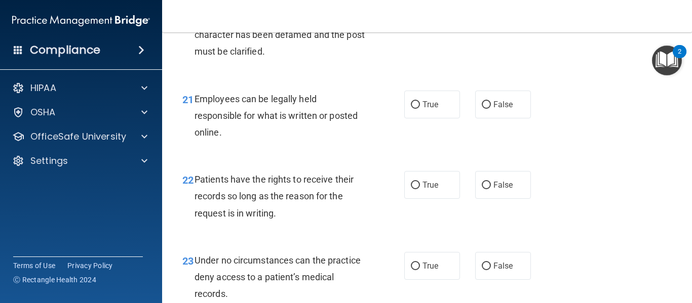
click at [422, 190] on span "True" at bounding box center [430, 185] width 16 height 10
click at [420, 189] on input "True" at bounding box center [415, 186] width 9 height 8
radio input "true"
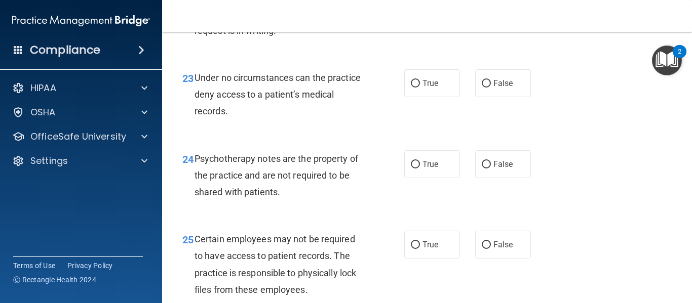
scroll to position [2414, 0]
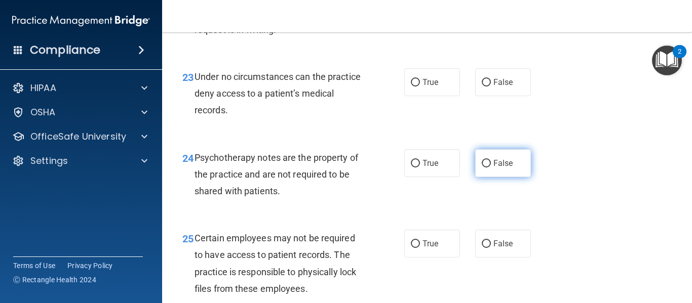
click at [480, 177] on label "False" at bounding box center [503, 163] width 56 height 28
click at [482, 168] on input "False" at bounding box center [486, 164] width 9 height 8
radio input "true"
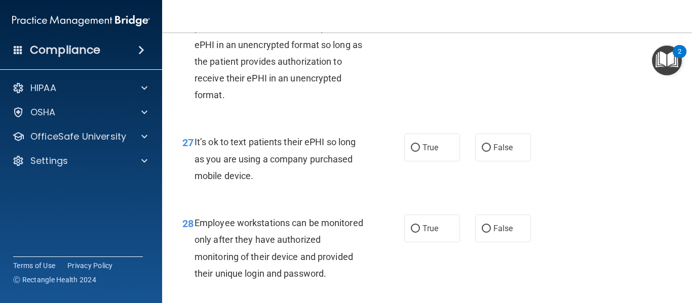
scroll to position [2764, 0]
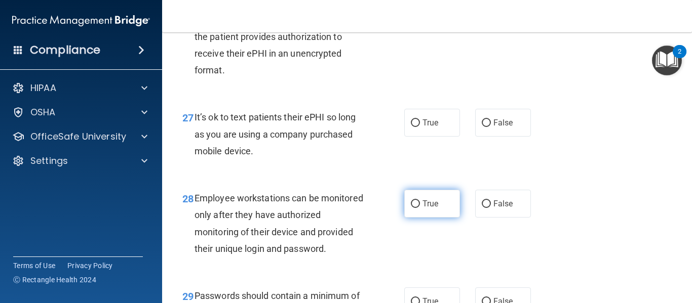
click at [437, 210] on label "True" at bounding box center [432, 204] width 56 height 28
click at [420, 208] on input "True" at bounding box center [415, 205] width 9 height 8
radio input "true"
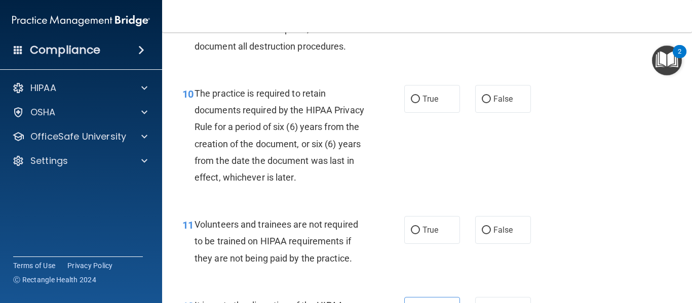
scroll to position [0, 0]
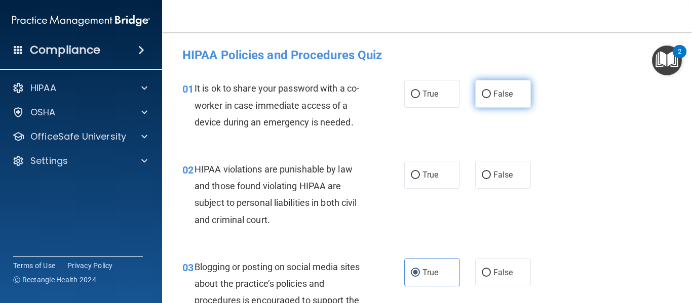
click at [494, 101] on label "False" at bounding box center [503, 94] width 56 height 28
click at [491, 98] on input "False" at bounding box center [486, 95] width 9 height 8
radio input "true"
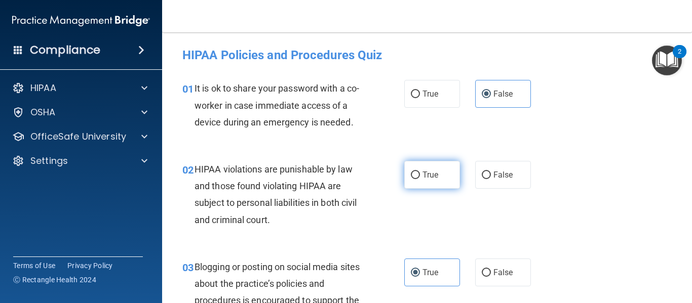
click at [448, 178] on label "True" at bounding box center [432, 175] width 56 height 28
click at [420, 178] on input "True" at bounding box center [415, 176] width 9 height 8
radio input "true"
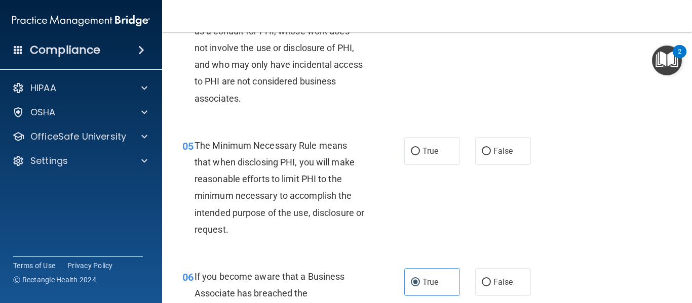
scroll to position [402, 0]
click at [430, 157] on label "True" at bounding box center [432, 151] width 56 height 28
click at [420, 155] on input "True" at bounding box center [415, 151] width 9 height 8
radio input "true"
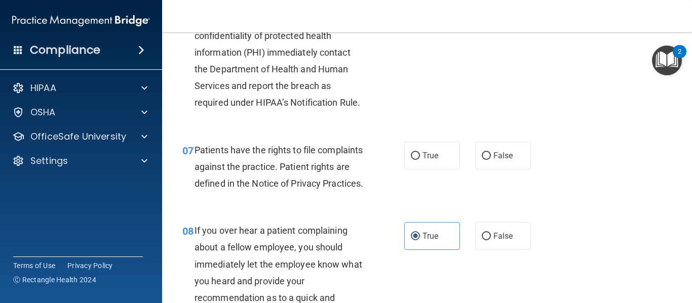
scroll to position [681, 0]
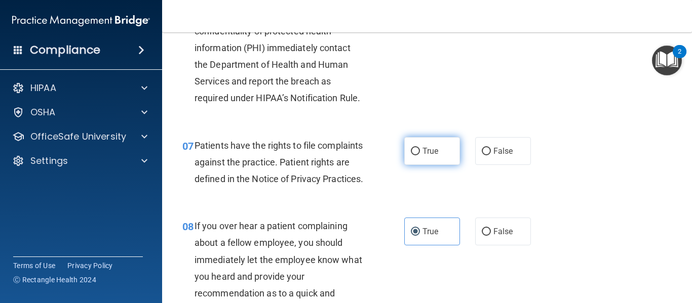
click at [441, 145] on label "True" at bounding box center [432, 151] width 56 height 28
click at [420, 148] on input "True" at bounding box center [415, 152] width 9 height 8
radio input "true"
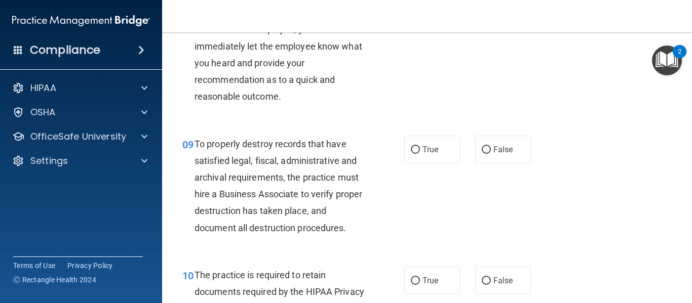
scroll to position [897, 0]
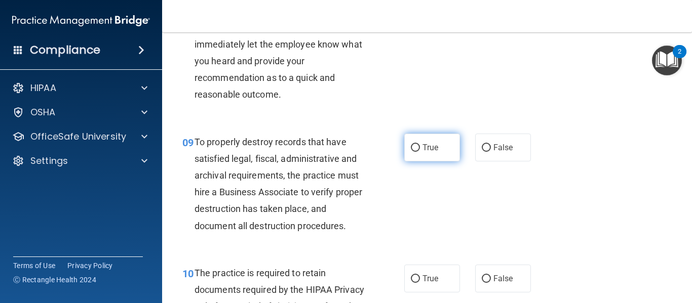
click at [433, 152] on span "True" at bounding box center [430, 148] width 16 height 10
click at [420, 152] on input "True" at bounding box center [415, 148] width 9 height 8
radio input "true"
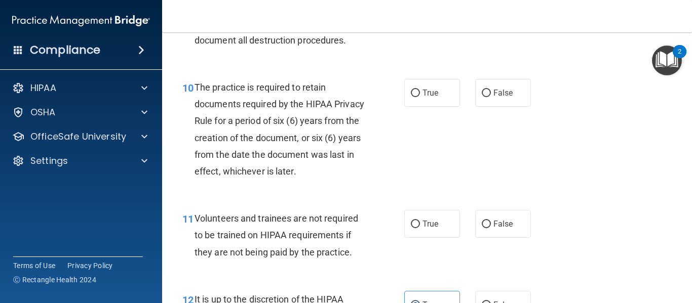
scroll to position [1084, 0]
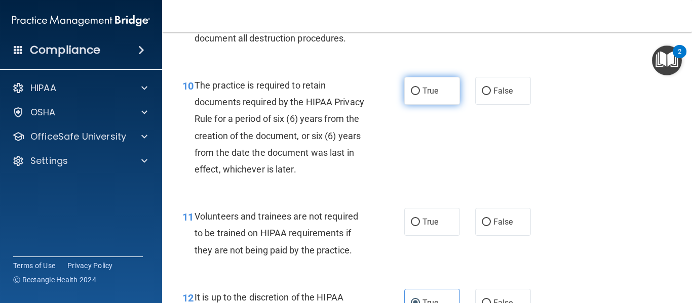
click at [424, 105] on label "True" at bounding box center [432, 91] width 56 height 28
click at [420, 95] on input "True" at bounding box center [415, 92] width 9 height 8
radio input "true"
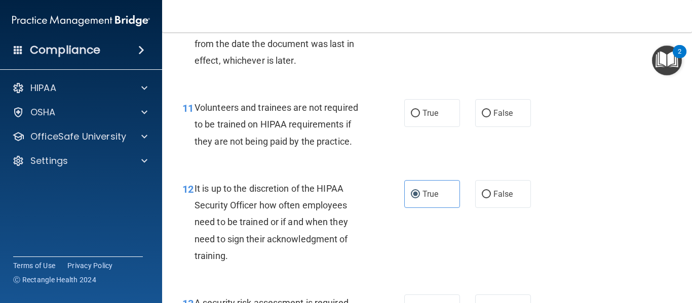
scroll to position [1201, 0]
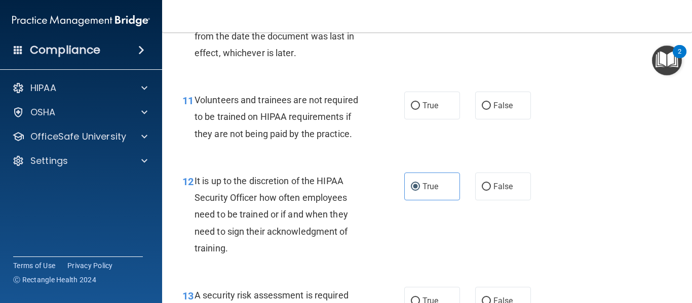
click at [500, 151] on div "11 Volunteers and trainees are not required to be trained on HIPAA requirements…" at bounding box center [427, 119] width 505 height 81
click at [497, 120] on label "False" at bounding box center [503, 106] width 56 height 28
click at [491, 110] on input "False" at bounding box center [486, 106] width 9 height 8
radio input "true"
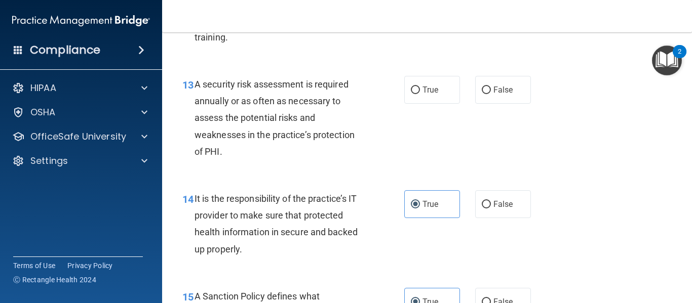
scroll to position [1414, 0]
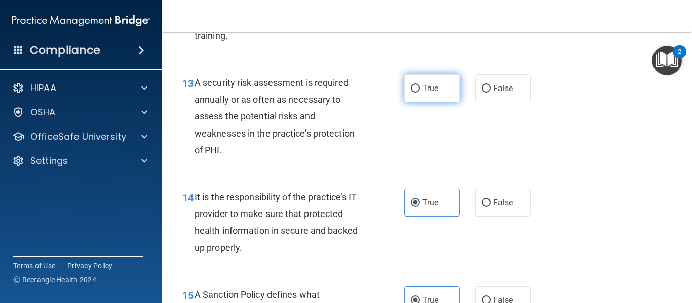
click at [454, 102] on label "True" at bounding box center [432, 88] width 56 height 28
click at [420, 93] on input "True" at bounding box center [415, 89] width 9 height 8
radio input "true"
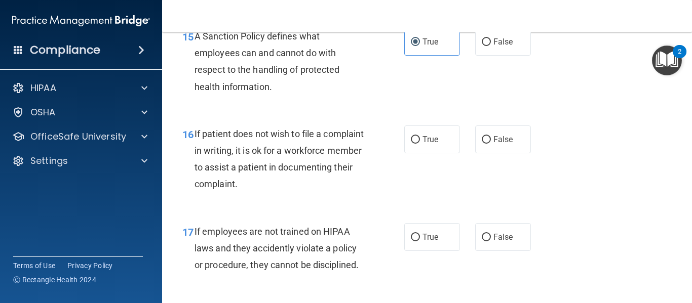
scroll to position [1673, 0]
click at [437, 147] on label "True" at bounding box center [432, 139] width 56 height 28
click at [420, 143] on input "True" at bounding box center [415, 140] width 9 height 8
radio input "true"
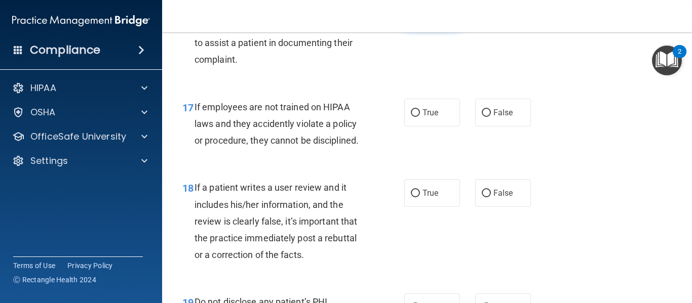
scroll to position [1799, 0]
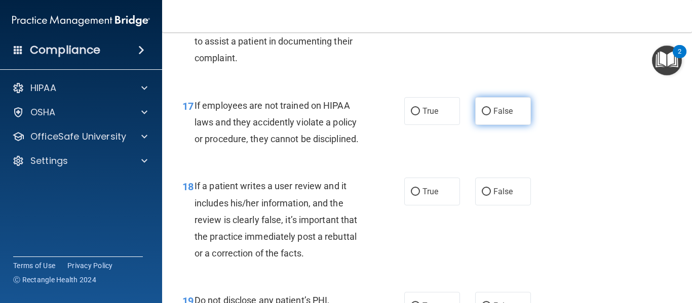
click at [495, 119] on label "False" at bounding box center [503, 111] width 56 height 28
click at [491, 115] on input "False" at bounding box center [486, 112] width 9 height 8
radio input "true"
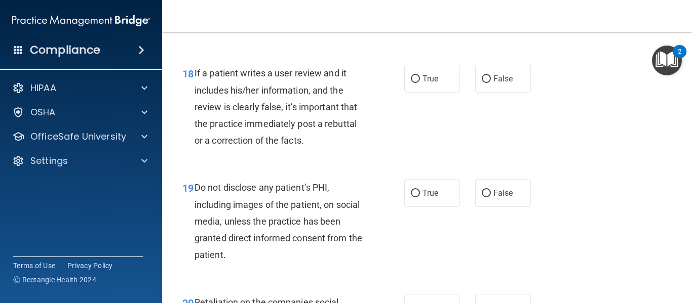
scroll to position [1913, 0]
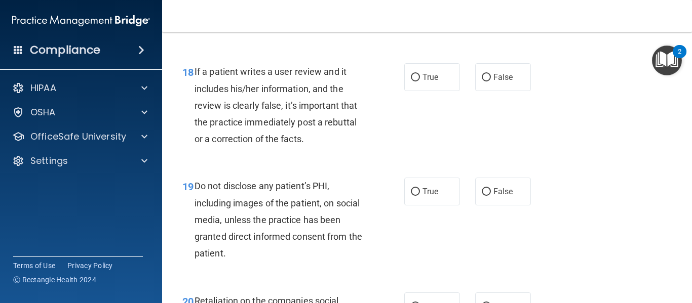
click at [491, 110] on div "18 If a patient writes a user review and it includes his/her information, and t…" at bounding box center [427, 108] width 505 height 114
click at [495, 82] on span "False" at bounding box center [503, 77] width 20 height 10
click at [491, 82] on input "False" at bounding box center [486, 78] width 9 height 8
radio input "true"
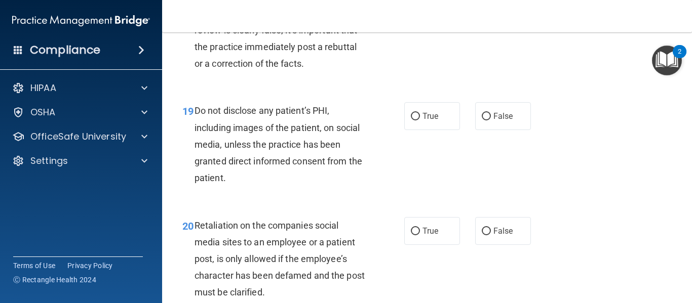
scroll to position [2011, 0]
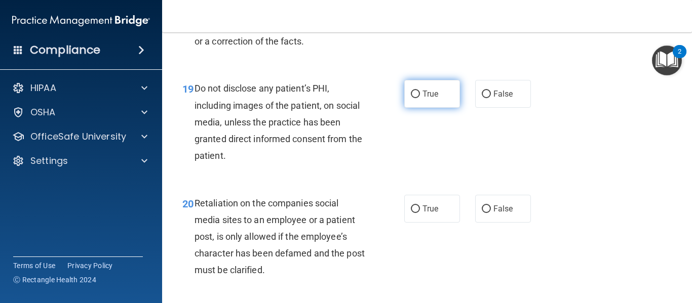
click at [436, 108] on label "True" at bounding box center [432, 94] width 56 height 28
click at [420, 98] on input "True" at bounding box center [415, 95] width 9 height 8
radio input "true"
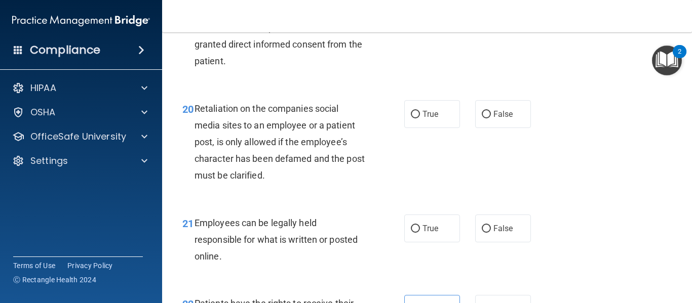
scroll to position [2117, 0]
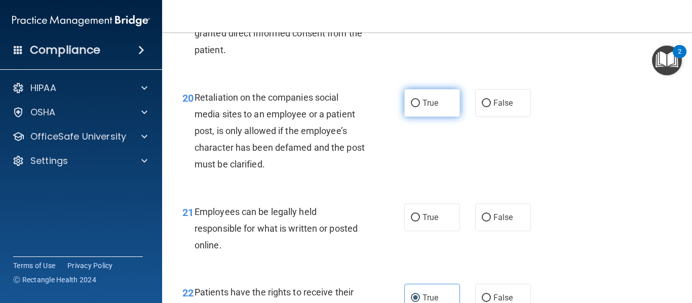
click at [416, 107] on input "True" at bounding box center [415, 104] width 9 height 8
radio input "true"
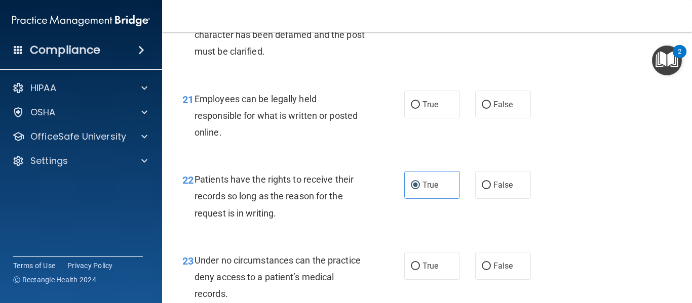
scroll to position [2246, 0]
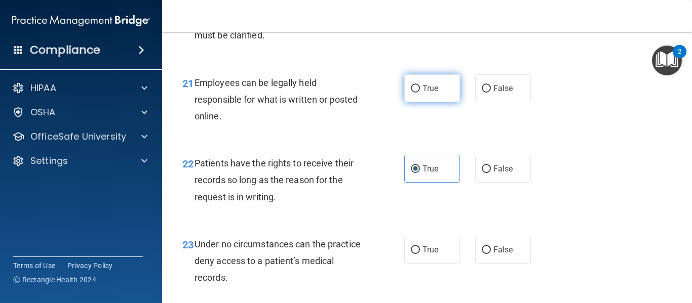
click at [426, 91] on label "True" at bounding box center [432, 88] width 56 height 28
click at [420, 91] on input "True" at bounding box center [415, 89] width 9 height 8
radio input "true"
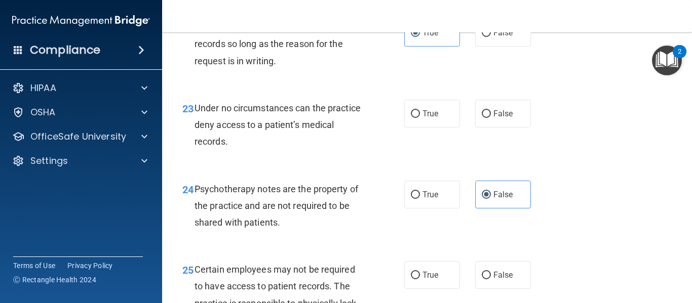
scroll to position [2384, 0]
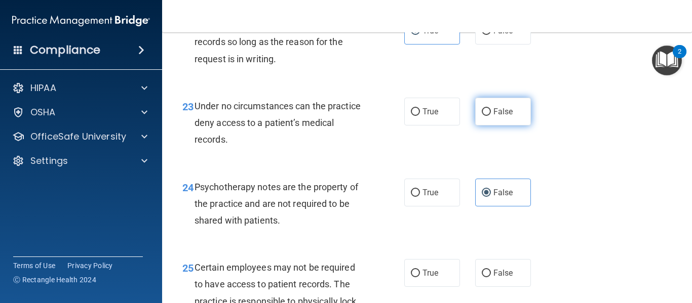
click at [487, 126] on label "False" at bounding box center [503, 112] width 56 height 28
click at [487, 116] on input "False" at bounding box center [486, 112] width 9 height 8
radio input "true"
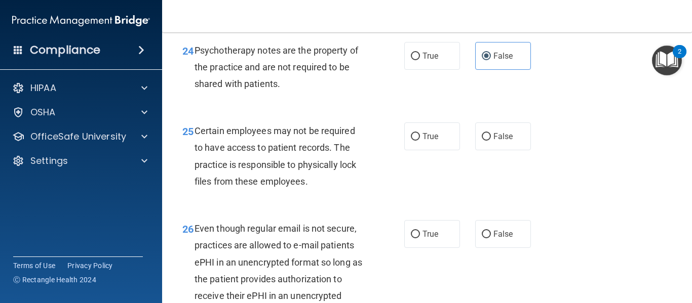
scroll to position [2523, 0]
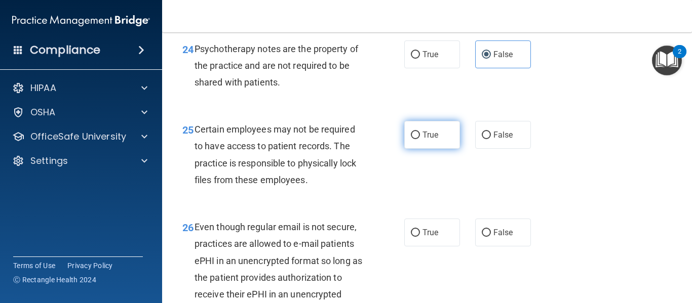
click at [450, 143] on label "True" at bounding box center [432, 135] width 56 height 28
click at [420, 139] on input "True" at bounding box center [415, 136] width 9 height 8
radio input "true"
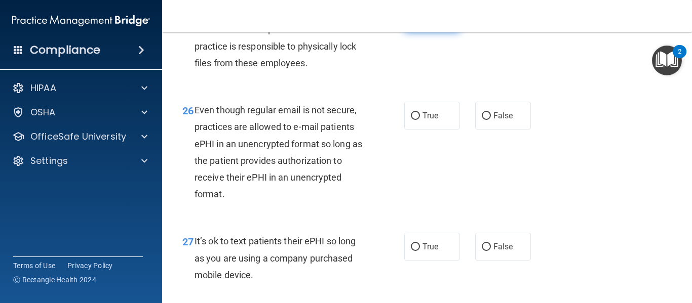
scroll to position [2640, 0]
click at [437, 130] on label "True" at bounding box center [432, 116] width 56 height 28
click at [420, 120] on input "True" at bounding box center [415, 116] width 9 height 8
radio input "true"
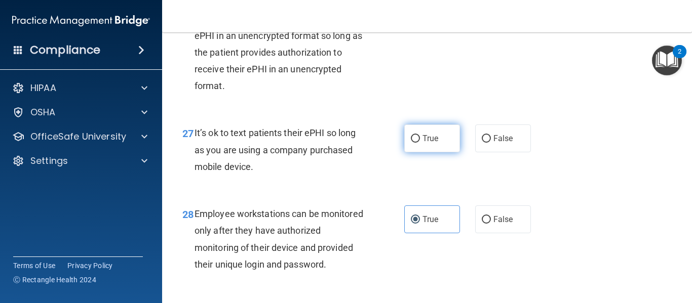
click at [436, 148] on label "True" at bounding box center [432, 139] width 56 height 28
click at [420, 143] on input "True" at bounding box center [415, 139] width 9 height 8
radio input "true"
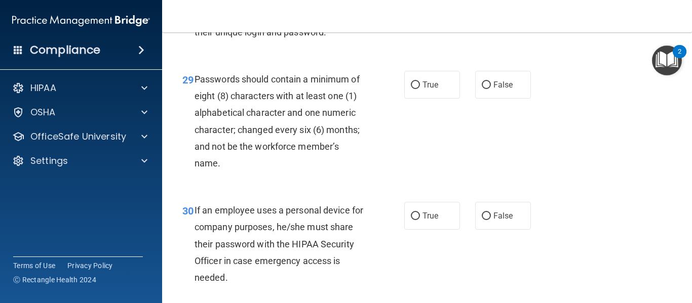
scroll to position [2981, 0]
click at [430, 89] on span "True" at bounding box center [430, 85] width 16 height 10
click at [420, 89] on input "True" at bounding box center [415, 85] width 9 height 8
radio input "true"
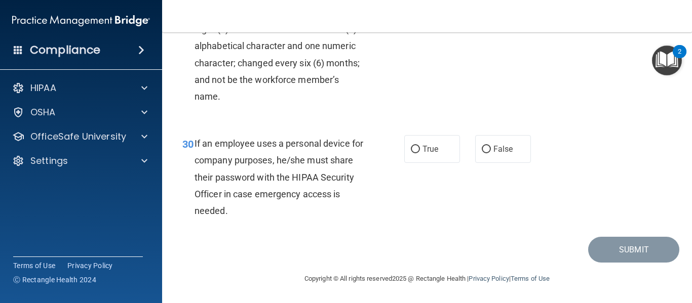
scroll to position [3057, 0]
click at [426, 147] on label "True" at bounding box center [432, 149] width 56 height 28
click at [420, 147] on input "True" at bounding box center [415, 150] width 9 height 8
radio input "true"
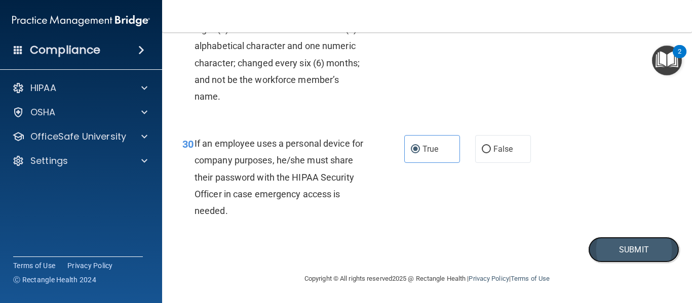
click at [620, 252] on button "Submit" at bounding box center [633, 250] width 91 height 26
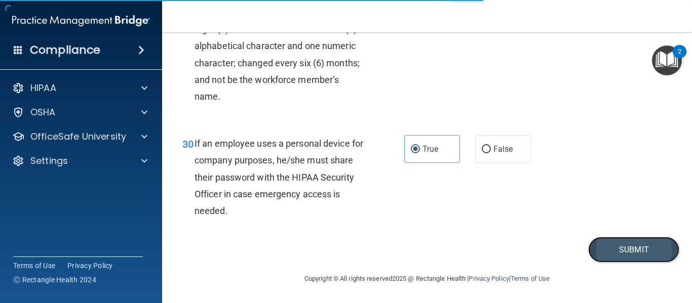
click at [628, 254] on button "Submit" at bounding box center [633, 250] width 91 height 26
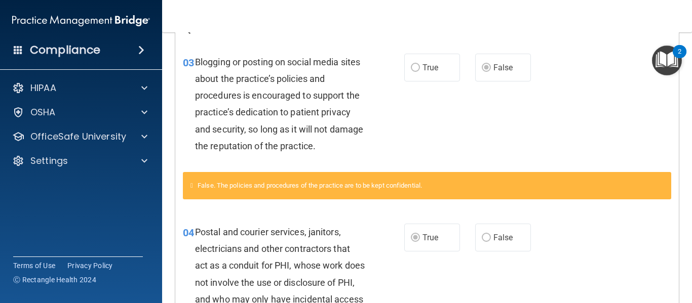
scroll to position [230, 0]
